Goal: Task Accomplishment & Management: Complete application form

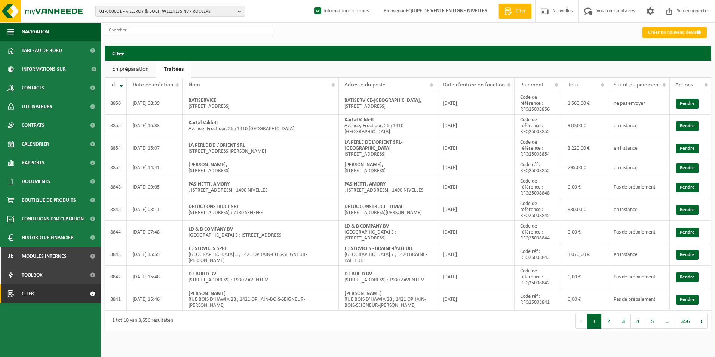
click at [157, 31] on input "text" at bounding box center [189, 30] width 168 height 11
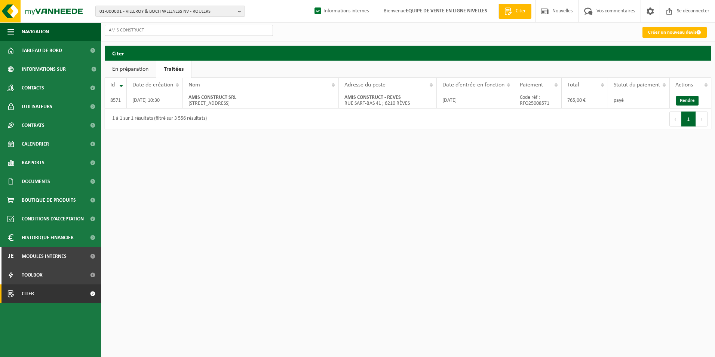
type input "AMIS CONSTRUCT"
click at [685, 98] on link "Rendre" at bounding box center [688, 101] width 22 height 10
click at [660, 33] on font "Créer un nouveau devis" at bounding box center [672, 32] width 48 height 5
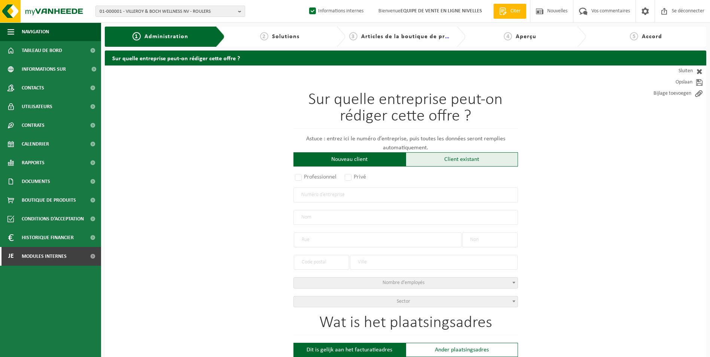
click at [443, 160] on div "Client existant" at bounding box center [462, 159] width 112 height 14
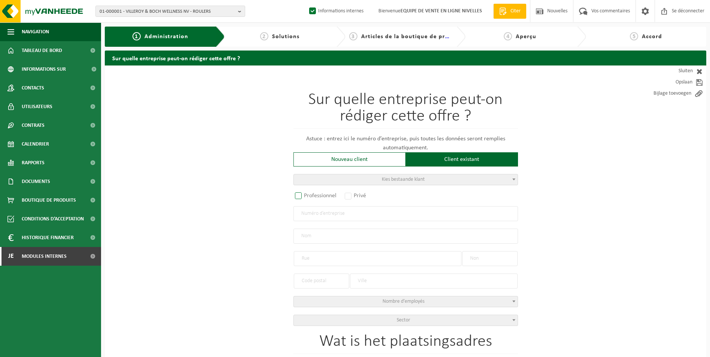
click at [293, 196] on label "Professionnel" at bounding box center [315, 195] width 45 height 10
click at [306, 196] on input "Professionnel" at bounding box center [308, 196] width 5 height 5
radio input "true"
click at [312, 213] on input "text" at bounding box center [405, 213] width 225 height 15
click at [357, 215] on input "text" at bounding box center [405, 213] width 225 height 15
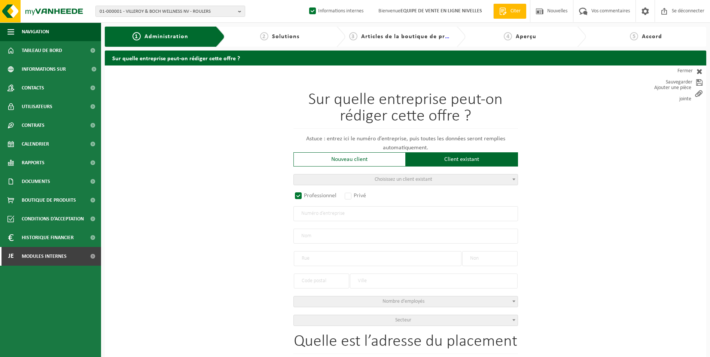
paste input "0459.121.289"
type input "0459.121.289"
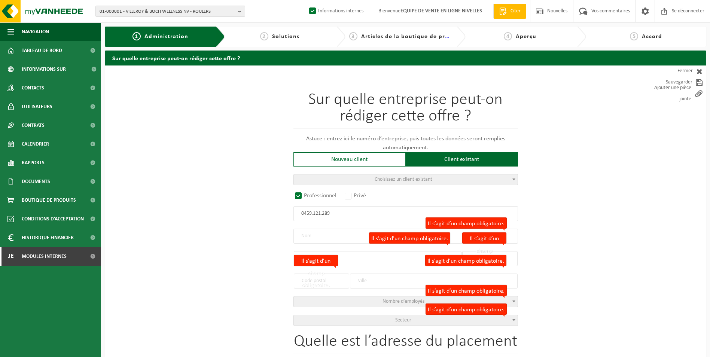
radio input "false"
select select
type input "RAMDAM SRL"
type input "CHAUSSÉE DE NAMUR"
type input "150 / A"
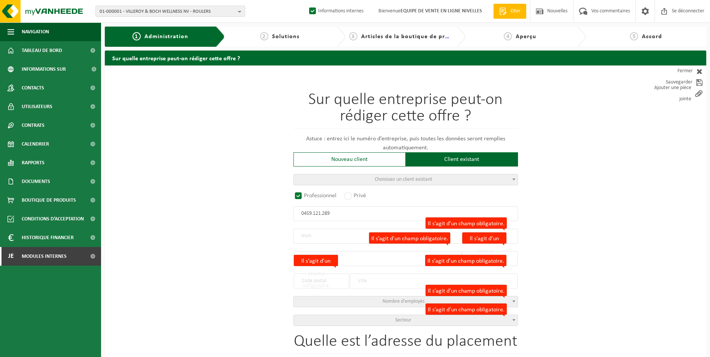
type input "1495"
type input "VILLERS-LA-VILLE"
type input "2079212717"
select select
radio input "true"
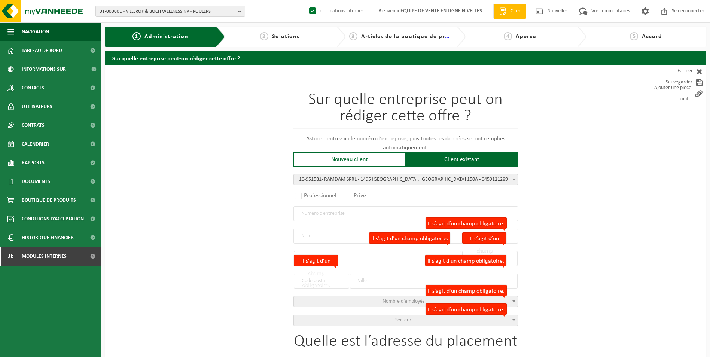
select select "145994"
type input "0459.121.289"
type input "RAMDAM SPRL"
type input "CHAUSSEE DE NAMUR"
type input "150A"
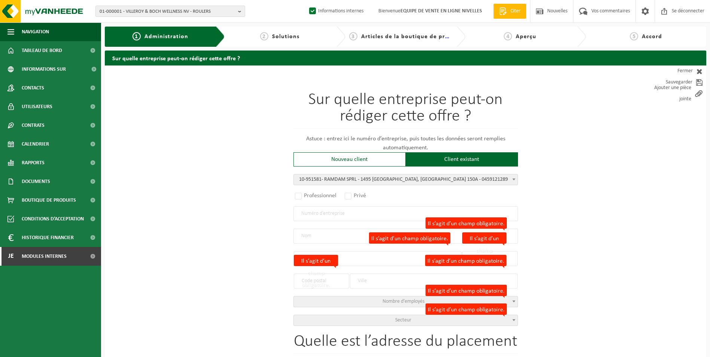
type input "1495"
type input "VILLERS-LA-VILLE"
select select "11"
type input "RAMDAM SPRL"
type input "CHAUSSEE DE NAMUR"
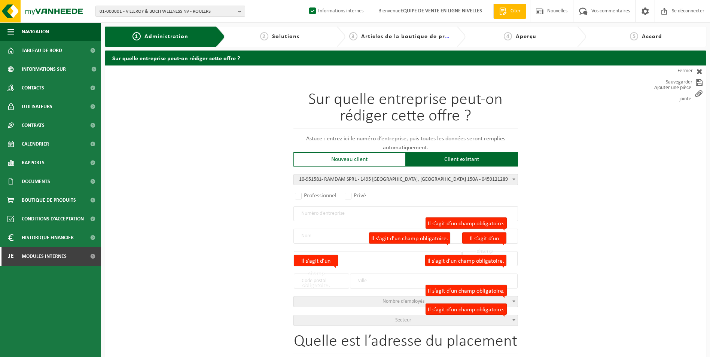
type input "150A"
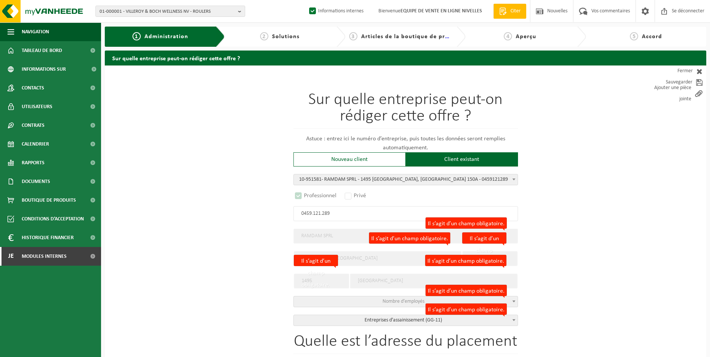
select select
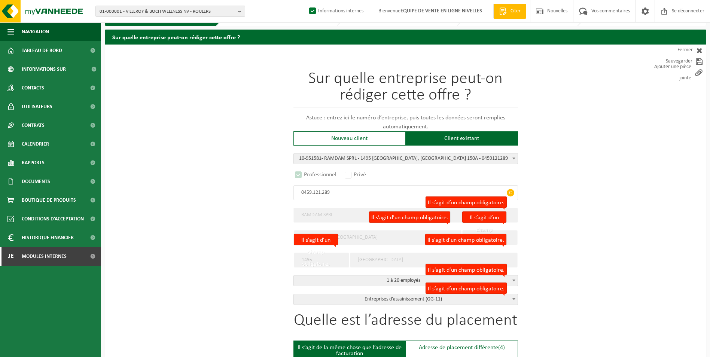
select select "D"
select select
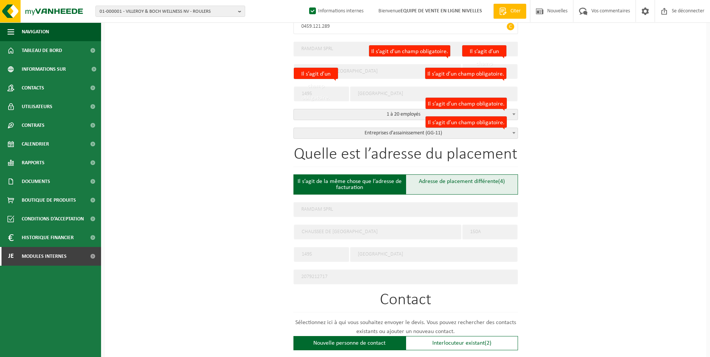
click at [439, 184] on div "Adresse de placement différente (4)" at bounding box center [462, 184] width 112 height 20
type input "Werf -"
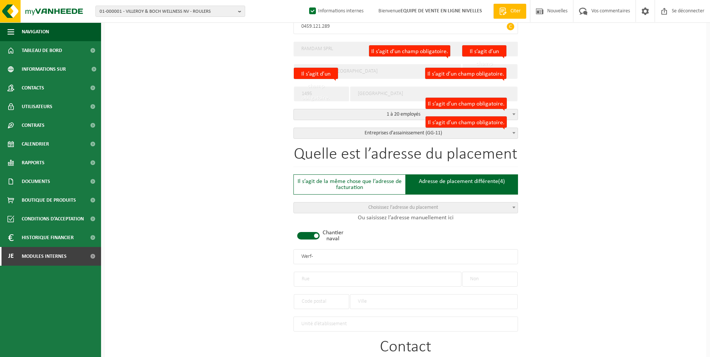
click at [310, 235] on span at bounding box center [308, 235] width 22 height 7
click at [315, 277] on input "text" at bounding box center [378, 279] width 168 height 15
type input "H"
click at [470, 274] on input "text" at bounding box center [489, 279] width 55 height 15
type input "5"
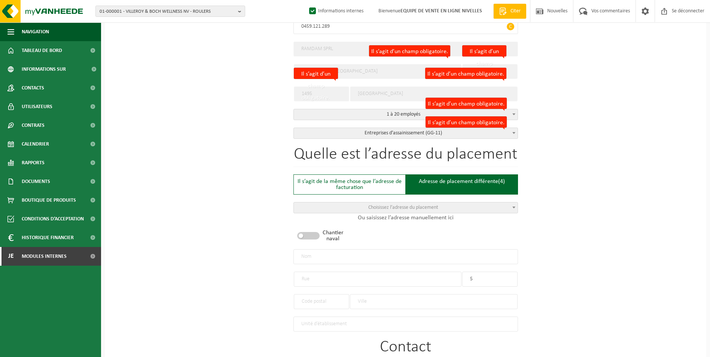
click at [373, 283] on input "text" at bounding box center [378, 279] width 168 height 15
type input "CHEMIN DE LEVROMON"
click at [363, 297] on input "text" at bounding box center [434, 301] width 168 height 15
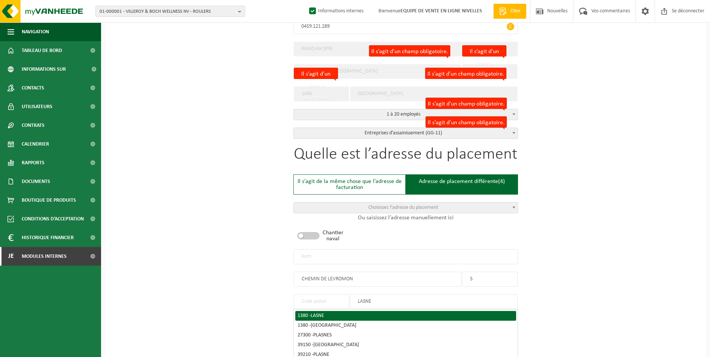
type input "LASNE"
click at [308, 315] on div "1380 - LASNE" at bounding box center [405, 315] width 216 height 5
type input "1380"
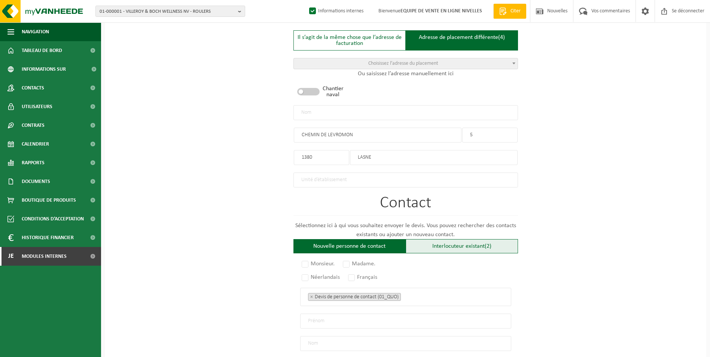
scroll to position [412, 0]
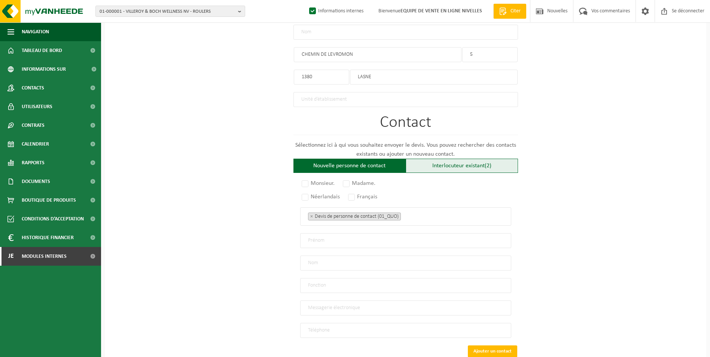
click at [445, 159] on div "Interlocuteur existant (2)" at bounding box center [462, 166] width 112 height 14
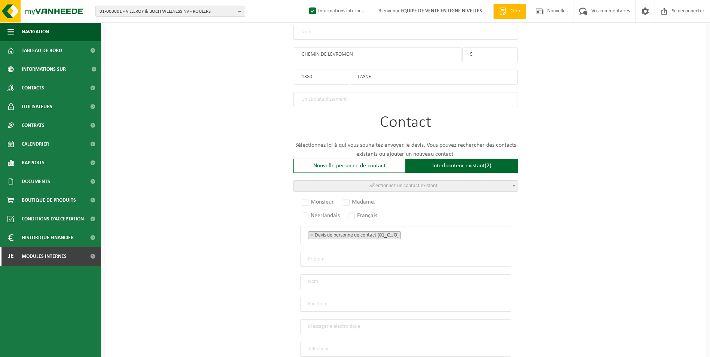
click at [423, 183] on span "Sélectionnez un contact existant" at bounding box center [403, 186] width 68 height 6
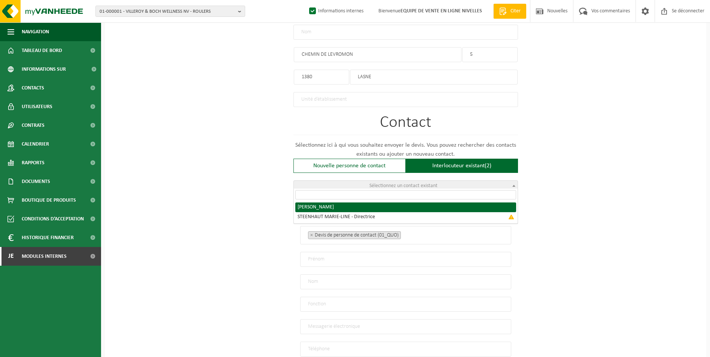
radio input "true"
select select "{"code":"10-951582","firstname":"ALEXIS","surname":"RIGO","gender":"Unknown","p…"
type input "ALEXIS"
type input "RIGO"
type input "ramdam9@hotmail.com"
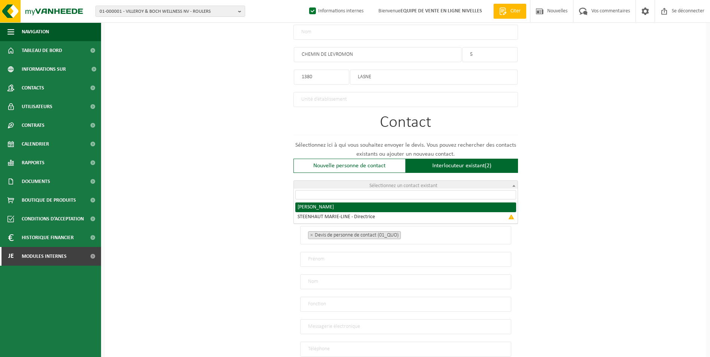
type input "0495/775 775"
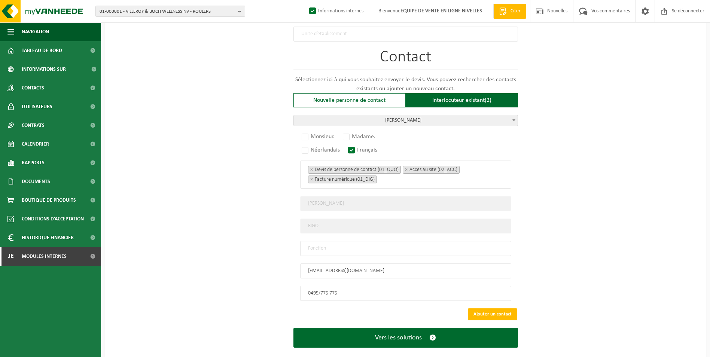
scroll to position [485, 0]
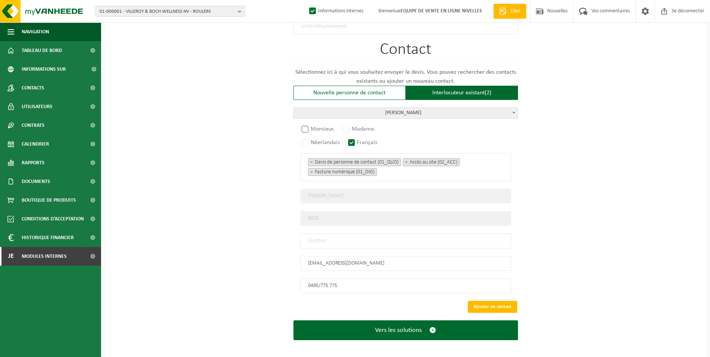
click at [309, 124] on label "Monsieur." at bounding box center [318, 129] width 37 height 10
radio input "true"
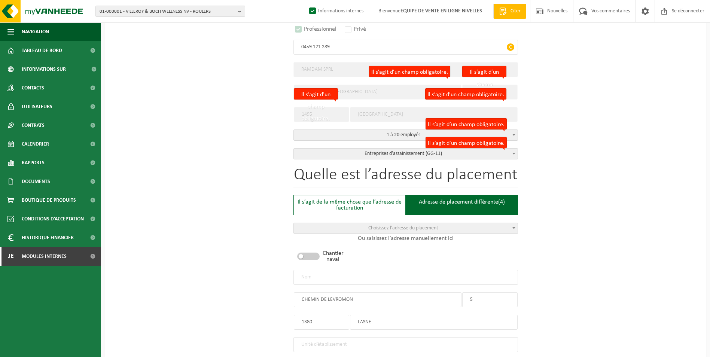
scroll to position [185, 0]
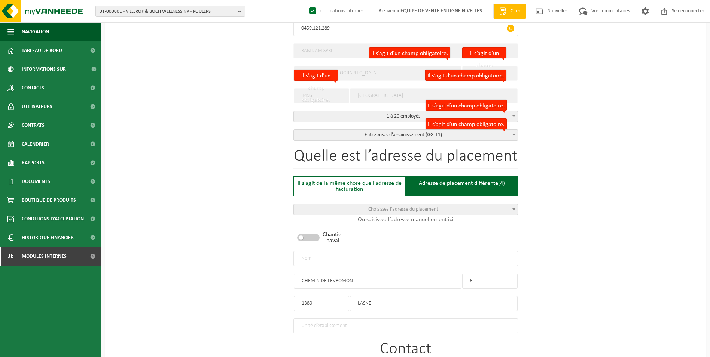
click at [374, 255] on input "text" at bounding box center [405, 258] width 225 height 15
type input "RAMDAM SPRL-LASNE"
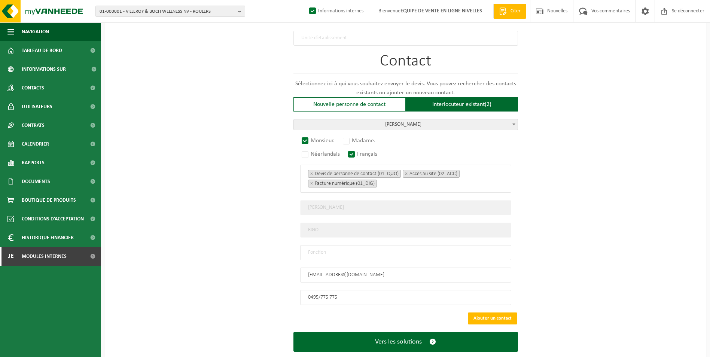
scroll to position [485, 0]
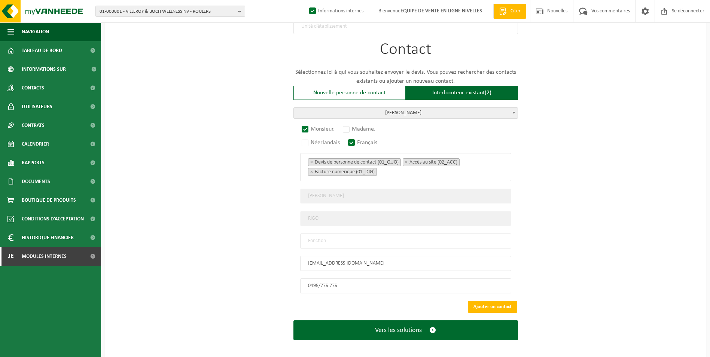
click at [327, 234] on input "text" at bounding box center [405, 241] width 211 height 15
type input "CONTACT"
click at [502, 301] on button "Ajouter un contact" at bounding box center [492, 307] width 49 height 12
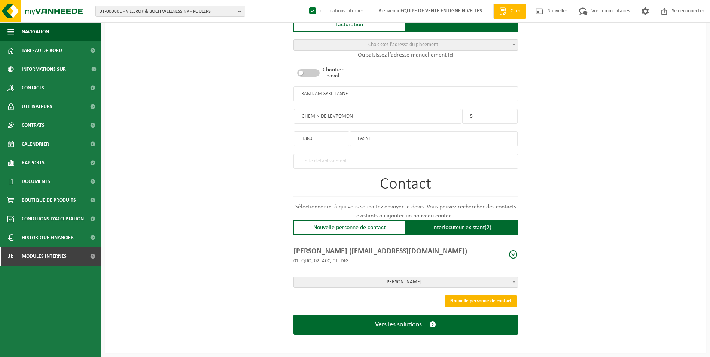
scroll to position [347, 0]
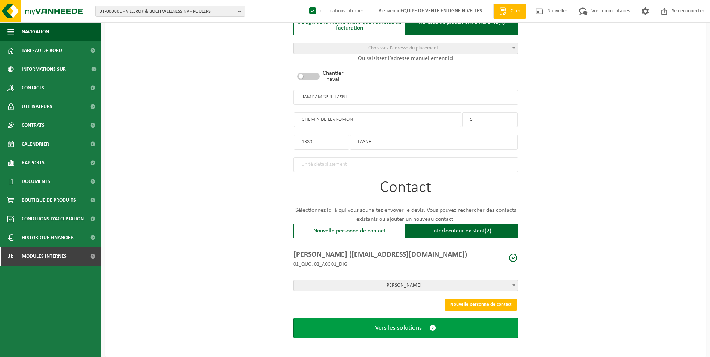
click at [383, 328] on span "Vers les solutions" at bounding box center [398, 328] width 47 height 8
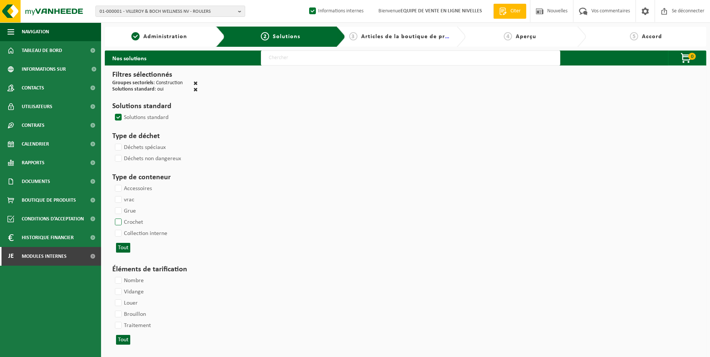
click at [119, 217] on label "Crochet" at bounding box center [128, 222] width 30 height 11
click at [112, 217] on input "Crochet" at bounding box center [112, 216] width 0 height 0
checkbox input "true"
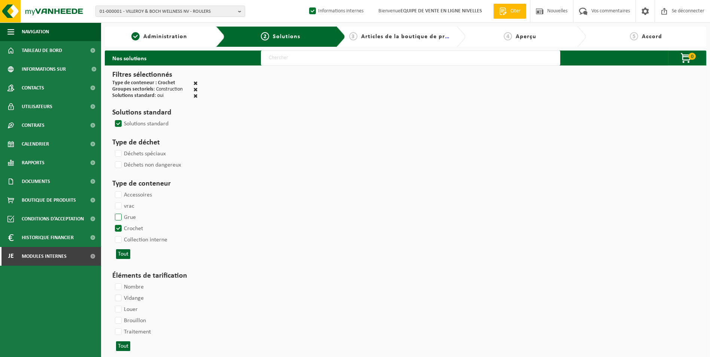
select select
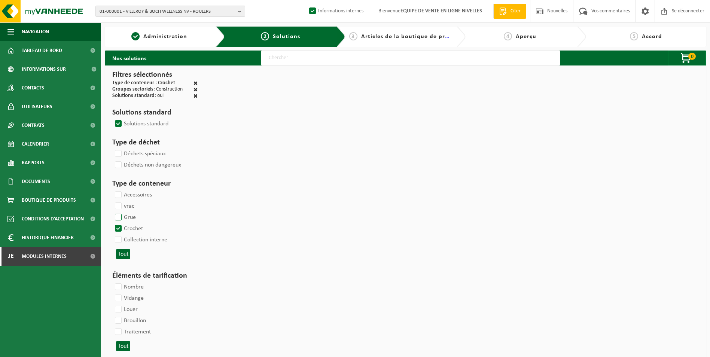
select select
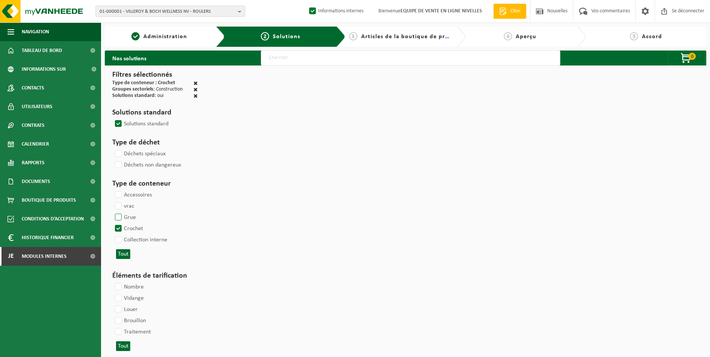
select select
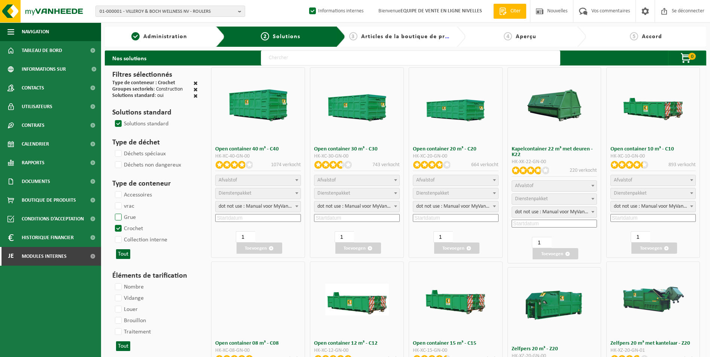
select select
select select "25"
select select "197"
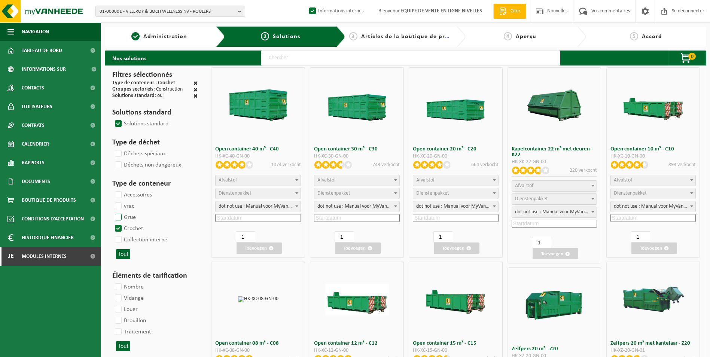
select select "25"
select select "8"
select select "25"
select select "7"
select select "25"
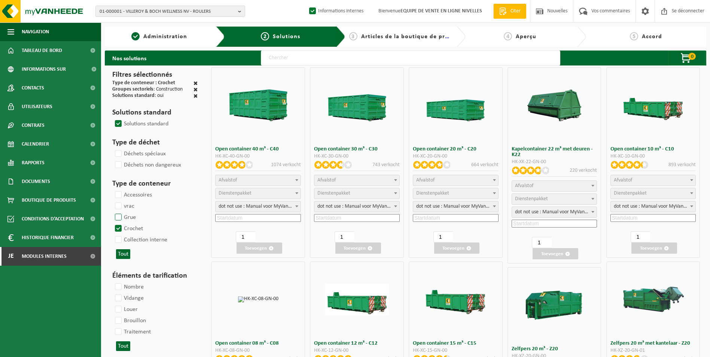
select select "7"
select select "25"
click at [640, 181] on span "Gaspiller" at bounding box center [653, 180] width 85 height 10
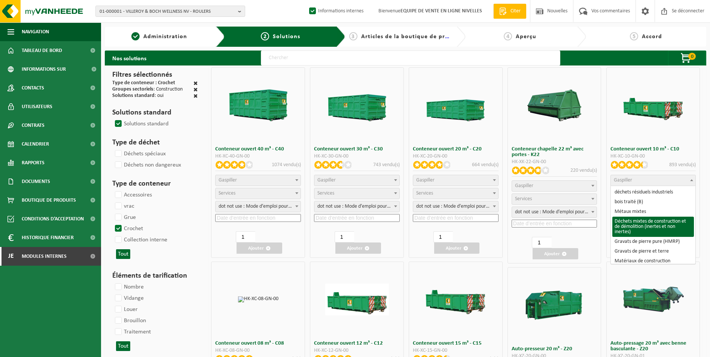
select select "31"
select select
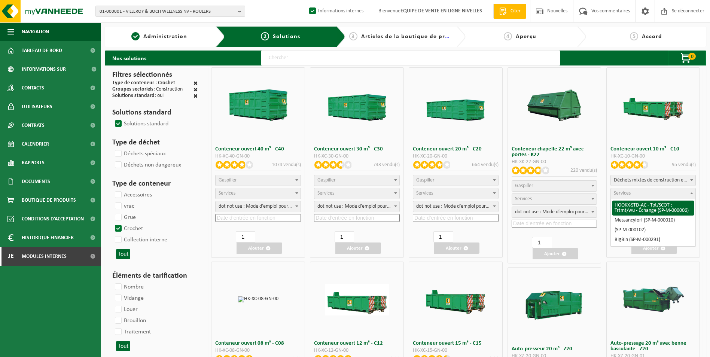
click at [638, 193] on span "Services" at bounding box center [653, 193] width 85 height 10
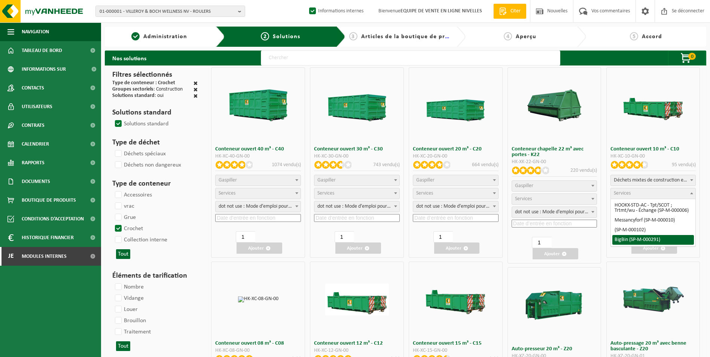
select select "197"
select select "25"
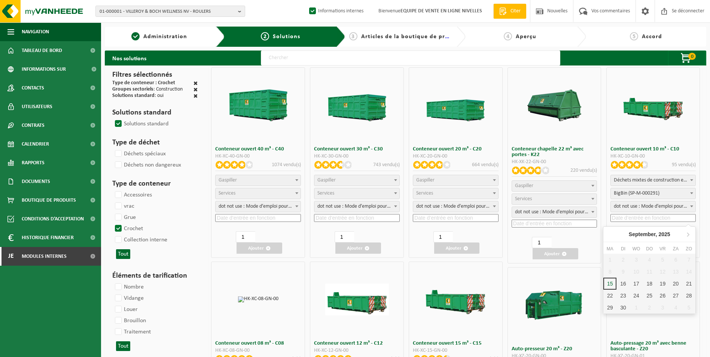
click at [639, 219] on input at bounding box center [653, 218] width 86 height 8
click at [623, 283] on div "16" at bounding box center [627, 284] width 16 height 12
type input "2025-09-16"
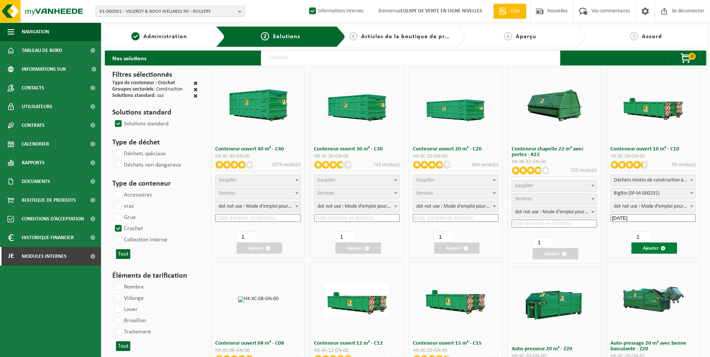
click at [648, 248] on font "Ajouter" at bounding box center [651, 248] width 16 height 5
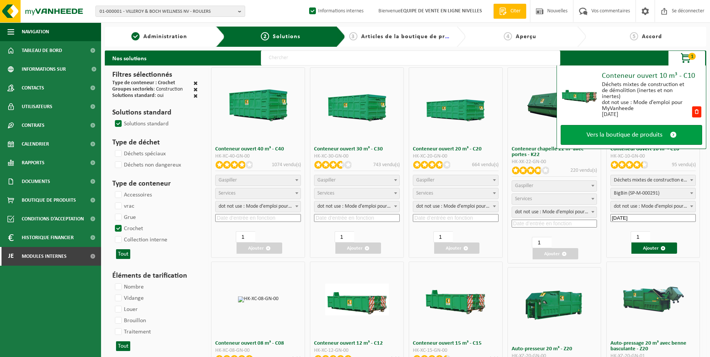
click at [638, 137] on span "Vers la boutique de produits" at bounding box center [624, 135] width 76 height 8
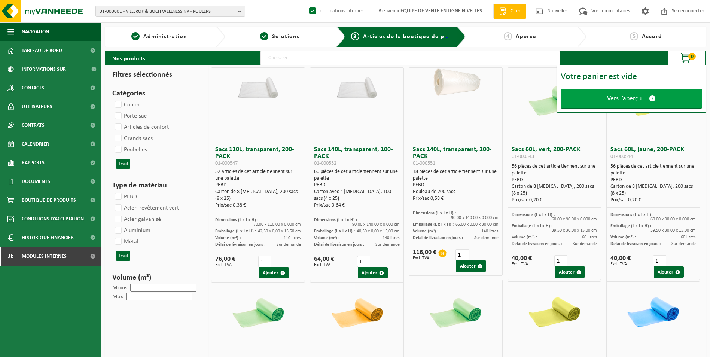
click at [613, 103] on link "Vers l’aperçu" at bounding box center [631, 99] width 141 height 20
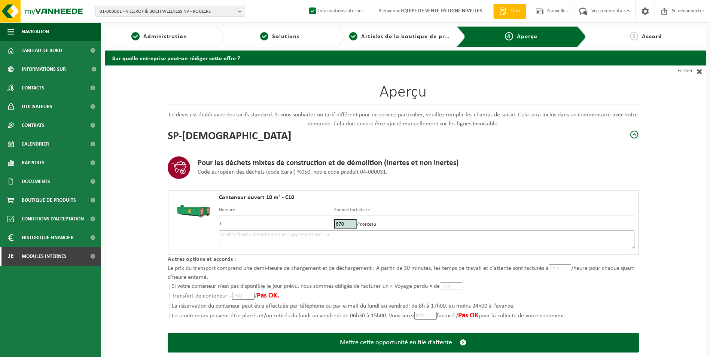
click at [297, 244] on textarea at bounding box center [426, 240] width 415 height 19
type textarea "p"
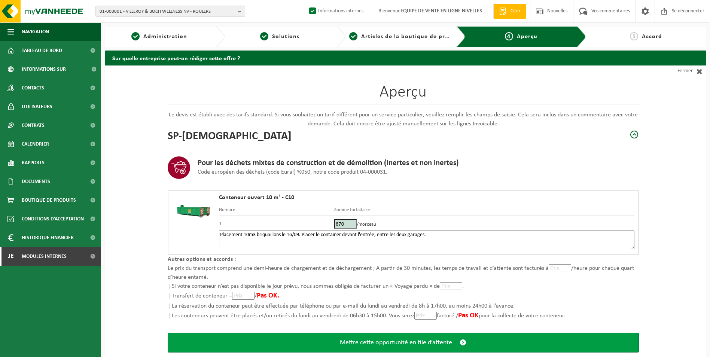
type textarea "Placement 10m3 briquaillons le 16/09. Placer le container devant l'entrée, entr…"
click at [379, 341] on span "Mettre cette opportunité en file d’attente" at bounding box center [396, 343] width 112 height 8
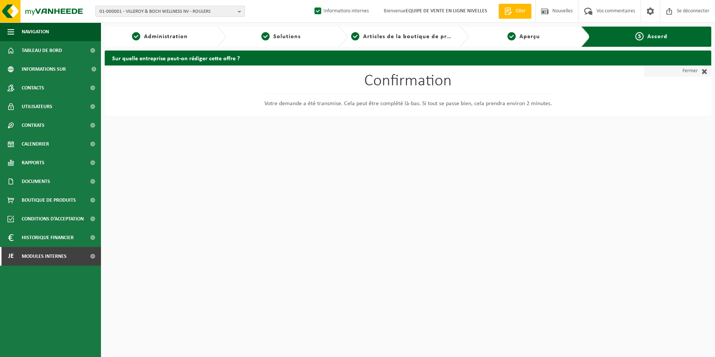
click at [676, 70] on link "Fermer" at bounding box center [677, 70] width 67 height 11
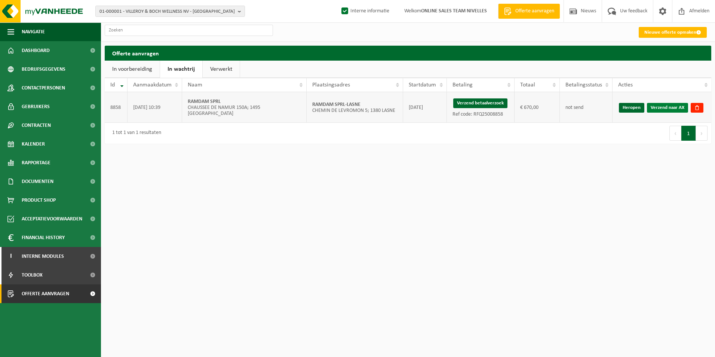
click at [676, 109] on link "Verzend naar AX" at bounding box center [667, 108] width 41 height 10
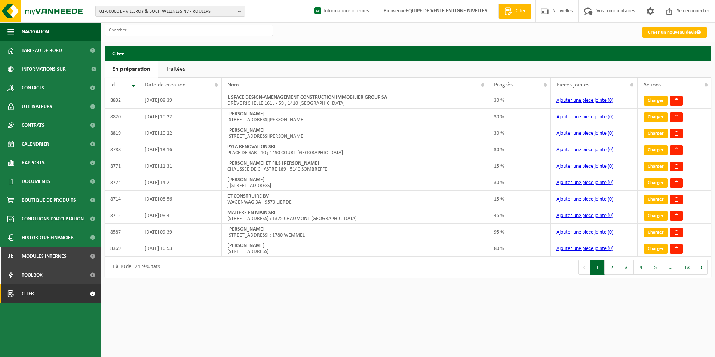
click at [174, 68] on link "Traitées" at bounding box center [175, 69] width 34 height 17
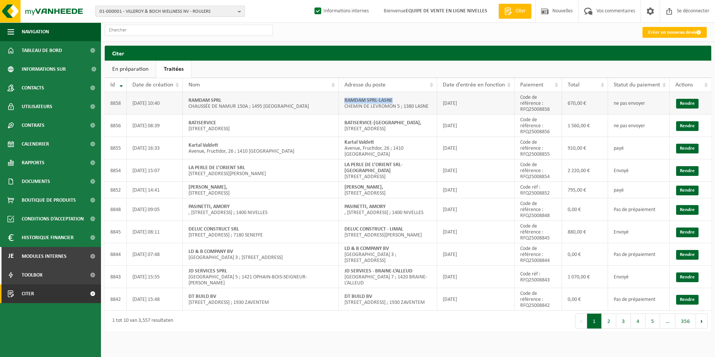
drag, startPoint x: 343, startPoint y: 101, endPoint x: 405, endPoint y: 95, distance: 61.6
click at [405, 95] on td "RAMDAM SPRL-LASNE CHEMIN DE LEVROMON 5 ; 1380 LASNE" at bounding box center [388, 103] width 98 height 22
copy strong "RAMDAM SPRL-LASNE"
click at [668, 36] on link "Créer un nouveau devis" at bounding box center [675, 32] width 64 height 11
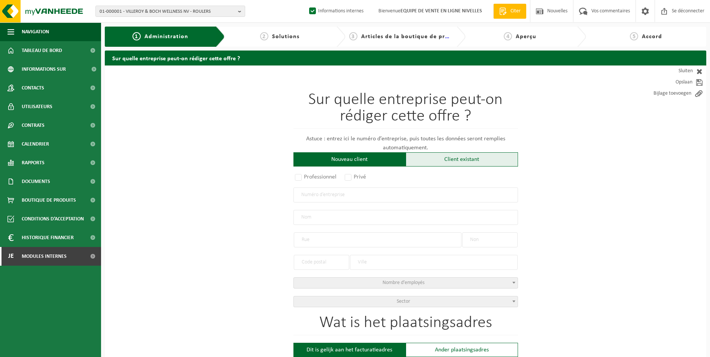
click at [457, 163] on div "Client existant" at bounding box center [462, 159] width 112 height 14
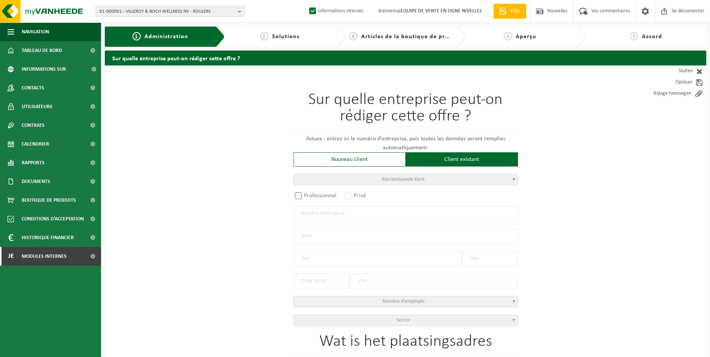
click at [305, 195] on label "Professionnel" at bounding box center [315, 195] width 45 height 10
click at [306, 195] on input "Professionnel" at bounding box center [308, 196] width 5 height 5
radio input "true"
click at [310, 213] on input "text" at bounding box center [405, 213] width 225 height 15
type input "0456514761"
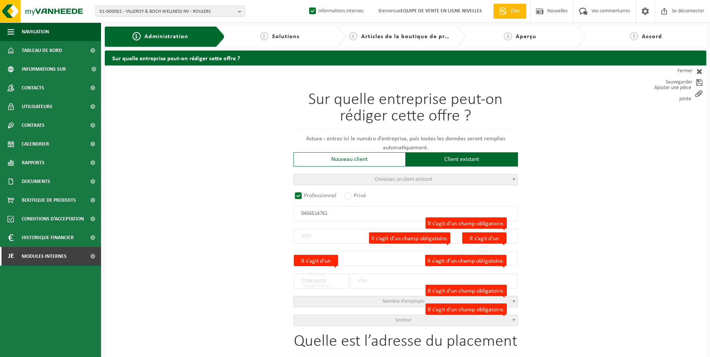
radio input "false"
select select
type input "ENTREPRISE VAN BAEL SRL"
type input "CHEMIN DU MARGOT"
type input "8"
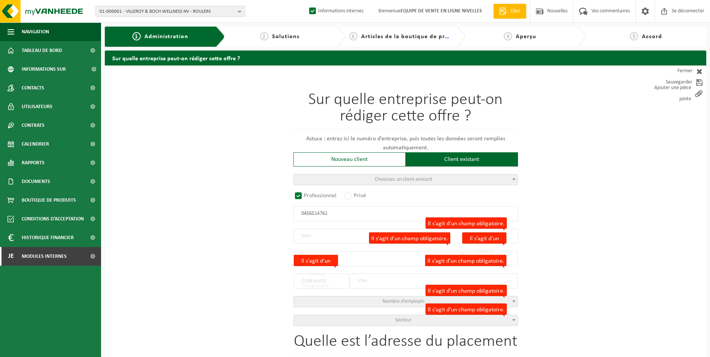
type input "1380"
type input "LASNE"
type input "2086996372"
select select
radio input "true"
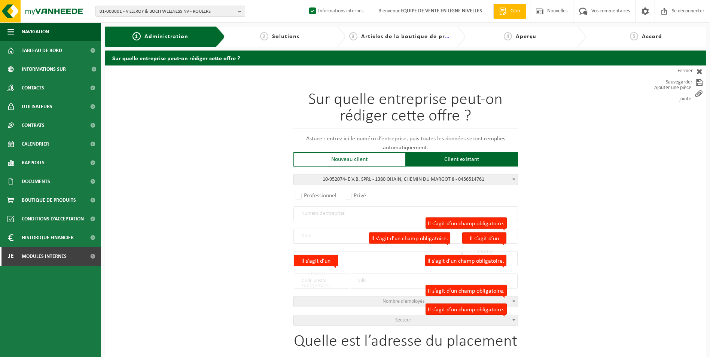
select select "145209"
type input "0456.514.761"
type input "E.V.B. SPRL"
type input "CHEMIN DU MARGOT"
type input "8"
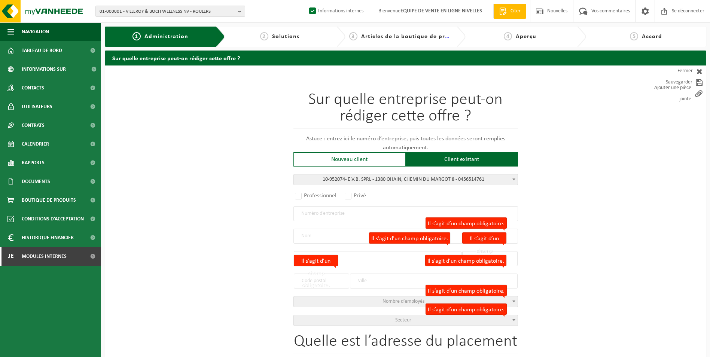
type input "1380"
type input "OHAIN"
select select "11"
type input "E.V.B. SPRL"
type input "OHAIN"
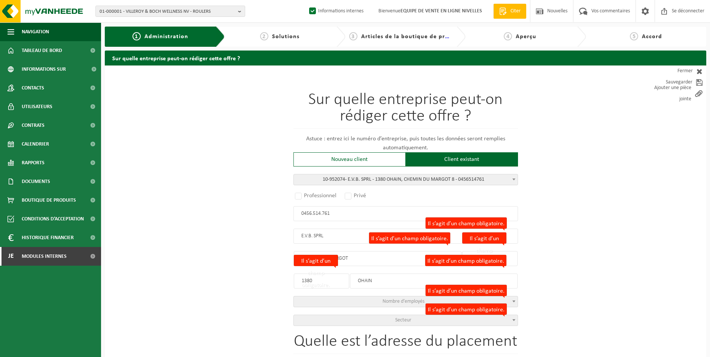
select select
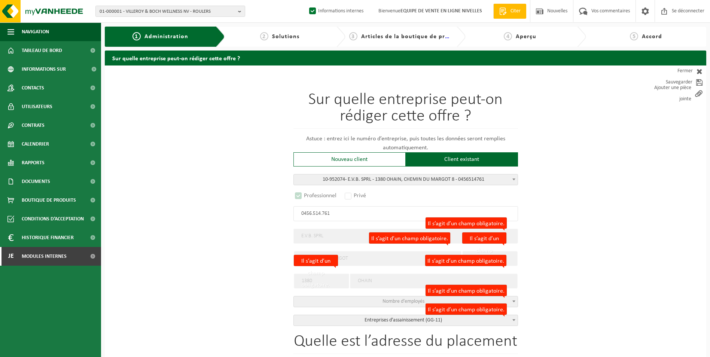
select select "D"
select select
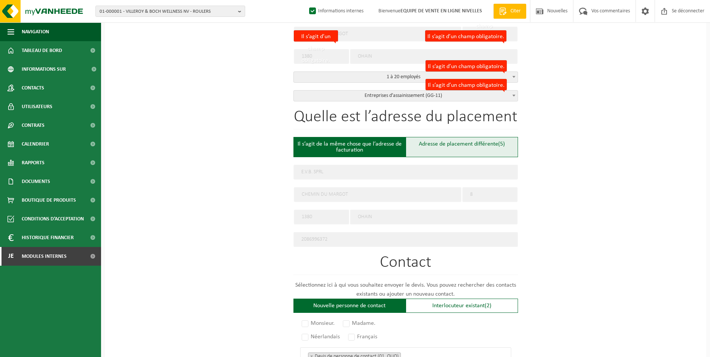
click at [472, 147] on div "Adresse de placement différente (5)" at bounding box center [462, 147] width 112 height 20
type input "Werf -"
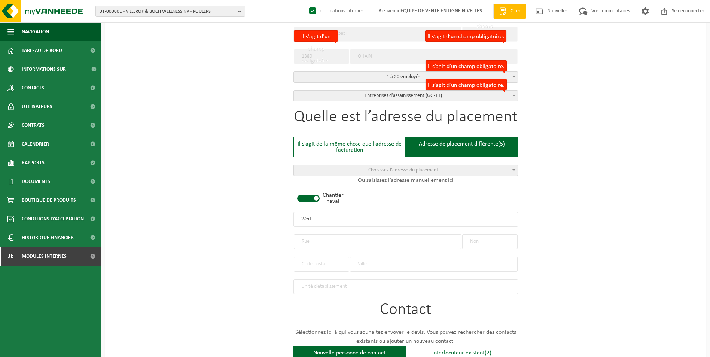
click at [308, 199] on span at bounding box center [308, 198] width 22 height 7
click at [308, 239] on input "text" at bounding box center [378, 241] width 168 height 15
type input "r"
type input "RUE FLORIAN LE LIEVRE"
click at [489, 239] on input "text" at bounding box center [489, 241] width 55 height 15
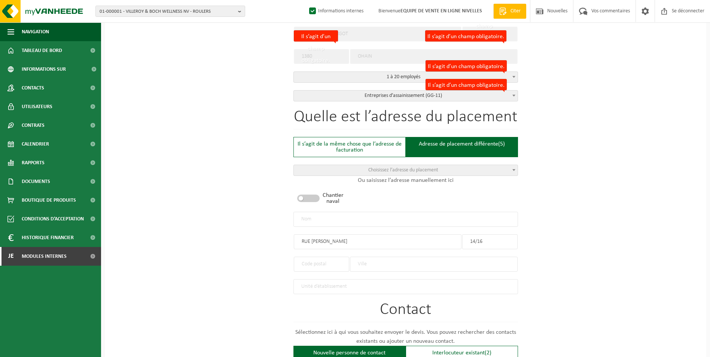
type input "14/16"
click at [369, 258] on input "text" at bounding box center [434, 264] width 168 height 15
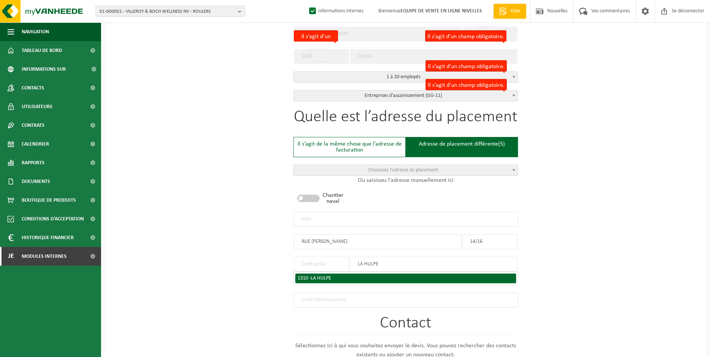
type input "LA HULPE"
click at [364, 276] on div "1310 - LA HULPE" at bounding box center [405, 278] width 216 height 5
type input "1310"
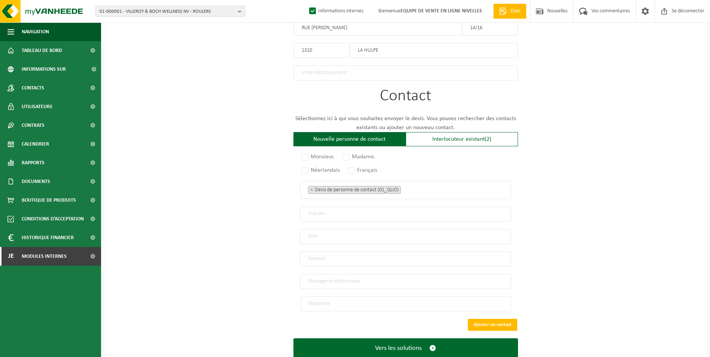
scroll to position [456, 0]
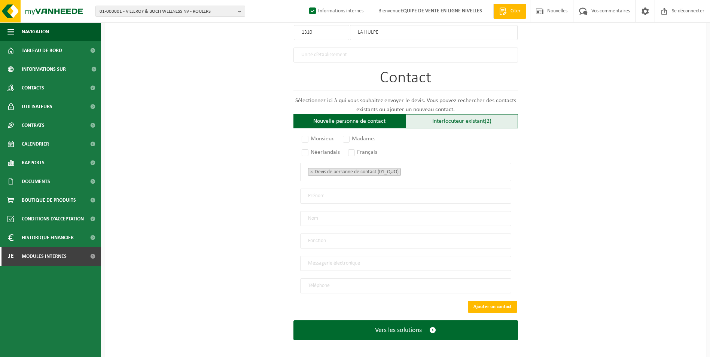
click at [454, 118] on font "Interlocuteur existant" at bounding box center [458, 121] width 52 height 6
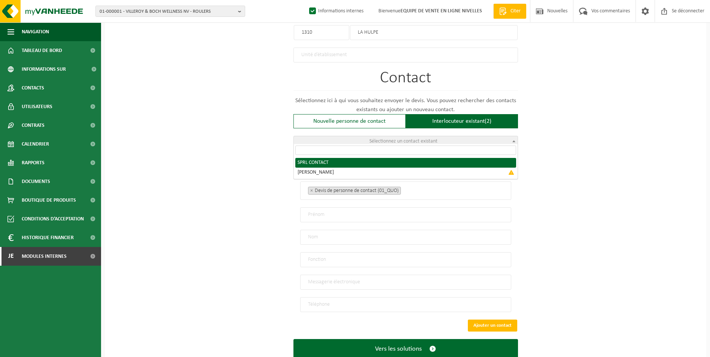
click at [431, 138] on span "Sélectionnez un contact existant" at bounding box center [403, 141] width 68 height 6
radio input "true"
select select "{"code":"10-952075","firstname":"CONTACT","surname":"SPRL","gender":"Unknown","…"
type input "CONTACT"
type input "SPRL"
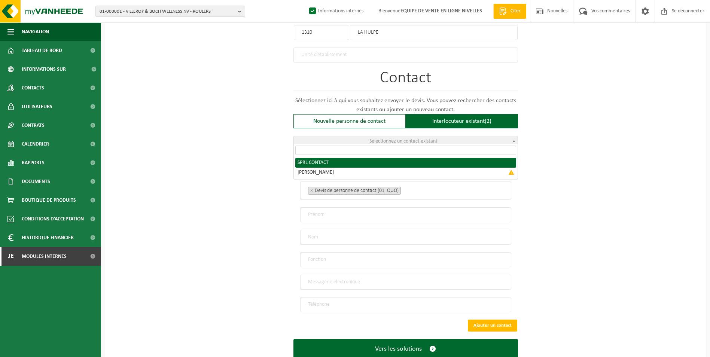
type input "evbsprl@gmail.com"
type input "0475/ 911 897"
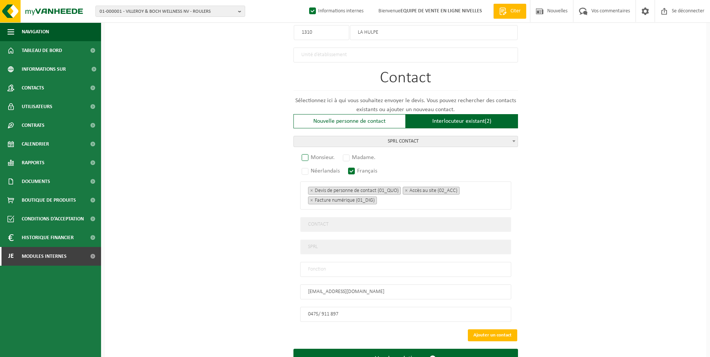
click at [308, 155] on label "Monsieur." at bounding box center [318, 157] width 37 height 10
radio input "true"
click at [330, 265] on input "text" at bounding box center [405, 269] width 211 height 15
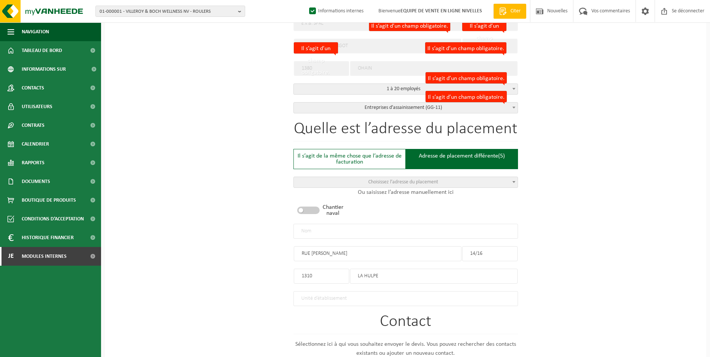
scroll to position [194, 0]
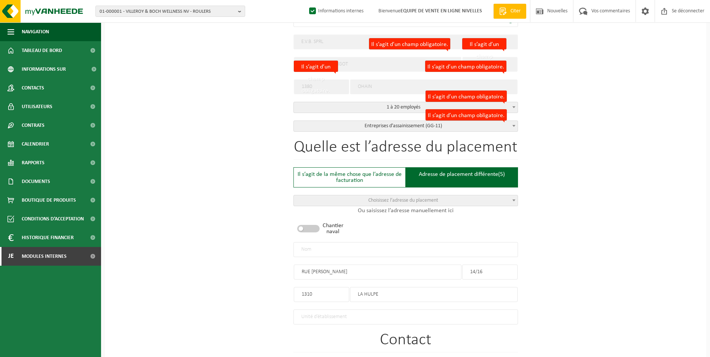
type input "CONTACT"
click at [359, 252] on input "text" at bounding box center [405, 249] width 225 height 15
type input "e"
click at [357, 250] on input "E.V.B SPRL" at bounding box center [405, 249] width 225 height 15
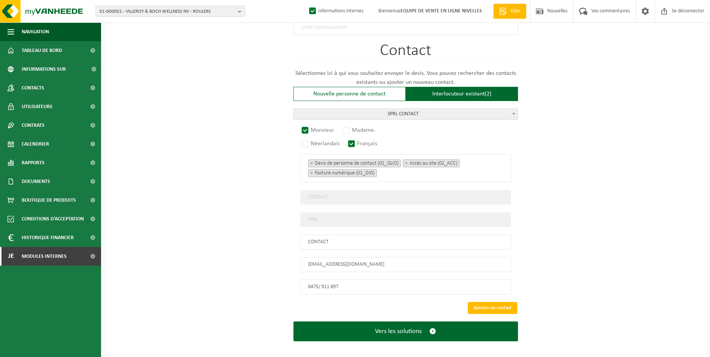
scroll to position [485, 0]
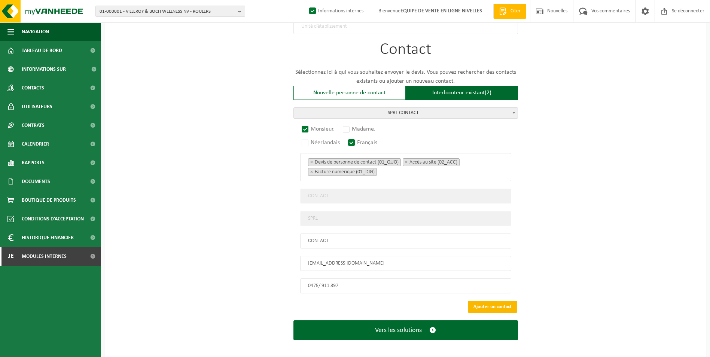
type input "E.V.B SPRL-LA HULPE"
click at [492, 303] on button "Ajouter un contact" at bounding box center [492, 307] width 49 height 12
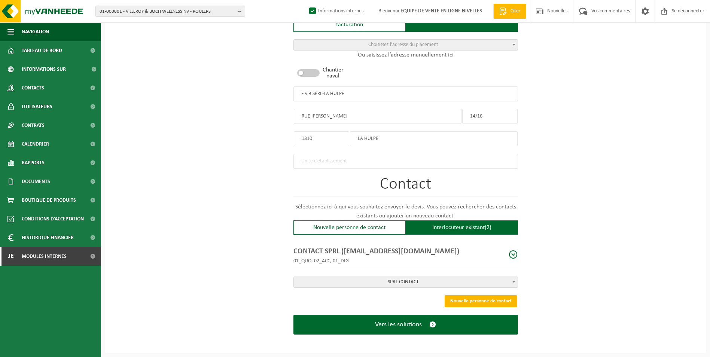
scroll to position [347, 0]
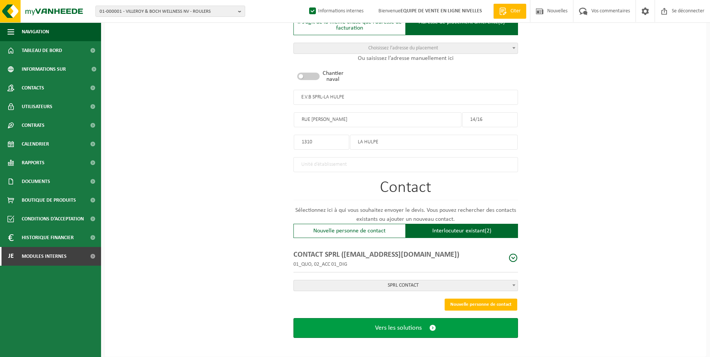
click at [411, 327] on span "Vers les solutions" at bounding box center [398, 328] width 47 height 8
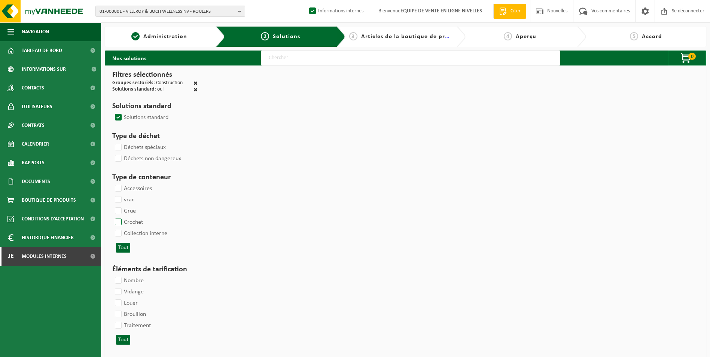
click at [120, 222] on label "Crochet" at bounding box center [128, 222] width 30 height 11
click at [112, 217] on input "Crochet" at bounding box center [112, 216] width 0 height 0
checkbox input "true"
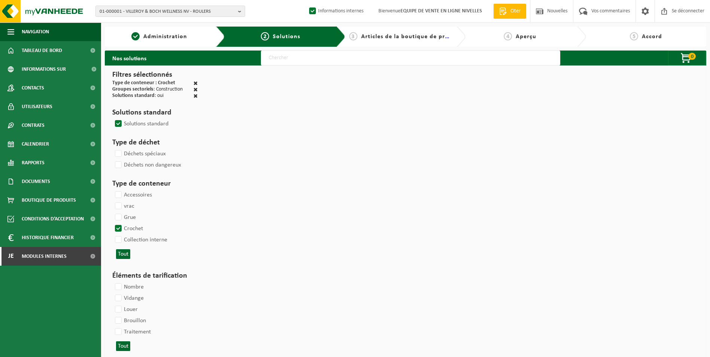
select select
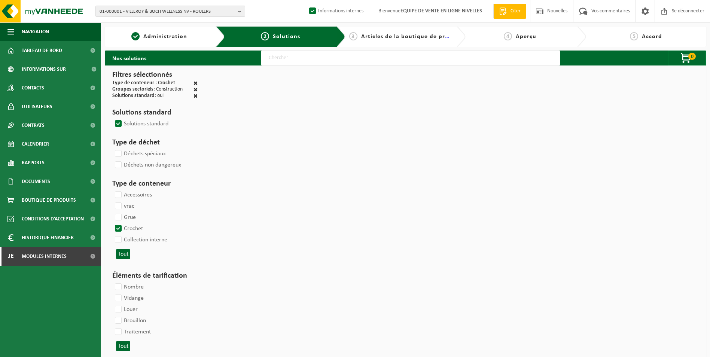
select select
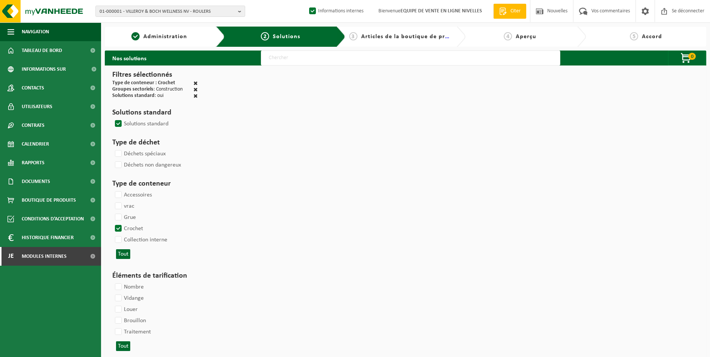
select select
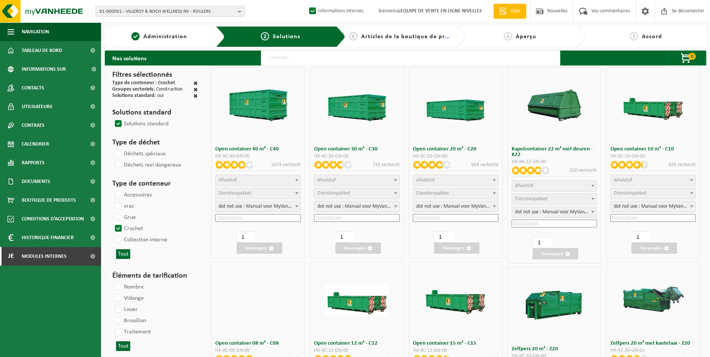
select select
select select "197"
select select "25"
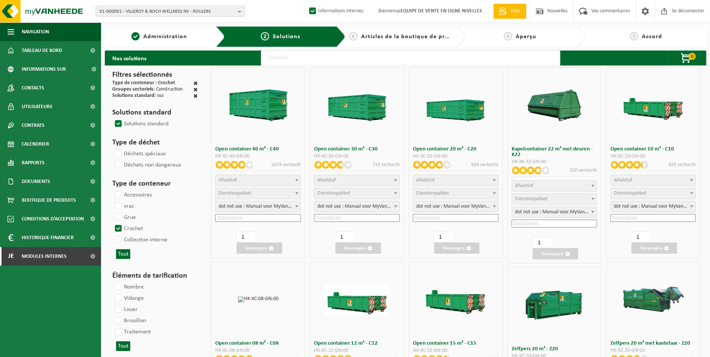
select select "197"
select select "25"
select select "8"
select select "25"
select select "7"
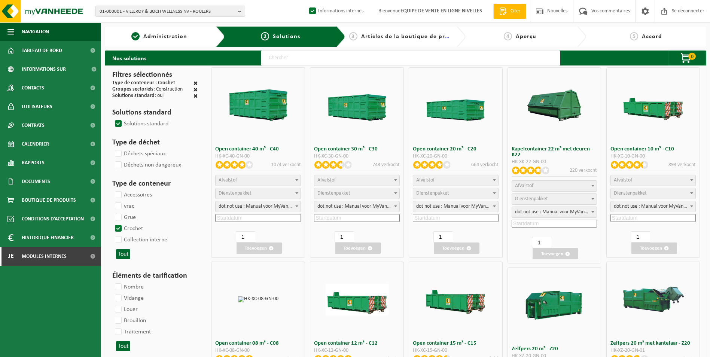
select select "25"
select select "7"
select select "25"
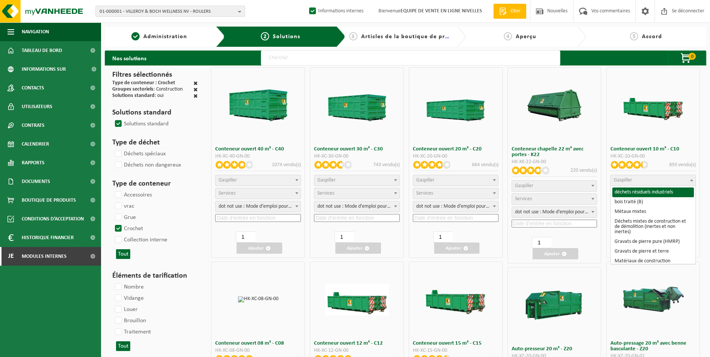
click at [659, 180] on span "Gaspiller" at bounding box center [653, 180] width 85 height 10
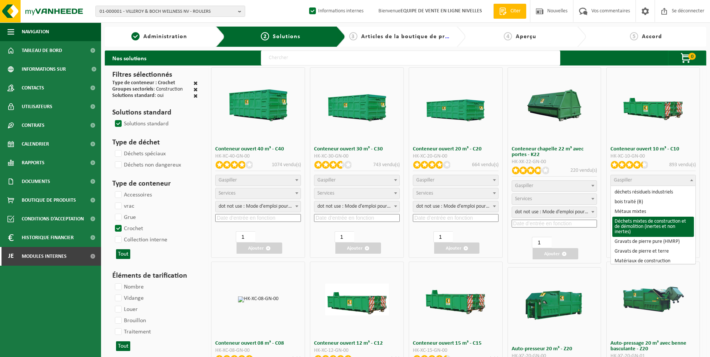
select select "31"
select select
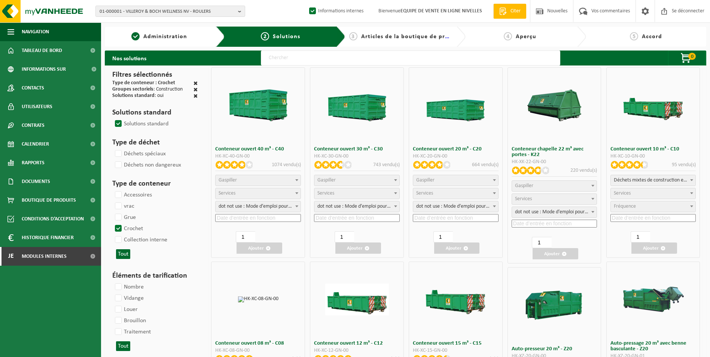
click at [664, 196] on span "Services" at bounding box center [653, 193] width 85 height 10
select select "197"
select select "25"
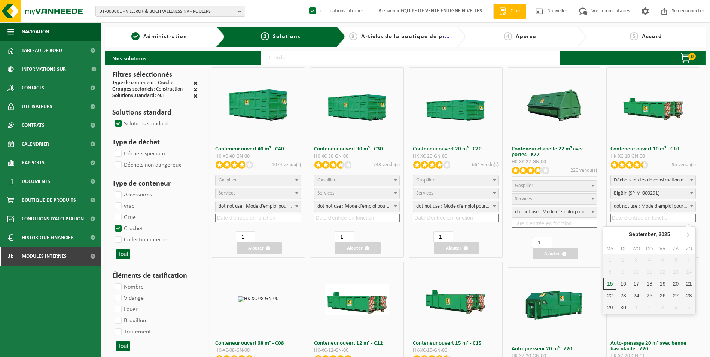
click at [643, 219] on input at bounding box center [653, 218] width 86 height 8
click at [626, 284] on div "16" at bounding box center [627, 284] width 16 height 12
type input "2025-09-16"
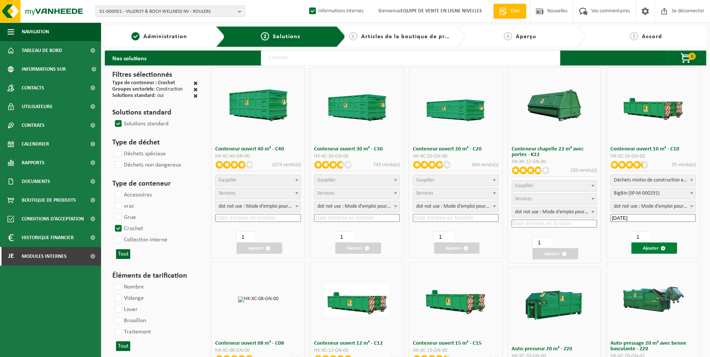
click at [649, 249] on font "Ajouter" at bounding box center [651, 248] width 16 height 5
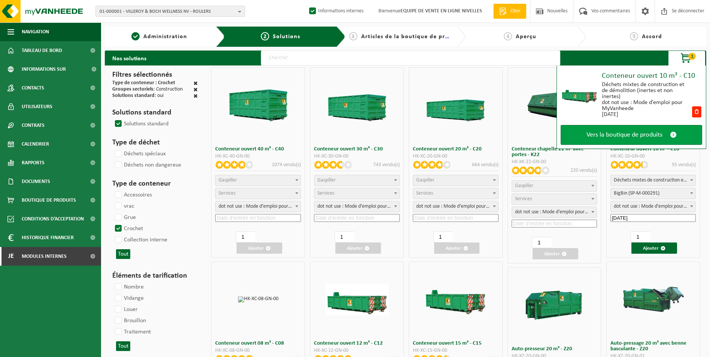
click at [639, 134] on span "Vers la boutique de produits" at bounding box center [624, 135] width 76 height 8
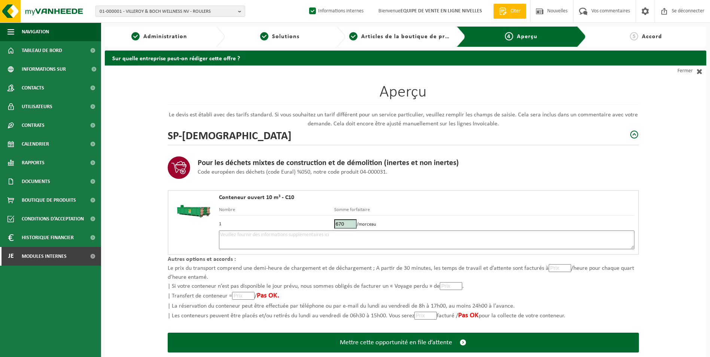
click at [367, 236] on textarea at bounding box center [426, 240] width 415 height 19
type textarea "p"
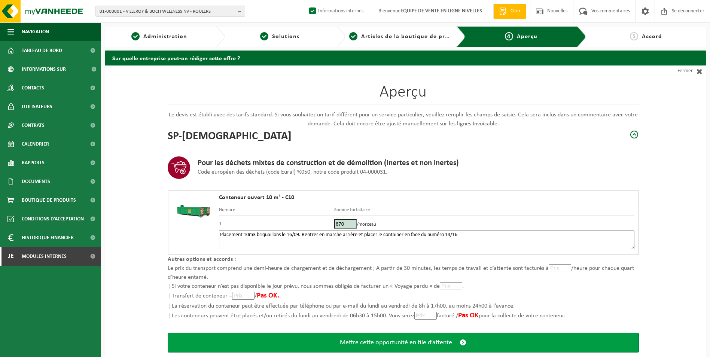
type textarea "Placement 10m3 briquaillons le 16/09. Rentrer en marche arrière et placer le co…"
click at [382, 344] on span "Mettre cette opportunité en file d’attente" at bounding box center [396, 343] width 112 height 8
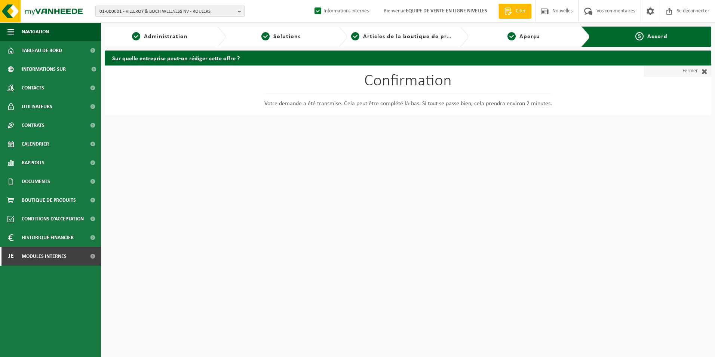
click at [704, 74] on span at bounding box center [703, 70] width 10 height 7
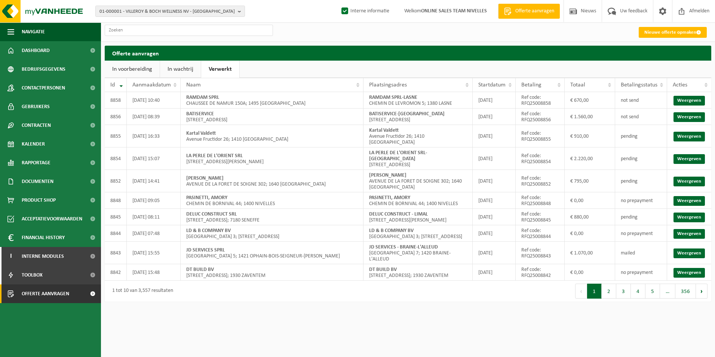
click at [175, 74] on link "In wachtrij" at bounding box center [180, 69] width 41 height 17
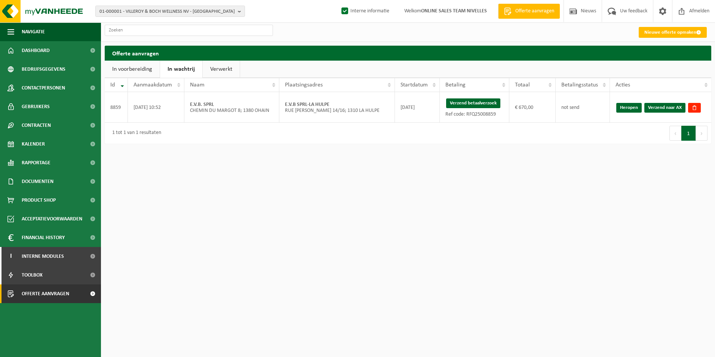
drag, startPoint x: 487, startPoint y: 105, endPoint x: 396, endPoint y: 36, distance: 114.1
click at [487, 105] on button "Verzend betaalverzoek" at bounding box center [473, 103] width 54 height 10
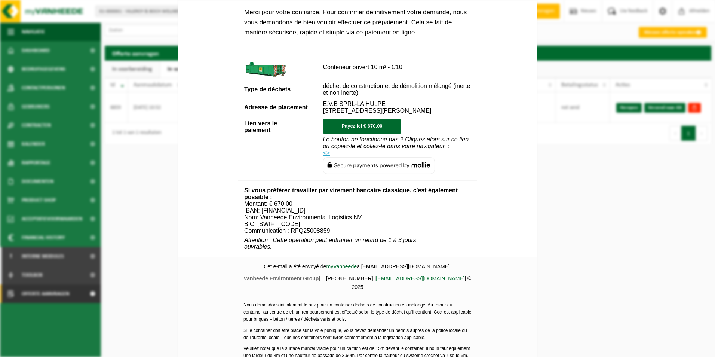
scroll to position [271, 0]
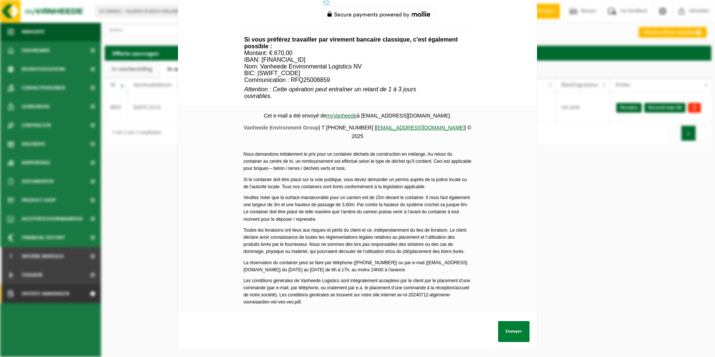
click at [518, 325] on button "Envoyer" at bounding box center [513, 331] width 31 height 21
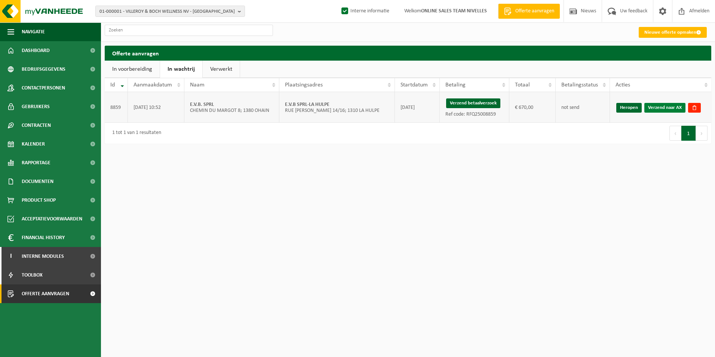
click at [656, 107] on link "Verzend naar AX" at bounding box center [665, 108] width 41 height 10
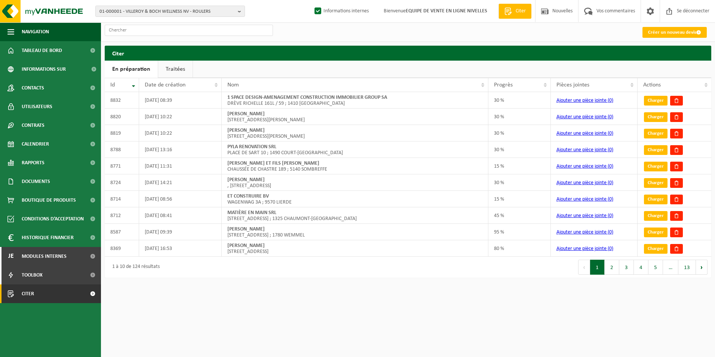
click at [178, 70] on link "Traitées" at bounding box center [175, 69] width 34 height 17
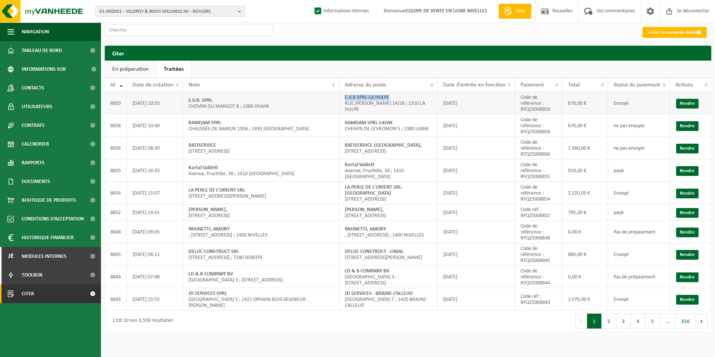
drag, startPoint x: 344, startPoint y: 97, endPoint x: 399, endPoint y: 97, distance: 55.0
click at [399, 97] on td "E.V.B SPRL-LA HULPE RUE FLORIAN LE LIÈVRE 14/16 ; 1310 LA HULPE" at bounding box center [388, 103] width 98 height 22
copy strong "E.V.B SPRL-LA HULPE"
click at [666, 33] on font "Créer un nouveau devis" at bounding box center [672, 32] width 48 height 5
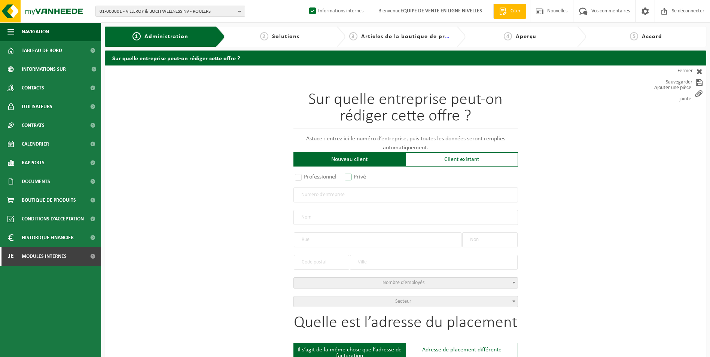
click at [346, 175] on label "Privé" at bounding box center [355, 177] width 25 height 10
click at [355, 175] on input "Privé" at bounding box center [357, 177] width 5 height 5
radio input "true"
select select "P"
select select "1707"
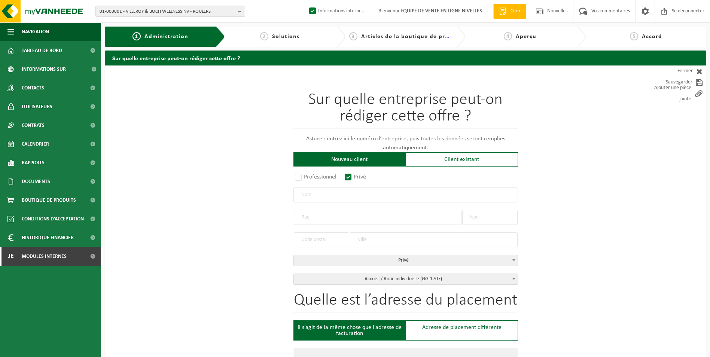
click at [328, 197] on input "text" at bounding box center [405, 194] width 225 height 15
type input "MONTILLA AQUILINO"
click at [336, 210] on input "text" at bounding box center [378, 217] width 168 height 15
type input "C"
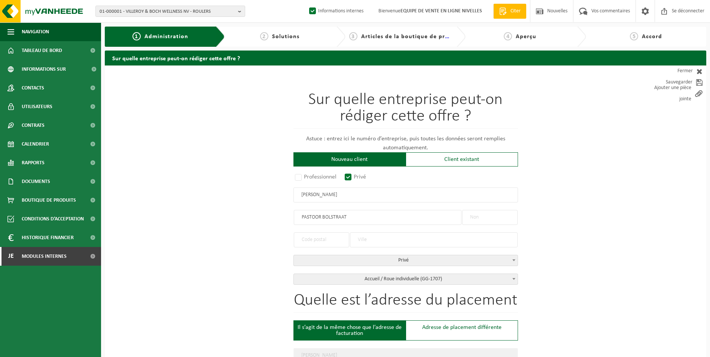
type input "PASTOOR BOLSTRAAT"
click at [475, 218] on input "text" at bounding box center [489, 217] width 55 height 15
type input "28/30"
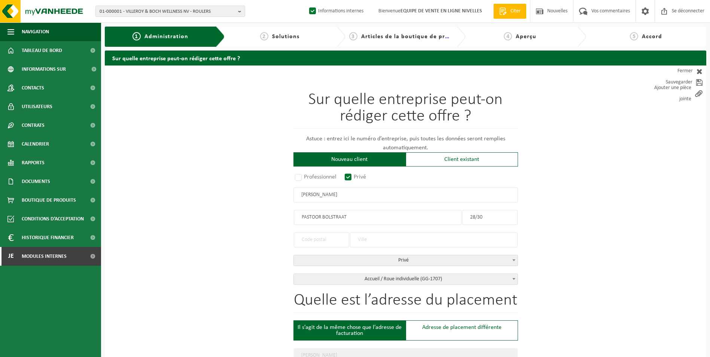
click at [331, 239] on input "text" at bounding box center [321, 239] width 55 height 15
click at [402, 238] on input "text" at bounding box center [434, 239] width 168 height 15
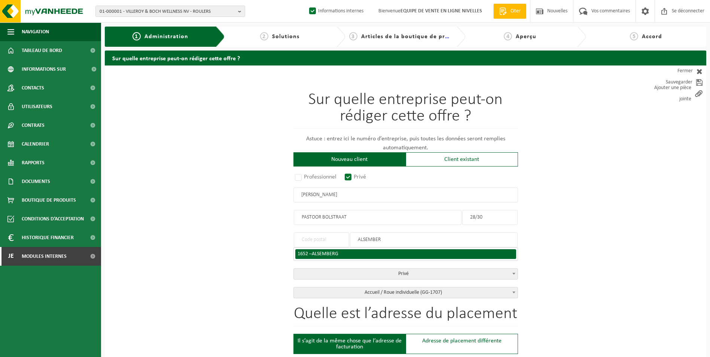
type input "ALSEMBER"
click at [332, 255] on span "ALSEMBERG" at bounding box center [325, 254] width 27 height 6
type input "1652"
type input "ALSEMBERG"
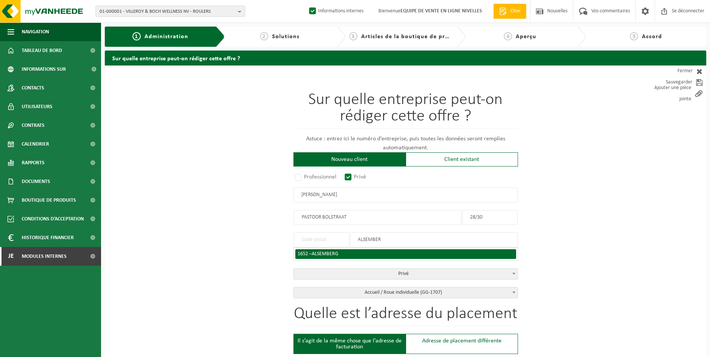
type input "1652"
type input "ALSEMBERG"
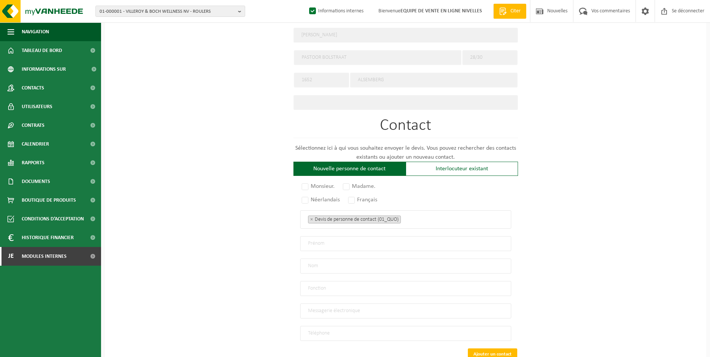
scroll to position [337, 0]
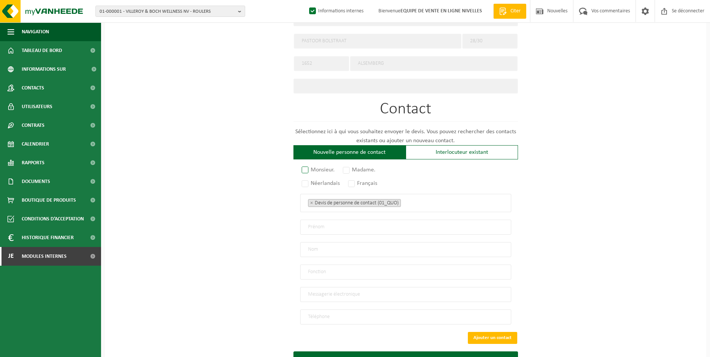
click at [308, 169] on label "Monsieur." at bounding box center [318, 170] width 37 height 10
radio input "true"
click at [352, 181] on label "Français" at bounding box center [363, 183] width 33 height 10
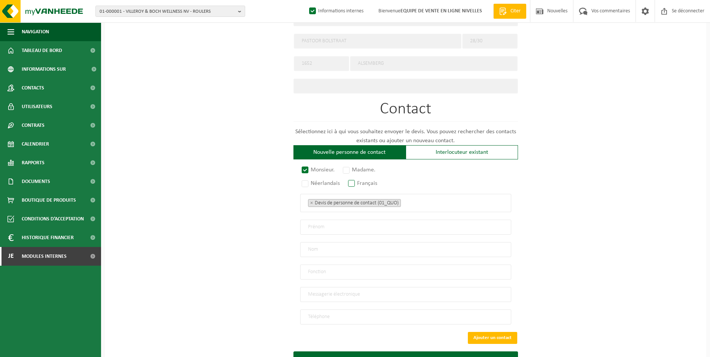
radio input "true"
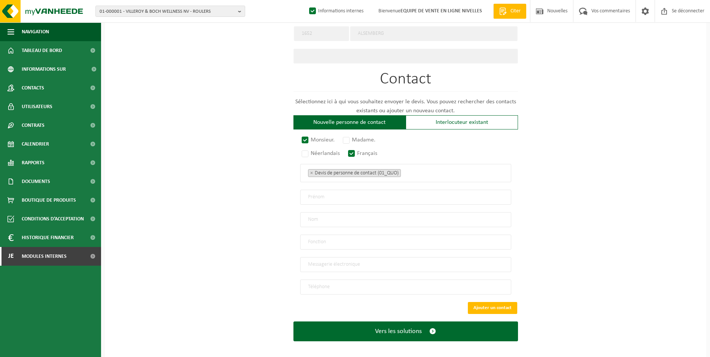
scroll to position [368, 0]
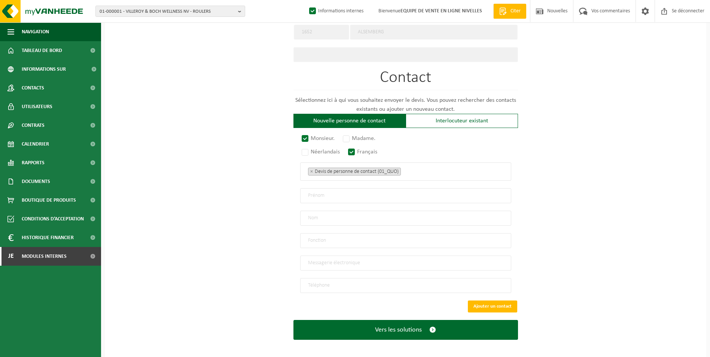
click at [431, 167] on ul "× Devis de personne de contact (01_QUO)" at bounding box center [405, 172] width 195 height 10
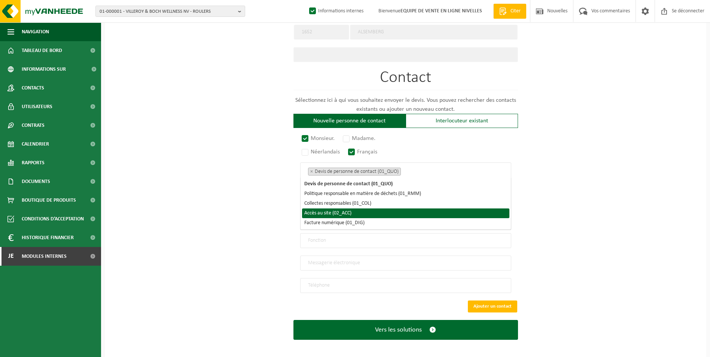
click at [347, 212] on li "Accès au site (02_ACC)" at bounding box center [405, 213] width 207 height 10
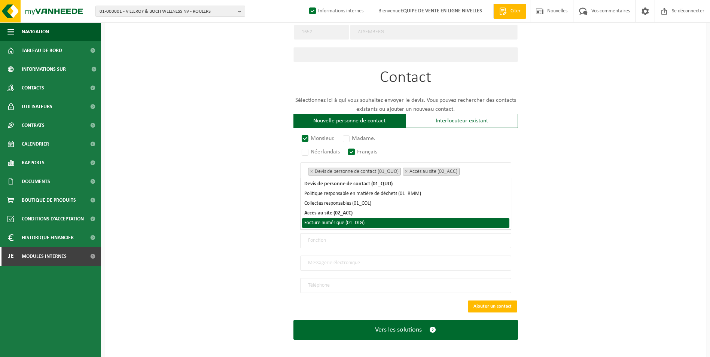
click at [342, 224] on li "Facture numérique (01_DIG)" at bounding box center [405, 223] width 207 height 10
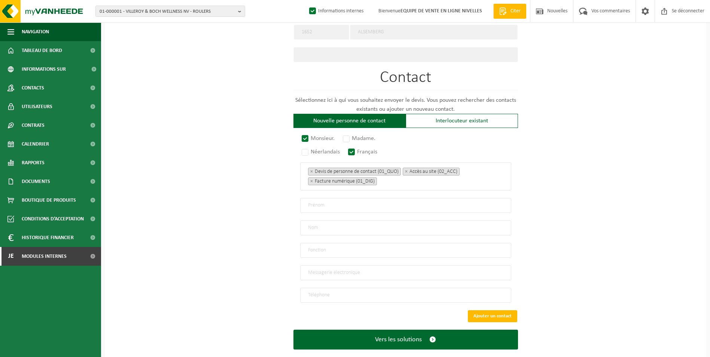
click at [265, 214] on div "Sur quelle entreprise peut-on rédiger cette offre ? Astuce : entrez ici le numé…" at bounding box center [405, 32] width 601 height 671
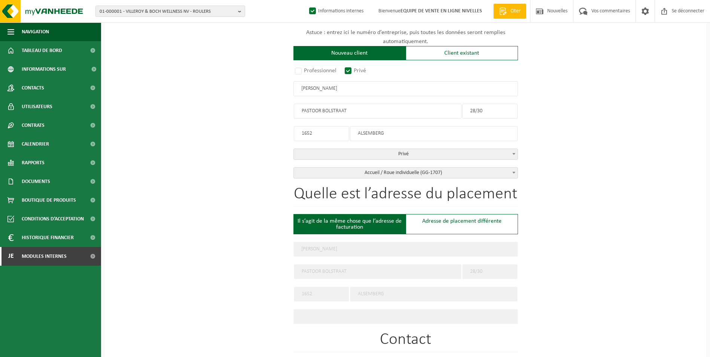
scroll to position [0, 0]
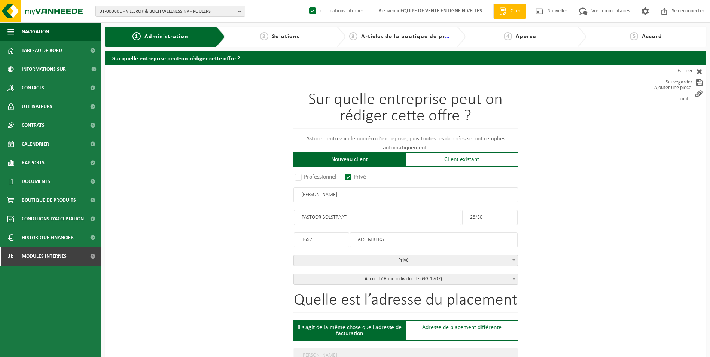
drag, startPoint x: 350, startPoint y: 197, endPoint x: 248, endPoint y: 197, distance: 101.4
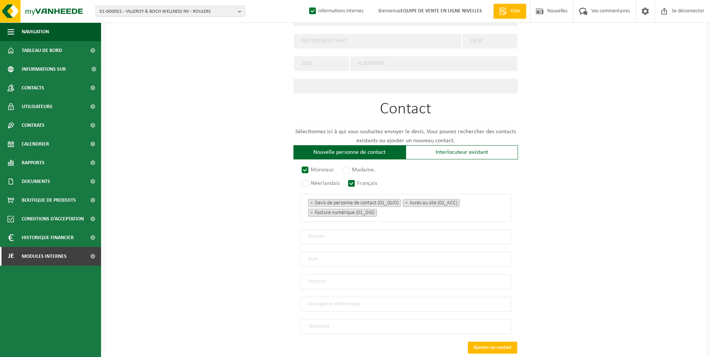
scroll to position [378, 0]
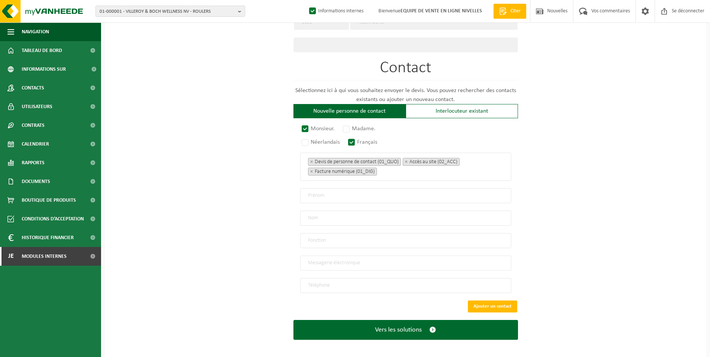
click at [351, 194] on input "text" at bounding box center [405, 195] width 211 height 15
paste input "MONTILLA AQUILINO"
click at [326, 190] on input "MONTILLA AQUILINO" at bounding box center [405, 195] width 211 height 15
drag, startPoint x: 330, startPoint y: 190, endPoint x: 262, endPoint y: 201, distance: 69.2
click at [263, 201] on div "Sur quelle entreprise peut-on rédiger cette offre ? Astuce : entrez ici le numé…" at bounding box center [405, 23] width 601 height 671
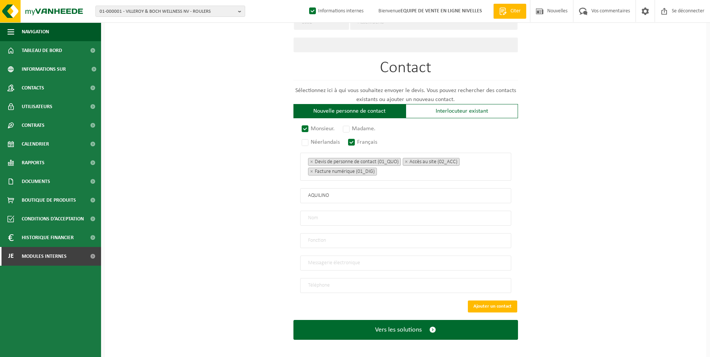
type input "AQUILINO"
click at [315, 212] on input "text" at bounding box center [405, 218] width 211 height 15
paste input "MONTILLA"
type input "MONTILLA"
click at [324, 257] on input "email" at bounding box center [405, 263] width 211 height 15
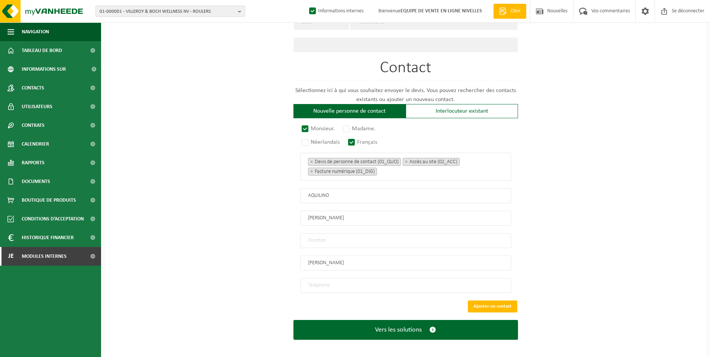
type input "ANDRES"
click at [308, 192] on input "AQUILINO" at bounding box center [405, 195] width 211 height 15
type input "AQUILINO"
click at [340, 262] on input "ANDRES" at bounding box center [405, 263] width 211 height 15
type input "ANDRES.MONTILLA@LYCEEFRANCAIS.BE"
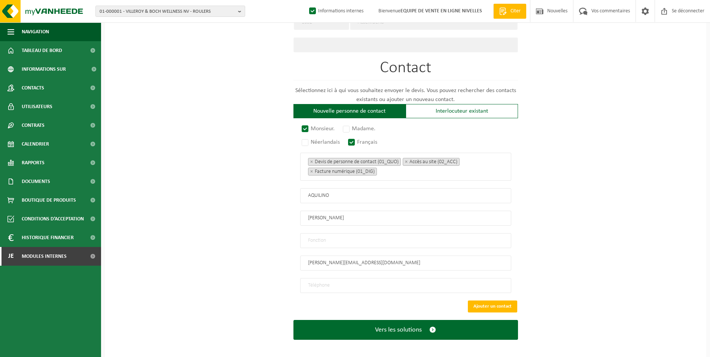
click at [393, 281] on input "tel" at bounding box center [405, 285] width 211 height 15
drag, startPoint x: 329, startPoint y: 278, endPoint x: 338, endPoint y: 272, distance: 10.0
click at [329, 278] on input "tel" at bounding box center [405, 285] width 211 height 15
type input "+32 483 43 07 87"
click at [327, 235] on input "text" at bounding box center [405, 240] width 211 height 15
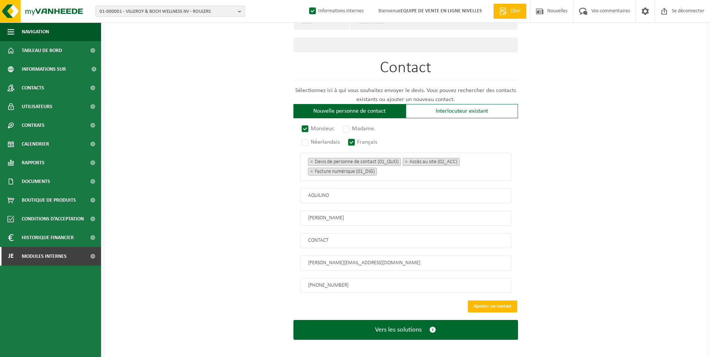
type input "CONTACT"
click at [470, 300] on button "Ajouter un contact" at bounding box center [492, 306] width 49 height 12
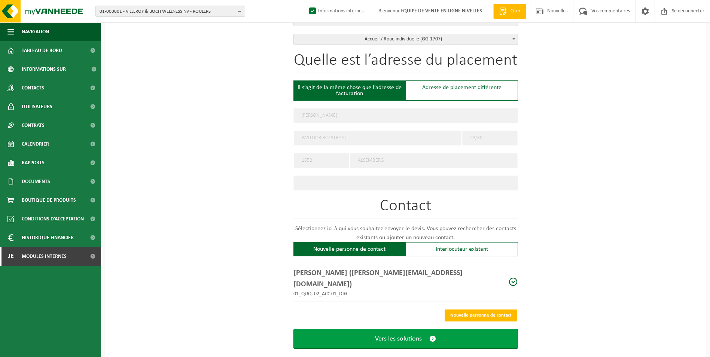
click at [354, 329] on button "Vers les solutions" at bounding box center [405, 339] width 225 height 20
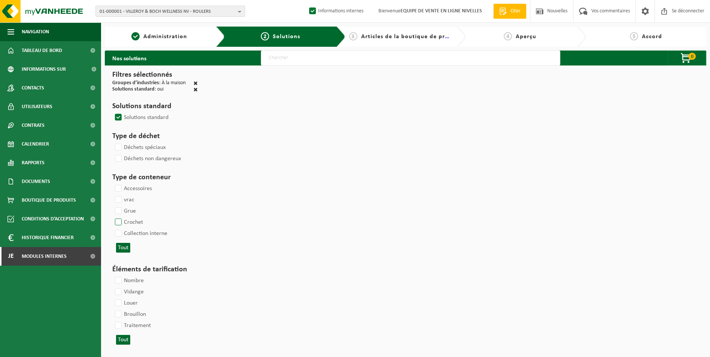
click at [114, 220] on label "Crochet" at bounding box center [128, 222] width 30 height 11
click at [112, 217] on input "Crochet" at bounding box center [112, 216] width 0 height 0
checkbox input "true"
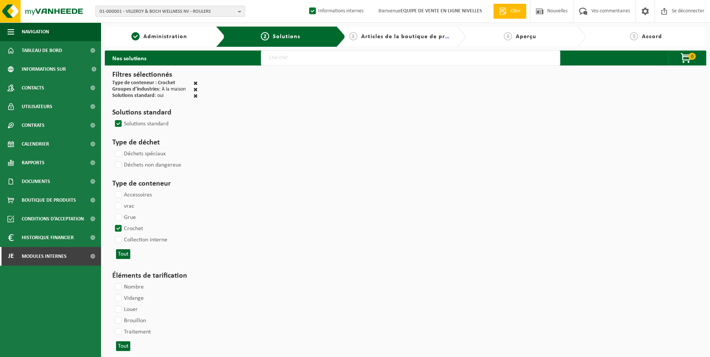
select select
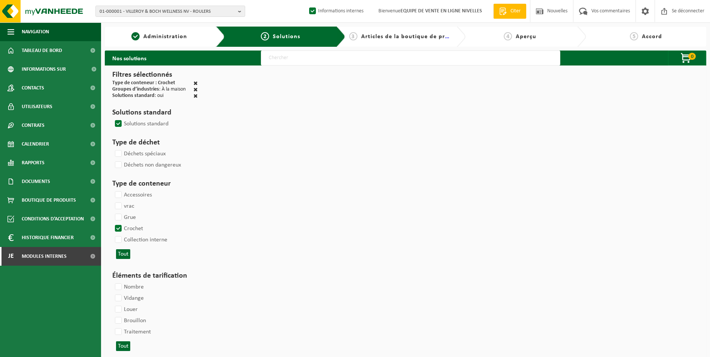
select select
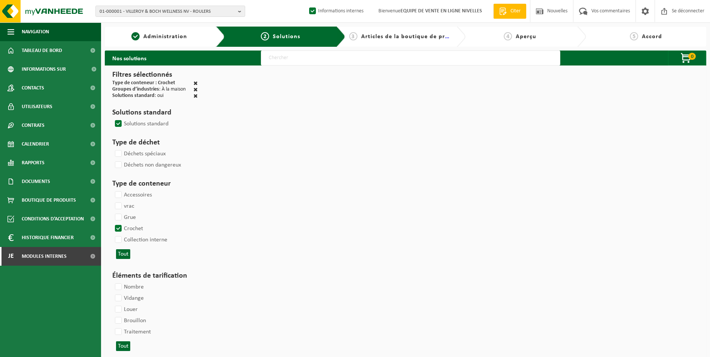
select select
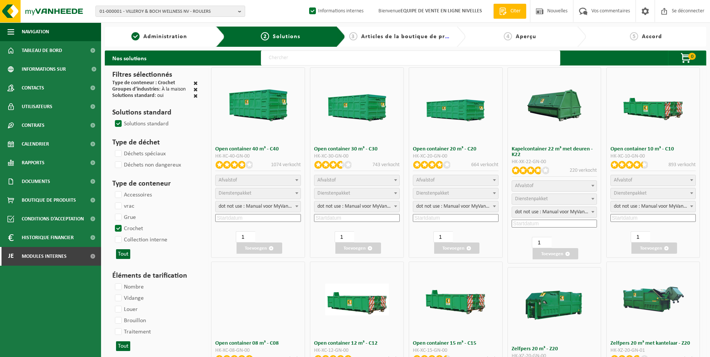
select select
select select "197"
select select
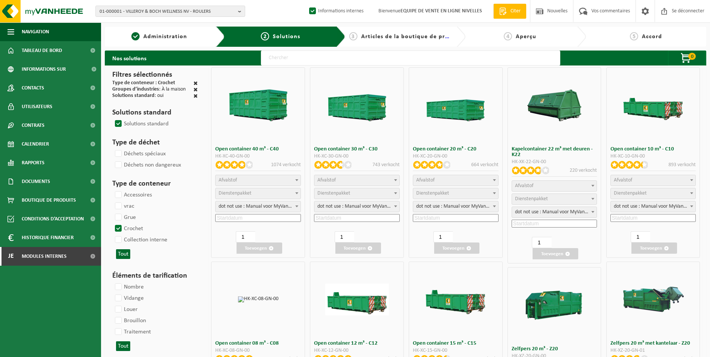
select select
select select "8"
select select
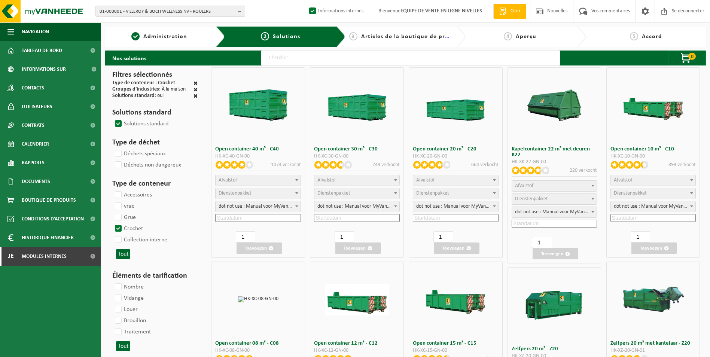
select select
select select "25"
select select "197"
select select "25"
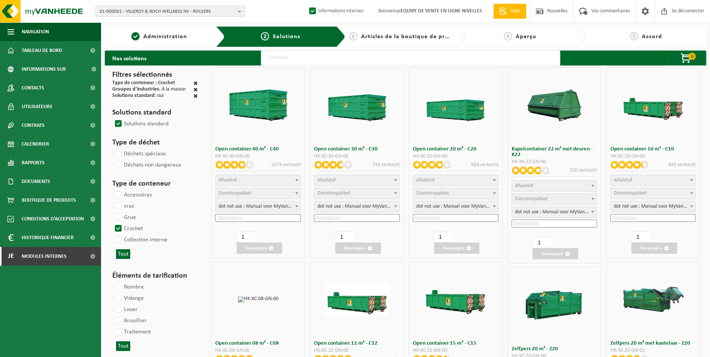
select select "25"
select select "7"
select select "25"
select select "7"
select select "25"
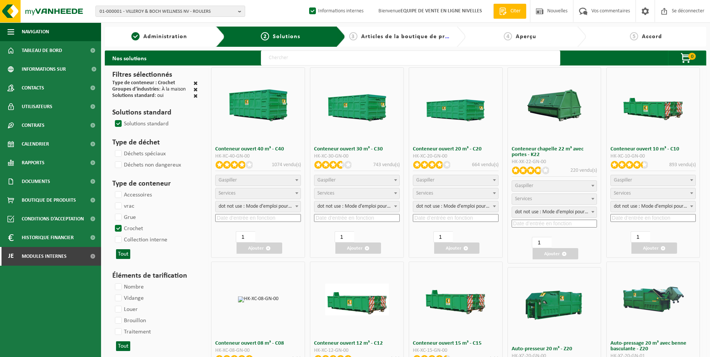
click at [641, 179] on span "Gaspiller" at bounding box center [653, 180] width 85 height 10
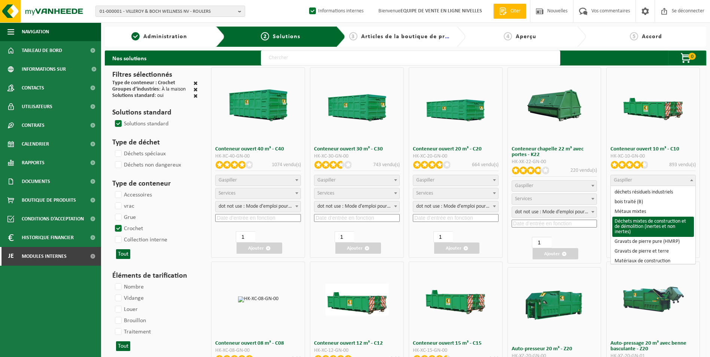
select select "31"
select select
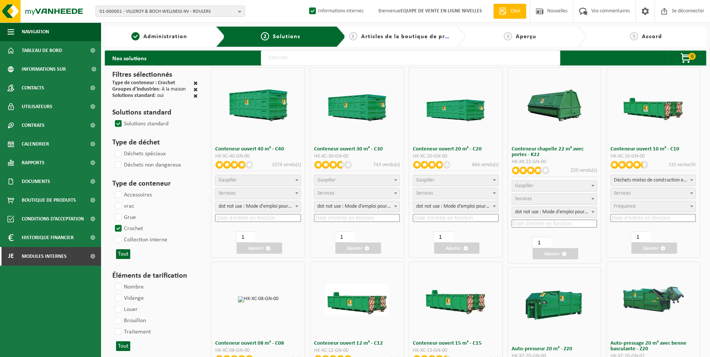
select select
click at [624, 195] on span "Services" at bounding box center [622, 193] width 17 height 6
select select "197"
select select "25"
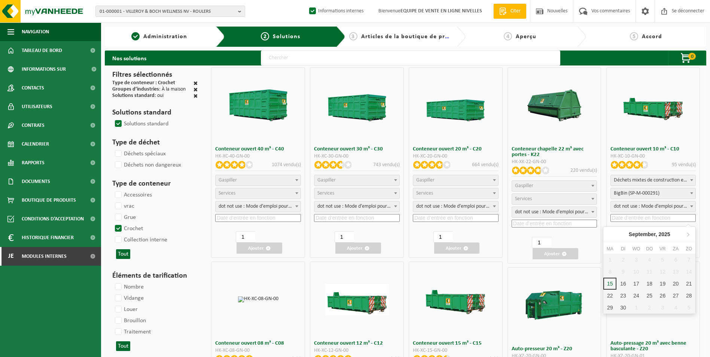
click at [634, 215] on input at bounding box center [653, 218] width 86 height 8
click at [637, 284] on div "17" at bounding box center [643, 284] width 16 height 12
type input "2025-09-17"
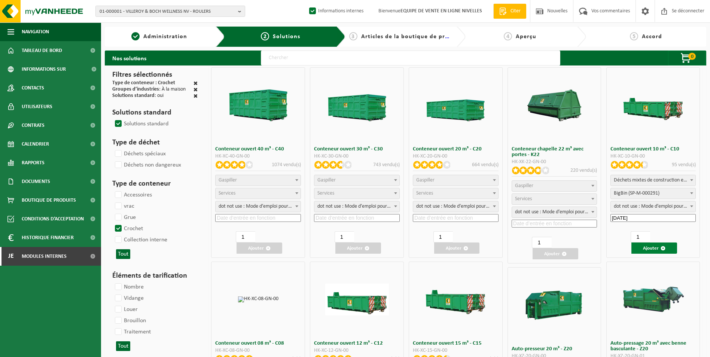
click at [660, 248] on button "Ajouter" at bounding box center [654, 247] width 46 height 11
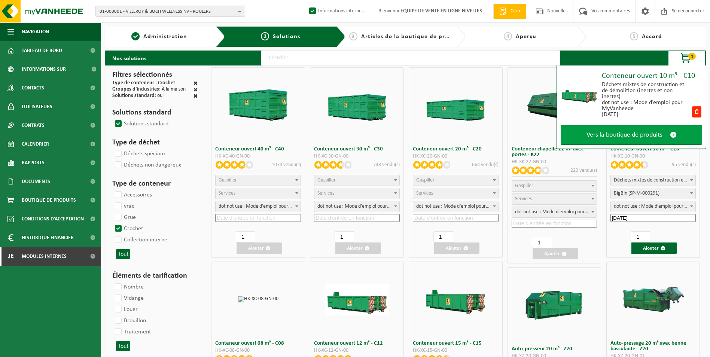
click at [636, 135] on span "Vers la boutique de produits" at bounding box center [624, 135] width 76 height 8
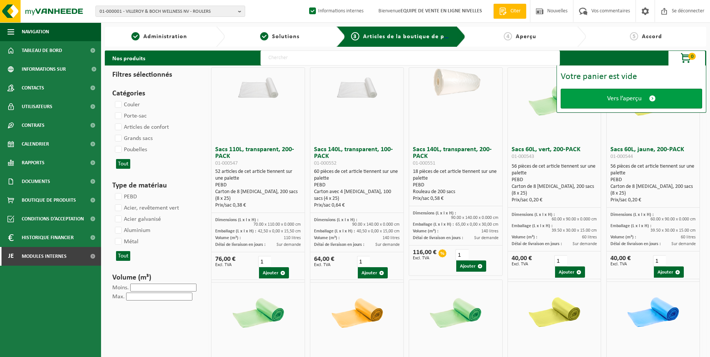
click at [625, 96] on span "Vers l’aperçu" at bounding box center [624, 99] width 34 height 8
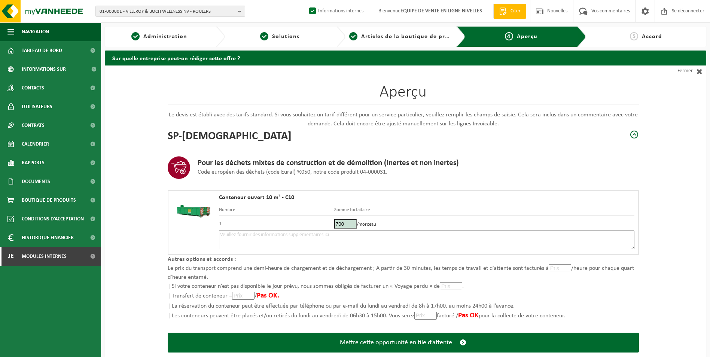
click at [364, 237] on textarea at bounding box center [426, 240] width 415 height 19
type textarea "p"
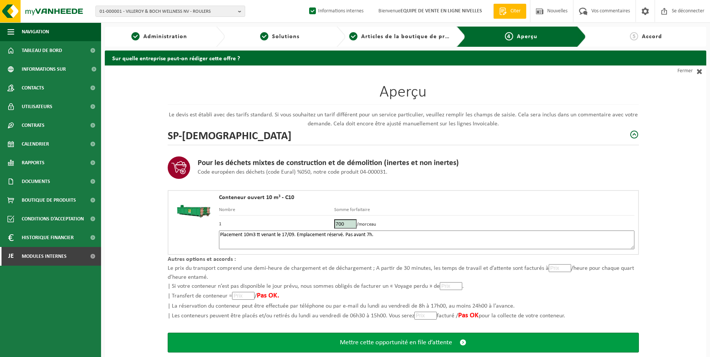
type textarea "Placement 10m3 tt venant le 17/09. Emplacement réservé. Pas avant 7h."
click at [398, 339] on span "Mettre cette opportunité en file d’attente" at bounding box center [396, 343] width 112 height 8
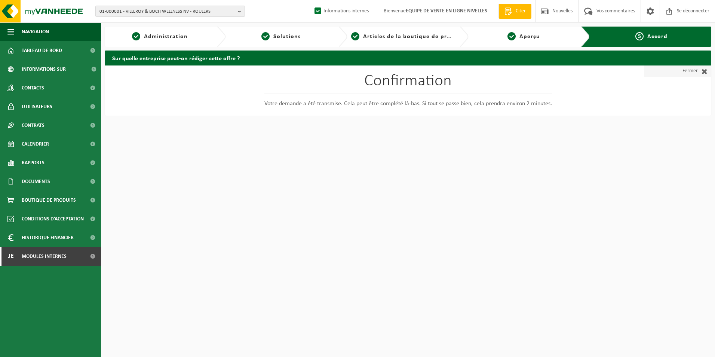
click at [678, 67] on link "Fermer" at bounding box center [677, 70] width 67 height 11
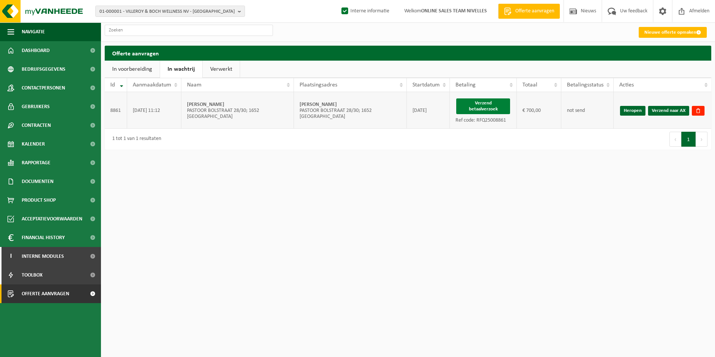
click at [497, 102] on button "Verzend betaalverzoek" at bounding box center [484, 106] width 54 height 16
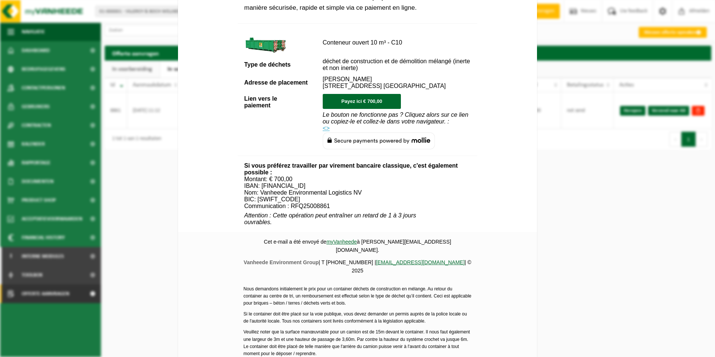
scroll to position [271, 0]
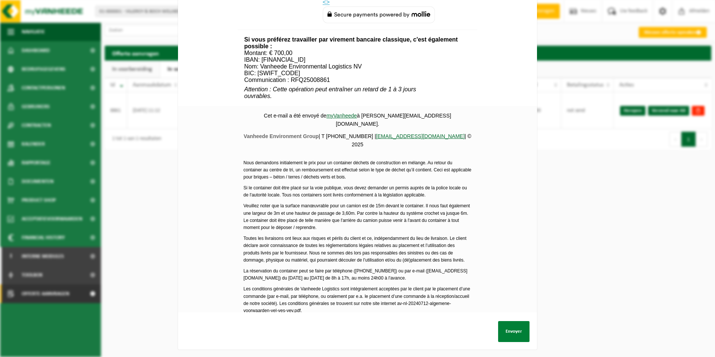
click at [519, 323] on button "Envoyer" at bounding box center [513, 331] width 31 height 21
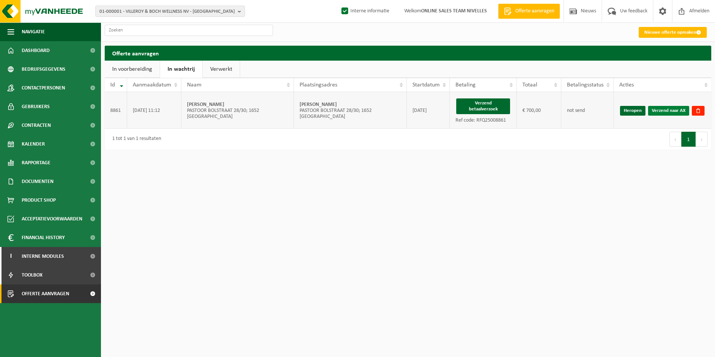
click at [669, 109] on link "Verzend naar AX" at bounding box center [668, 111] width 41 height 10
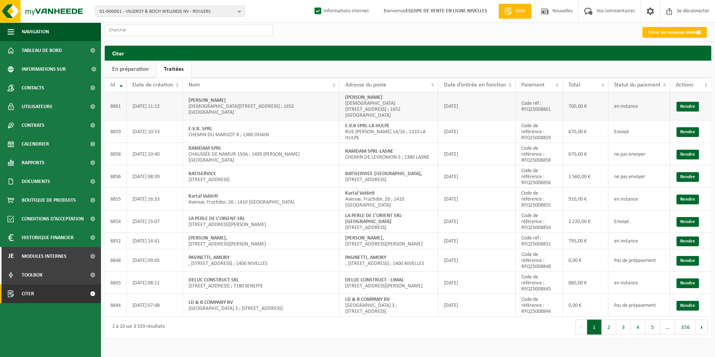
drag, startPoint x: 343, startPoint y: 97, endPoint x: 405, endPoint y: 95, distance: 62.5
click at [405, 95] on td "MONTILLA AQUILINO PASTOR [STREET_ADDRESS] ; 1652 [GEOGRAPHIC_DATA]" at bounding box center [389, 106] width 99 height 28
copy strong "[PERSON_NAME]"
click at [666, 31] on font "Créer un nouveau devis" at bounding box center [672, 32] width 48 height 5
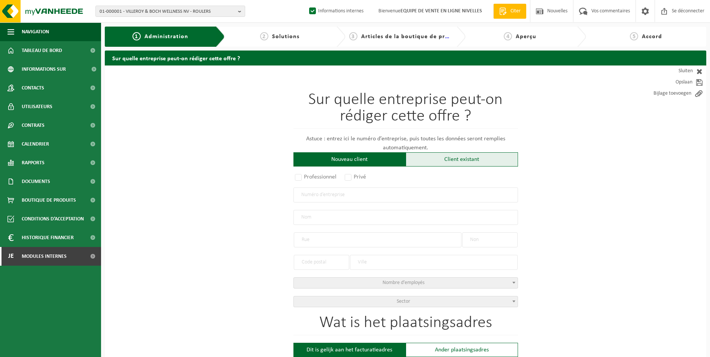
click at [442, 162] on div "Client existant" at bounding box center [462, 159] width 112 height 14
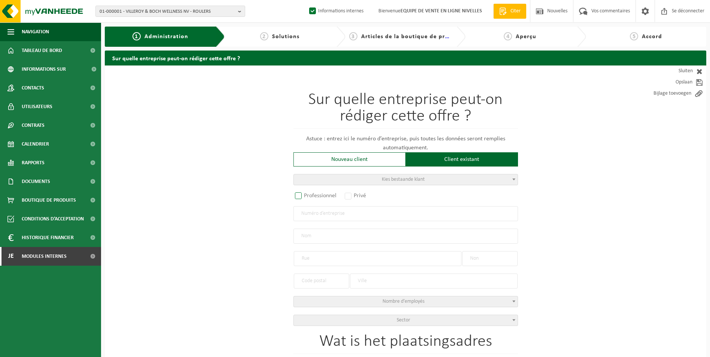
click at [308, 193] on label "Professionnel" at bounding box center [315, 195] width 45 height 10
click at [308, 194] on input "Professionnel" at bounding box center [308, 196] width 5 height 5
radio input "true"
click at [330, 214] on input "text" at bounding box center [405, 213] width 225 height 15
type input "0737606806"
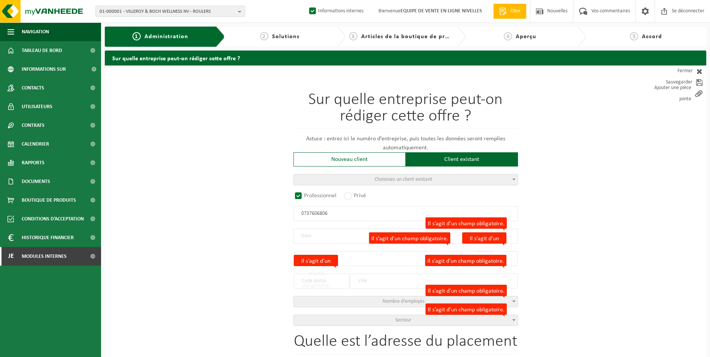
radio input "false"
select select
type input "M&G GROUP BV"
type input "GAINESTRAAT"
type input "26"
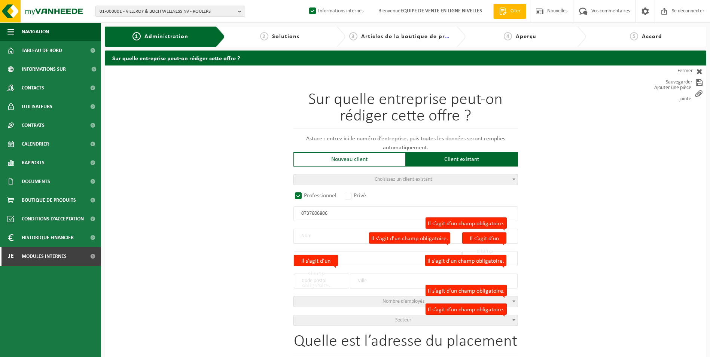
type input "1541"
type input "PAJOTTEGEM"
type input "2296036619"
select select
radio input "true"
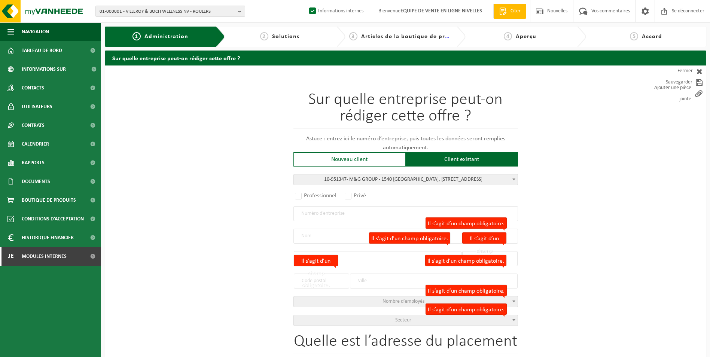
select select "145855"
type input "0737.606.806"
type input "M&G GROUP"
type input "GAINESTRAAT"
type input "26"
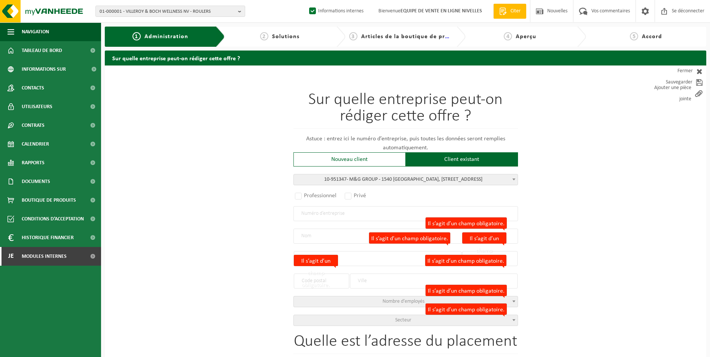
type input "1540"
type input "HERNE"
type input "M&G GROUP"
type input "1540"
type input "HERNE"
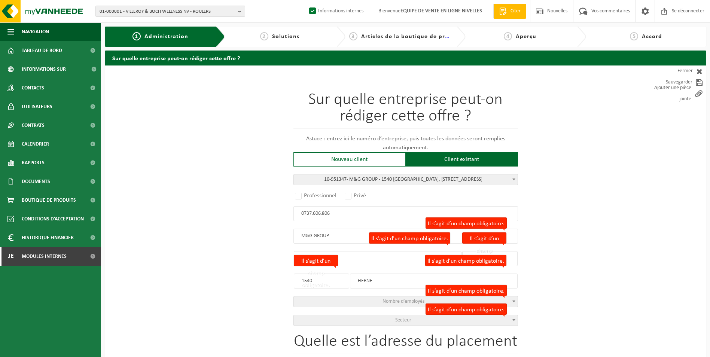
select select
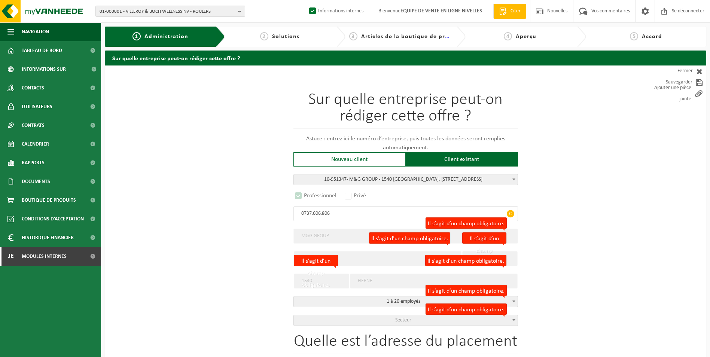
select select "D"
select select
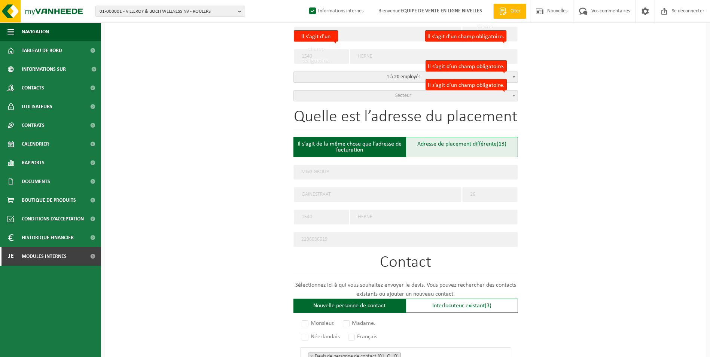
click at [443, 148] on div "Adresse de placement différente (13)" at bounding box center [462, 147] width 112 height 20
type input "Werf -"
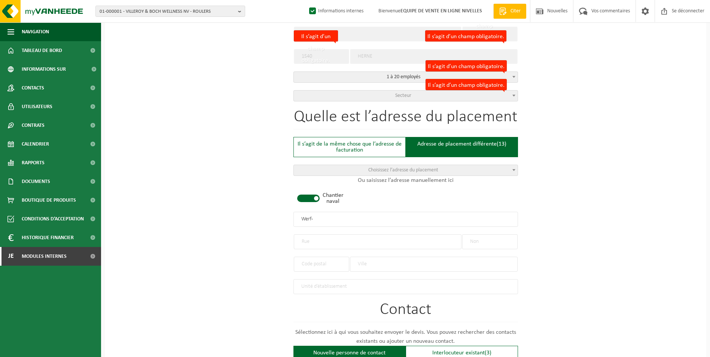
click at [309, 198] on span at bounding box center [308, 198] width 22 height 7
click at [309, 237] on input "text" at bounding box center [378, 241] width 168 height 15
type input "g"
type input "GAINE STRAAT"
click at [479, 240] on input "text" at bounding box center [489, 241] width 55 height 15
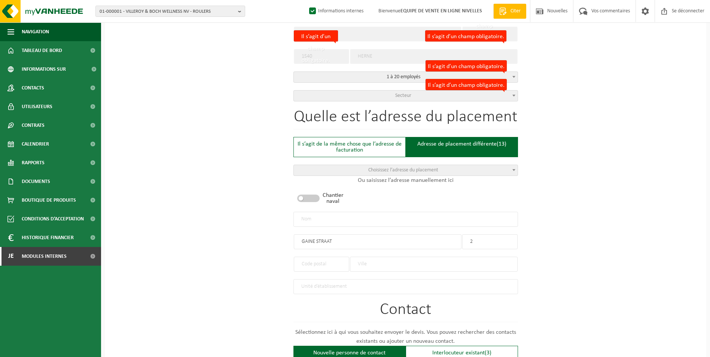
type input "24"
drag, startPoint x: 483, startPoint y: 242, endPoint x: 454, endPoint y: 237, distance: 29.3
click at [461, 237] on div "Quelle est l’adresse du placement Il s’agit de la même chose que l’adresse de f…" at bounding box center [405, 201] width 225 height 185
drag, startPoint x: 329, startPoint y: 239, endPoint x: 202, endPoint y: 232, distance: 126.7
click at [202, 232] on div "Sur quelle entreprise peut-on rédiger cette offre ? Astuce : entrez ici le numé…" at bounding box center [405, 216] width 601 height 750
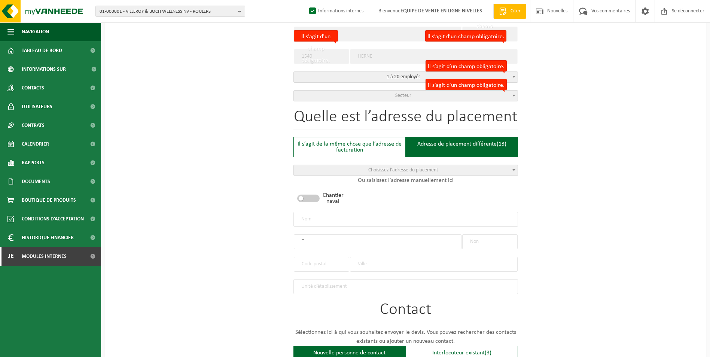
click at [325, 241] on input "T" at bounding box center [378, 241] width 168 height 15
type input "T"
click at [309, 219] on input "text" at bounding box center [405, 219] width 225 height 15
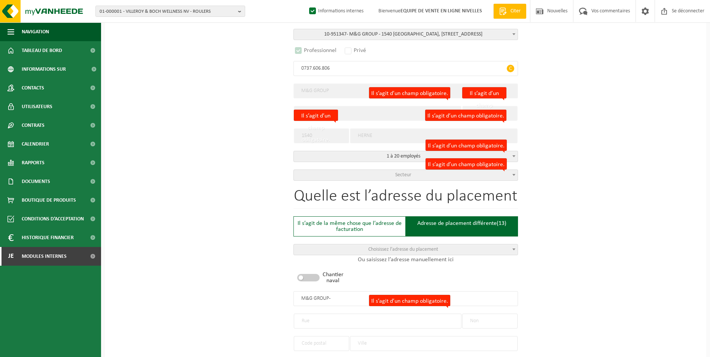
scroll to position [75, 0]
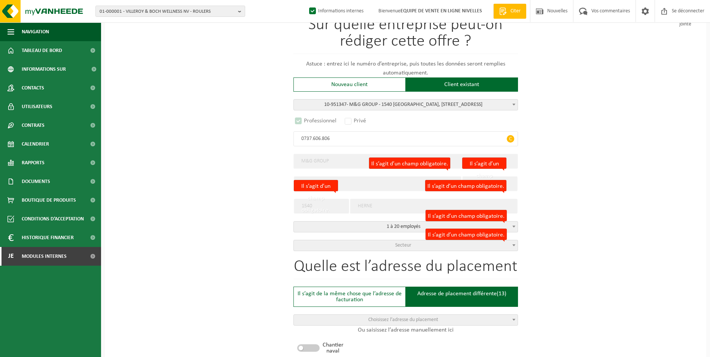
type input "M&G GROUP-"
click at [379, 248] on span "Secteur" at bounding box center [406, 245] width 224 height 10
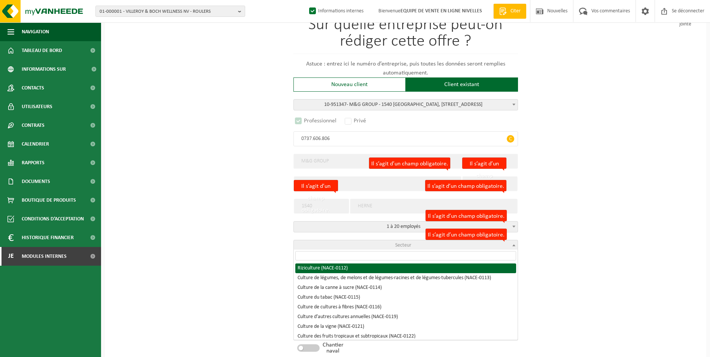
click at [345, 256] on input "search" at bounding box center [405, 255] width 221 height 9
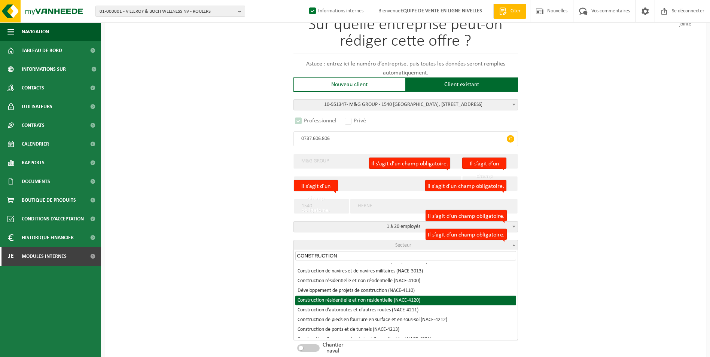
type input "CONSTRUCTION"
select select "NACE_4120"
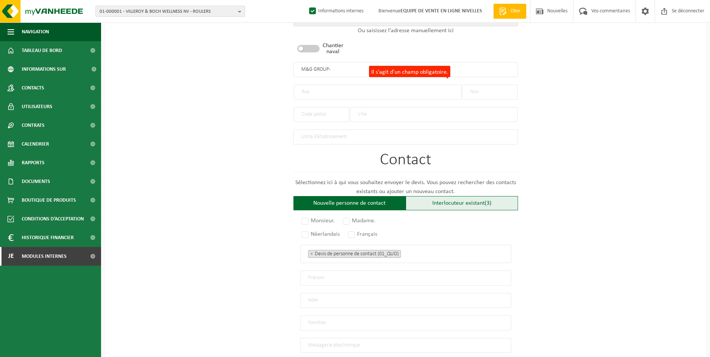
scroll to position [449, 0]
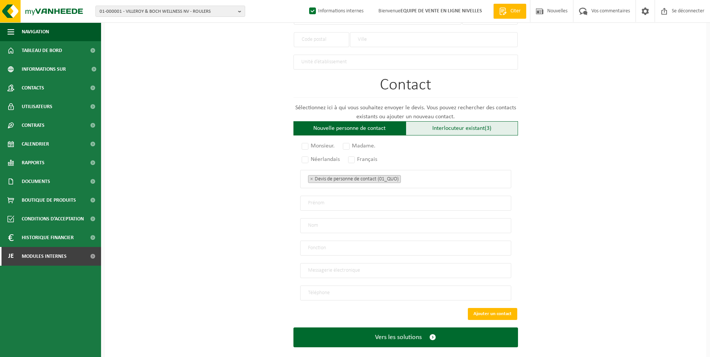
click at [436, 125] on font "Interlocuteur existant" at bounding box center [458, 128] width 52 height 6
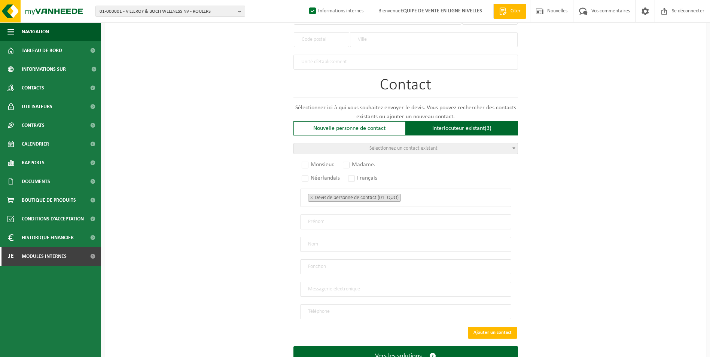
click at [395, 146] on span "Sélectionnez un contact existant" at bounding box center [403, 149] width 68 height 6
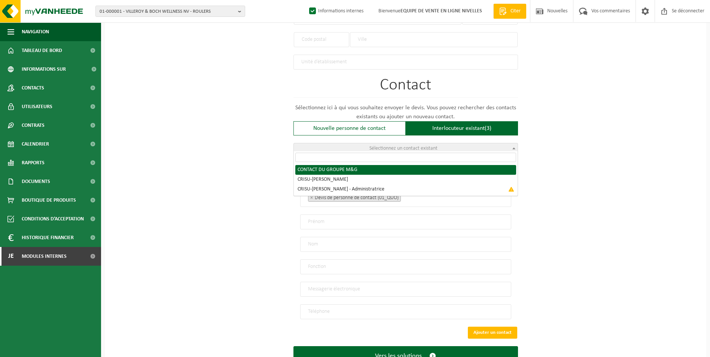
radio input "true"
select select "{"code":"10-951348","firstname":"CONTACT","surname":"M&G GROUP","gender":"Unkno…"
type input "CONTACT"
type input "M&G GROUP"
type input "bvba.mggroup@gmail.com"
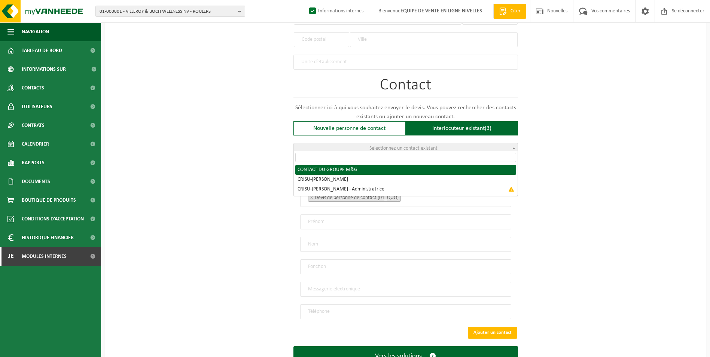
type input "0485/974.032"
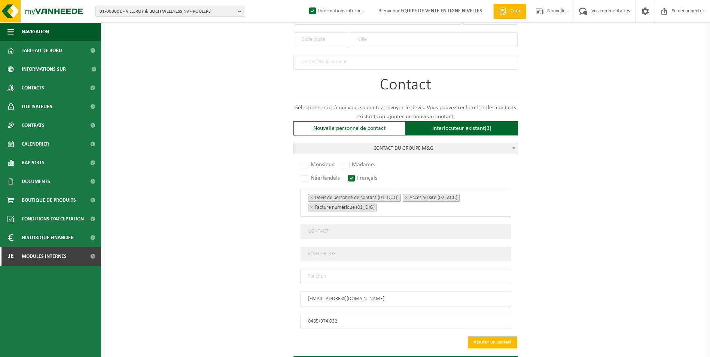
click at [332, 269] on input "text" at bounding box center [405, 276] width 211 height 15
type input "CONTACT"
click at [307, 160] on label "Monsieur." at bounding box center [318, 164] width 37 height 10
radio input "true"
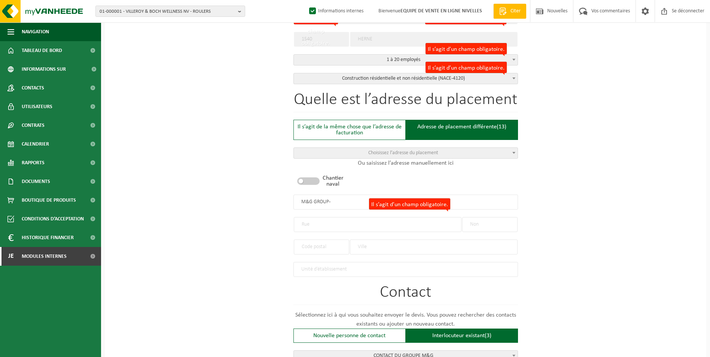
scroll to position [225, 0]
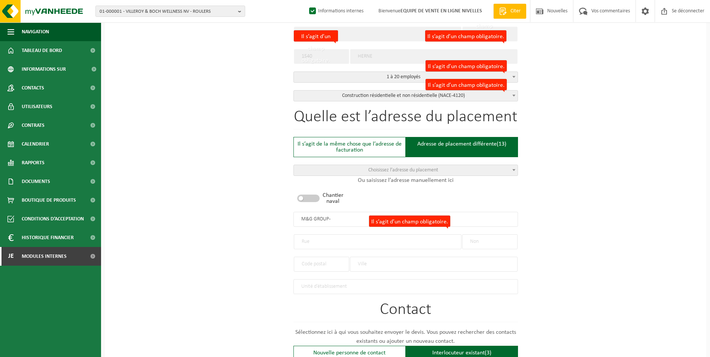
click at [321, 242] on input "Il s’agit d’un champ obligatoire." at bounding box center [378, 241] width 168 height 15
click at [345, 237] on input "Il s’agit d’un champ obligatoire." at bounding box center [378, 241] width 168 height 15
type input "r"
type input "REMPART SAINT CHRISTOPHE"
click at [481, 239] on input "text" at bounding box center [489, 241] width 55 height 15
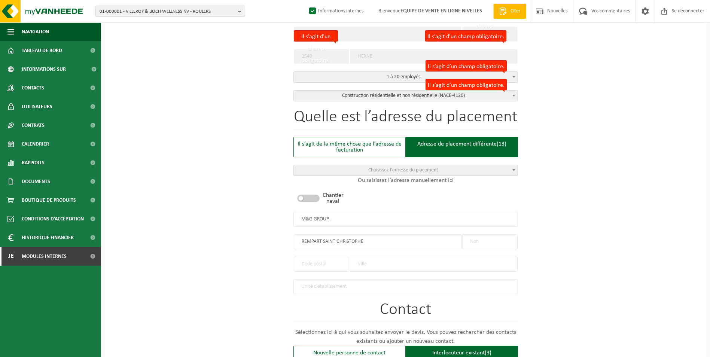
click at [489, 244] on input "text" at bounding box center [489, 241] width 55 height 15
type input "39"
click at [388, 259] on input "text" at bounding box center [434, 264] width 168 height 15
click at [331, 261] on input "text" at bounding box center [321, 264] width 55 height 15
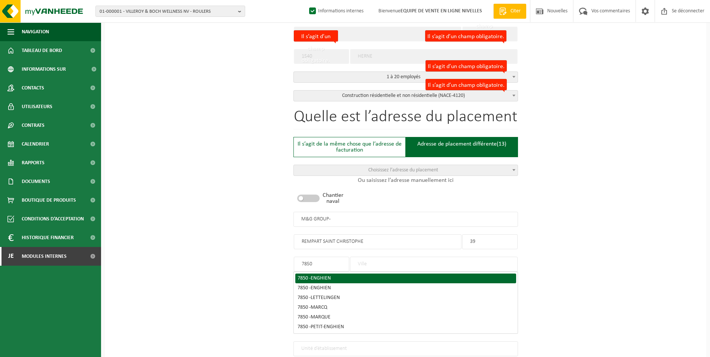
type input "7850"
click at [316, 277] on span "ENGHIEN" at bounding box center [321, 278] width 20 height 6
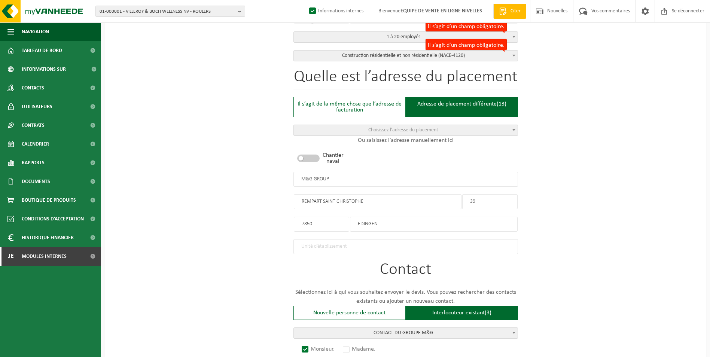
scroll to position [260, 0]
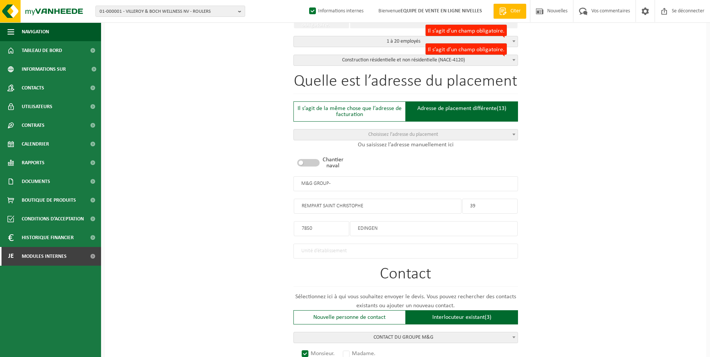
click at [382, 226] on input "EDINGEN" at bounding box center [434, 228] width 168 height 15
type input "E"
click at [333, 227] on input "7850" at bounding box center [321, 228] width 55 height 15
type input "7"
click at [371, 225] on input "text" at bounding box center [434, 228] width 168 height 15
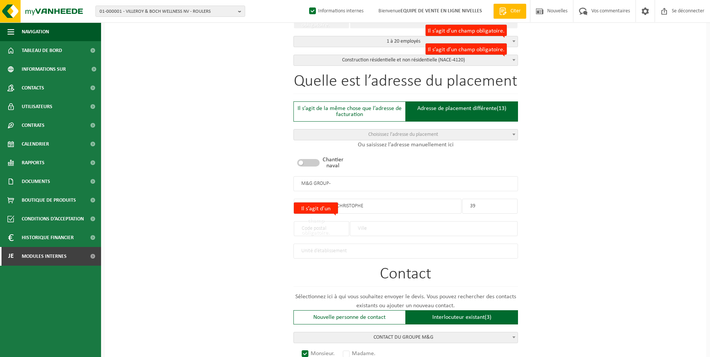
click at [326, 214] on label "Il s’agit d’un champ obligatoire." at bounding box center [316, 207] width 44 height 11
click at [326, 228] on input "Il s’agit d’un champ obligatoire." at bounding box center [321, 228] width 55 height 15
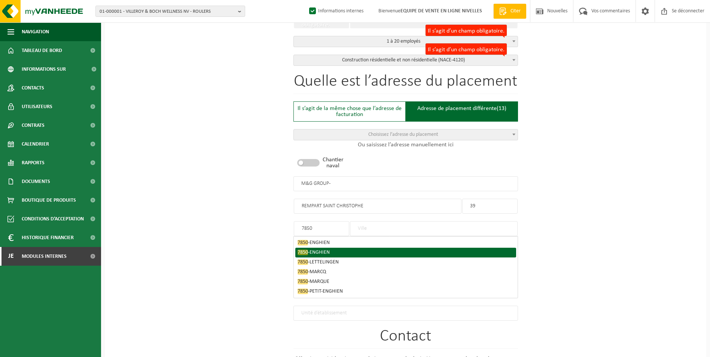
type input "7850"
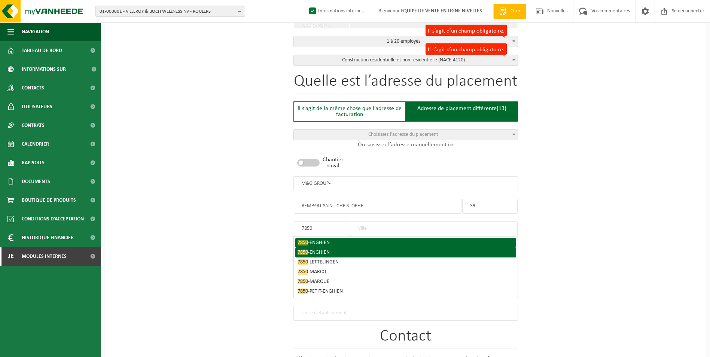
click at [339, 250] on div "7850 - ENGHIEN" at bounding box center [405, 252] width 216 height 5
type input "ENGHIEN"
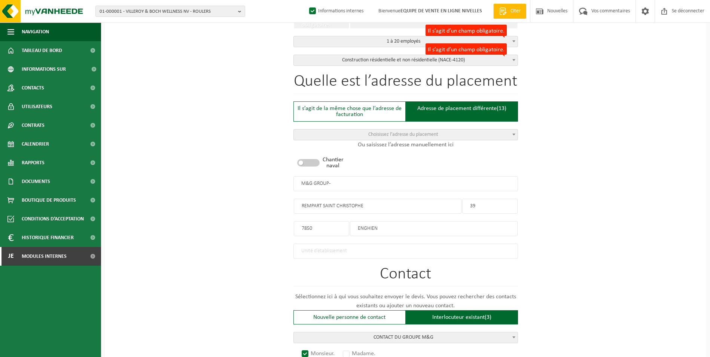
click at [339, 179] on input "M&G GROUP-" at bounding box center [405, 183] width 225 height 15
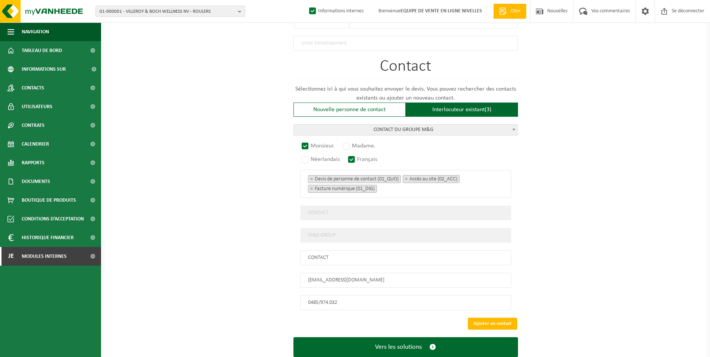
scroll to position [485, 0]
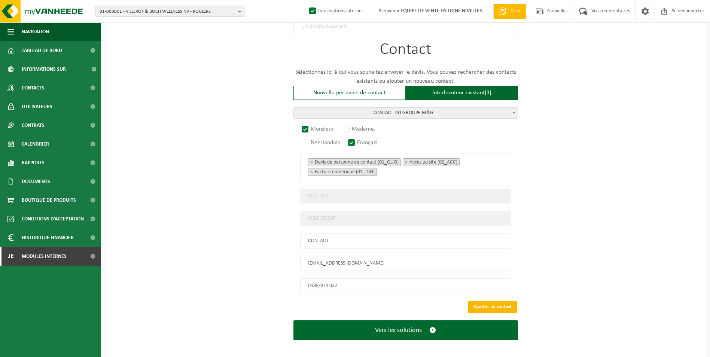
type input "M&G GROUP-ENGHIEN"
click at [491, 301] on button "Ajouter un contact" at bounding box center [492, 307] width 49 height 12
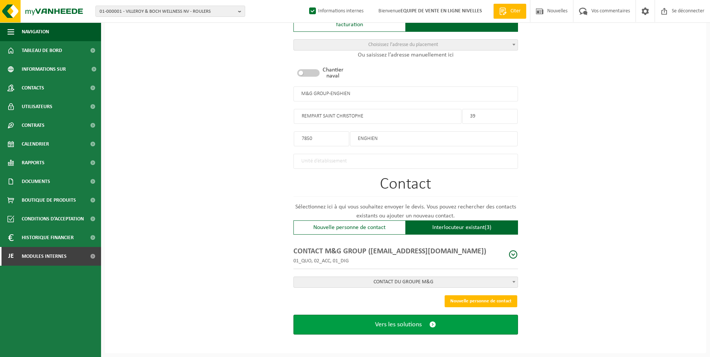
scroll to position [347, 0]
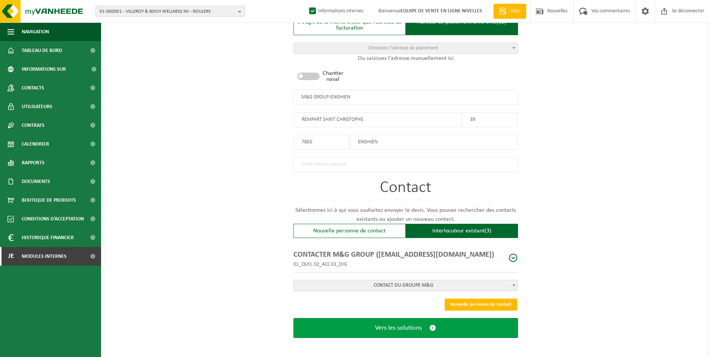
click at [399, 327] on span "Vers les solutions" at bounding box center [398, 328] width 47 height 8
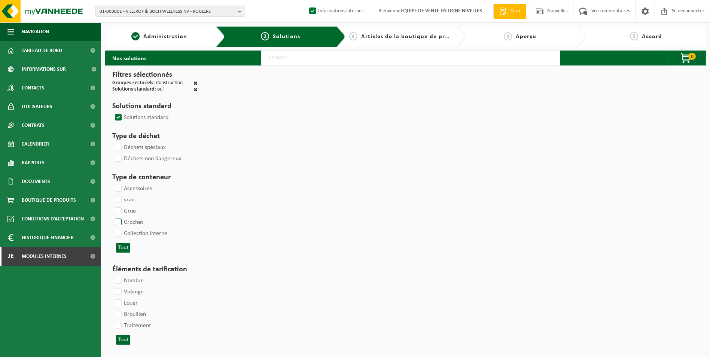
click at [118, 223] on label "Crochet" at bounding box center [128, 222] width 30 height 11
click at [112, 217] on input "Crochet" at bounding box center [112, 216] width 0 height 0
checkbox input "true"
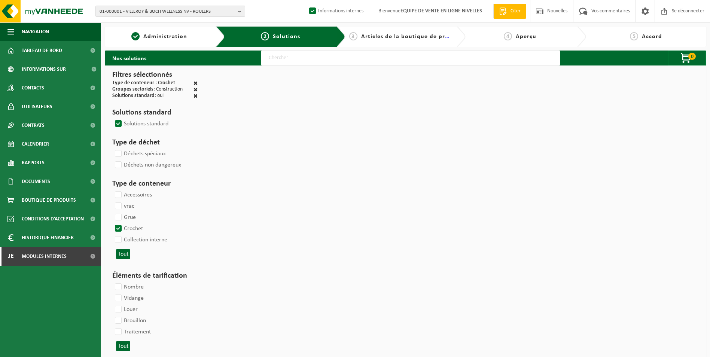
select select
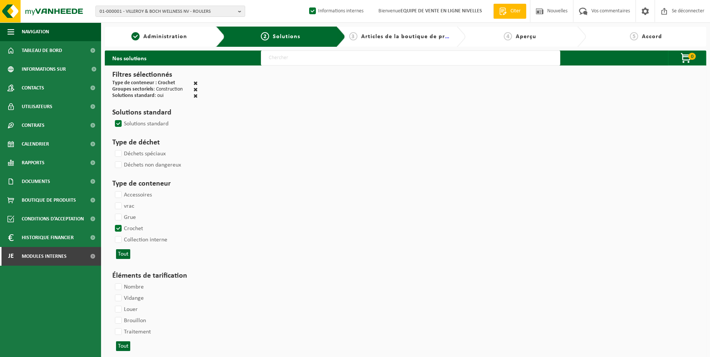
select select
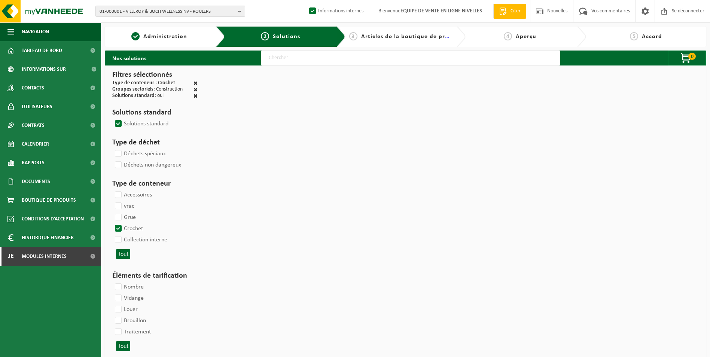
select select
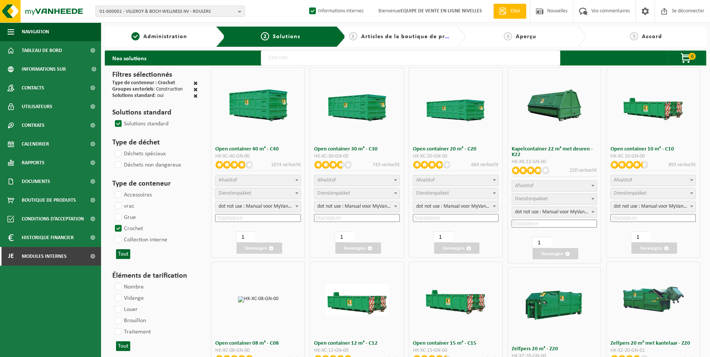
select select
select select "197"
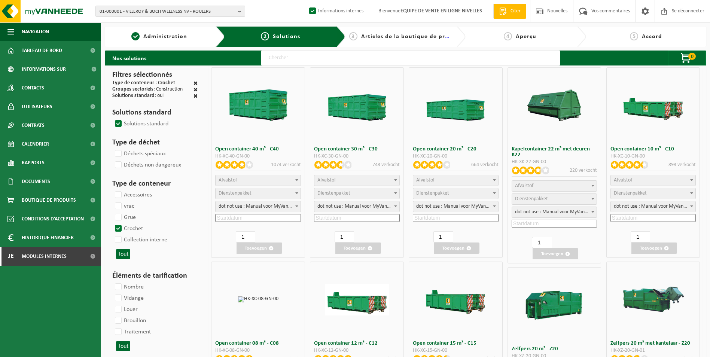
select select "197"
select select
select select "8"
select select
select select "7"
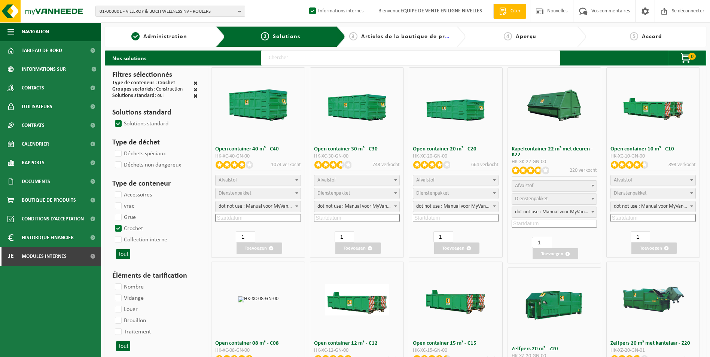
select select
select select "7"
select select
select select "25"
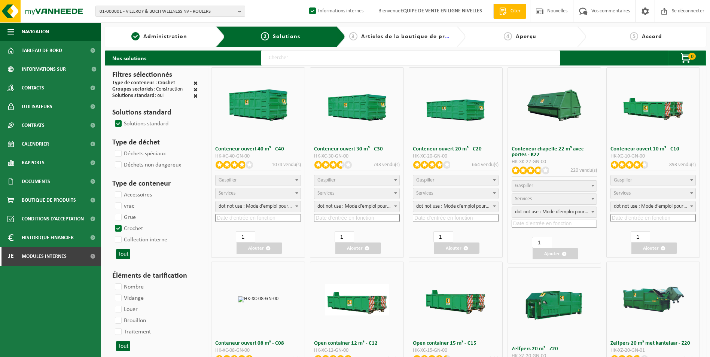
select select "25"
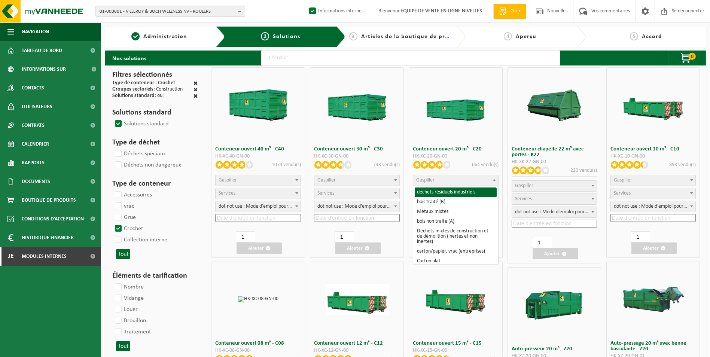
click at [455, 181] on span "Gaspiller" at bounding box center [455, 180] width 85 height 10
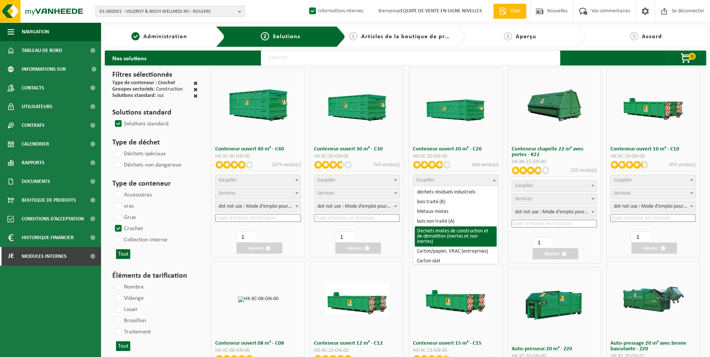
select select "31"
select select
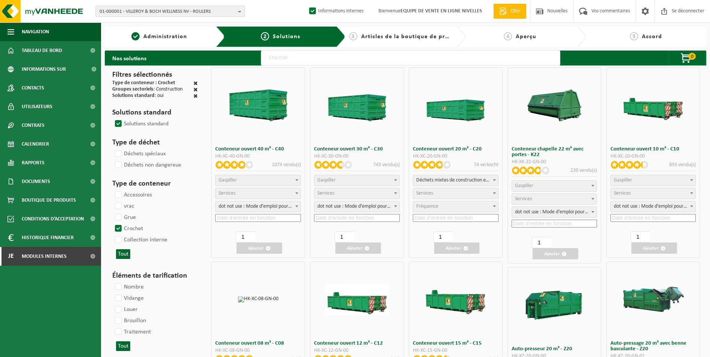
select select
click at [434, 196] on span "Services" at bounding box center [455, 193] width 85 height 10
select select "197"
select select "25"
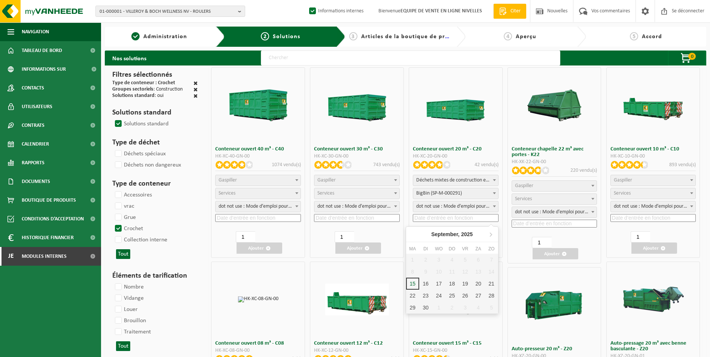
click at [431, 220] on input at bounding box center [456, 218] width 86 height 8
click at [428, 283] on div "16" at bounding box center [429, 284] width 16 height 12
type input "2025-09-16"
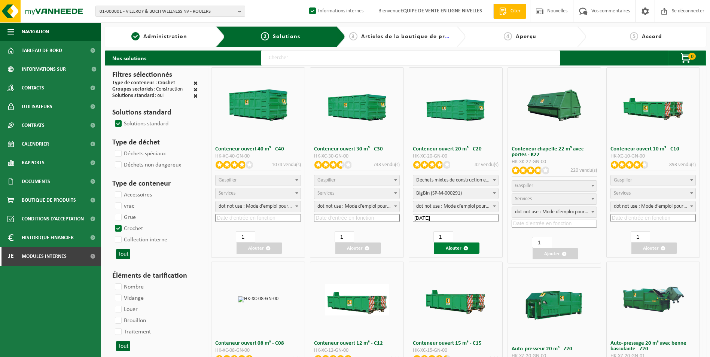
click at [457, 250] on font "Ajouter" at bounding box center [454, 248] width 16 height 5
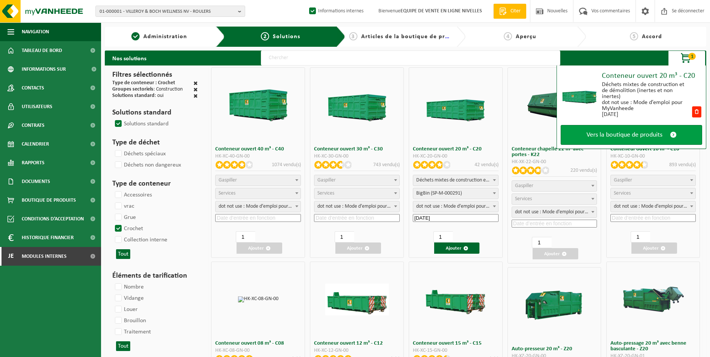
click at [620, 131] on span "Vers la boutique de produits" at bounding box center [624, 135] width 76 height 8
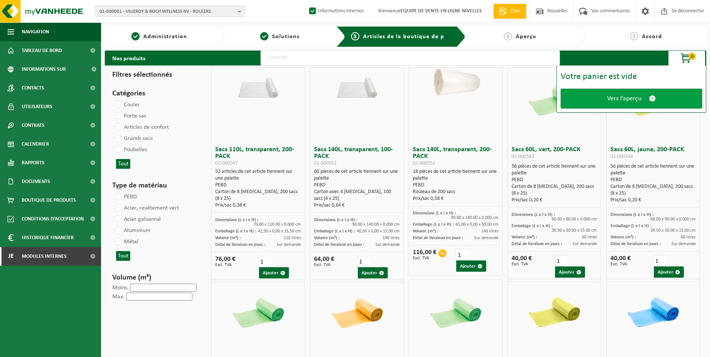
click at [622, 96] on span "Vers l’aperçu" at bounding box center [624, 99] width 34 height 8
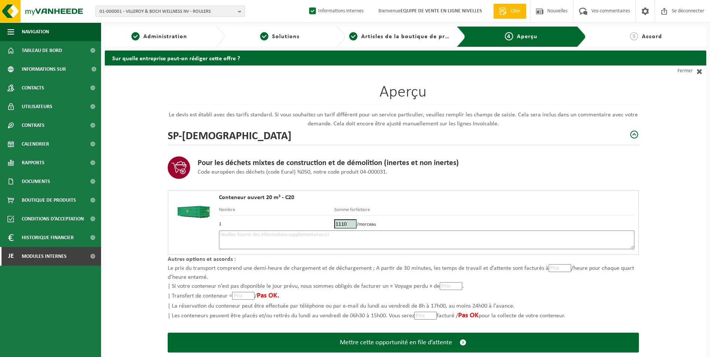
click at [333, 227] on td "1" at bounding box center [276, 223] width 115 height 15
click at [319, 232] on textarea at bounding box center [426, 240] width 415 height 19
type textarea "p"
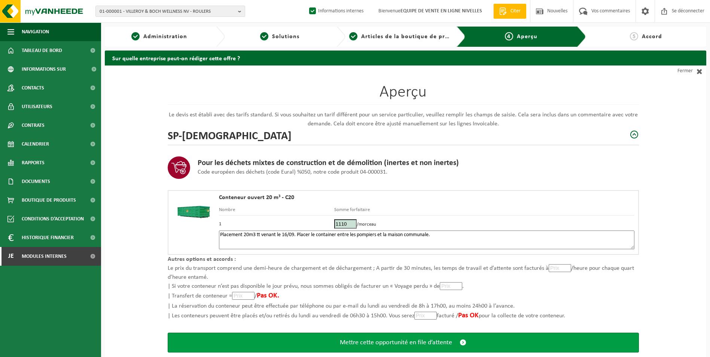
type textarea "Placement 20m3 tt venant le 16/09. Placer le container entre les pompiers et la…"
click at [408, 350] on button "Mettre cette opportunité en file d’attente" at bounding box center [403, 343] width 471 height 20
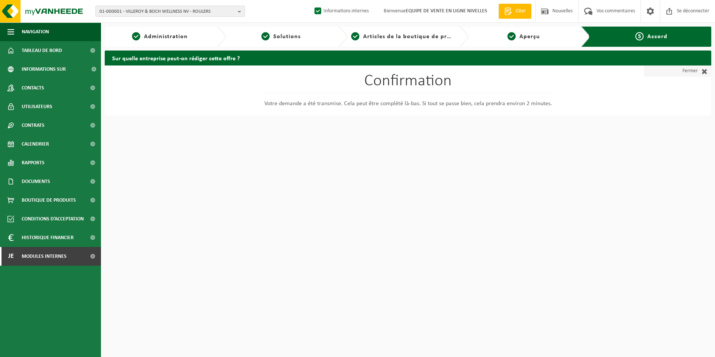
click at [681, 70] on link "Fermer" at bounding box center [677, 70] width 67 height 11
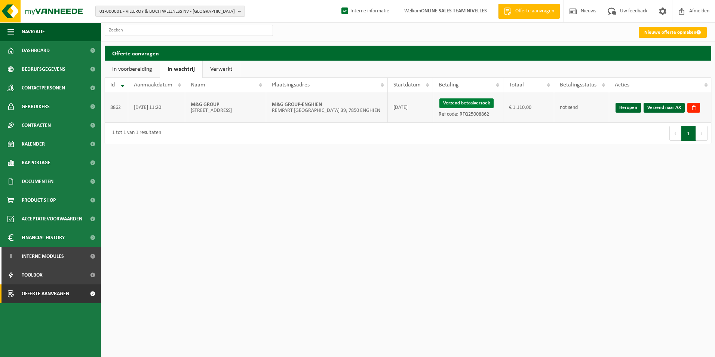
click at [481, 104] on button "Verzend betaalverzoek" at bounding box center [467, 103] width 54 height 10
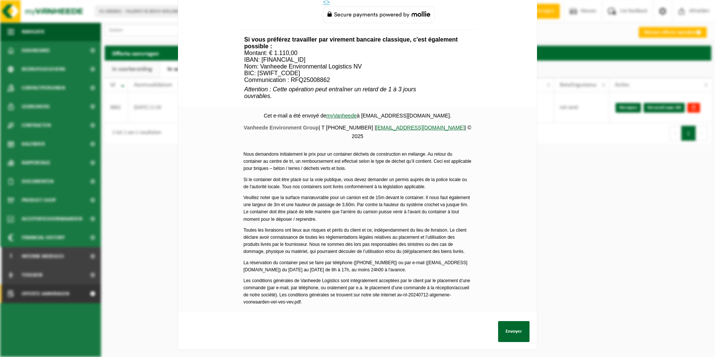
scroll to position [271, 0]
click at [509, 326] on button "Envoyer" at bounding box center [513, 331] width 31 height 21
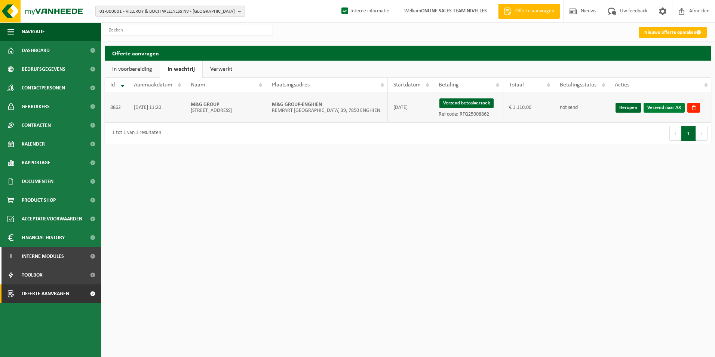
click at [661, 108] on link "Verzend naar AX" at bounding box center [664, 108] width 41 height 10
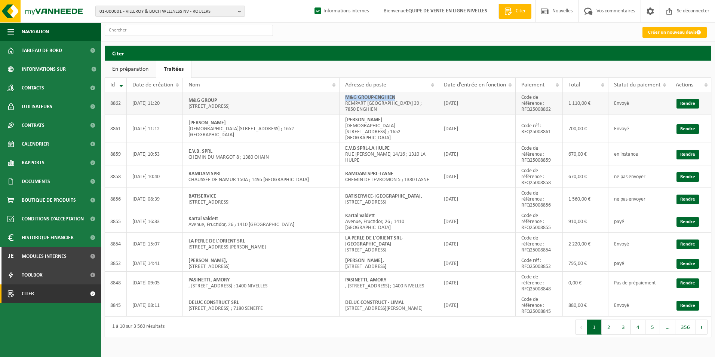
drag, startPoint x: 340, startPoint y: 98, endPoint x: 410, endPoint y: 95, distance: 69.7
click at [410, 95] on td "M&G GROUP-ENGHIEN REMPART [GEOGRAPHIC_DATA] 39 ; 7850 ENGHIEN" at bounding box center [389, 103] width 99 height 22
copy strong "M&G GROUP-ENGHIEN"
click at [415, 242] on td "LA PERLE DE L’ORIENT SRL-BUGGENHOUT [STREET_ADDRESS]" at bounding box center [389, 244] width 99 height 22
click at [681, 242] on link "Rendre" at bounding box center [688, 244] width 22 height 10
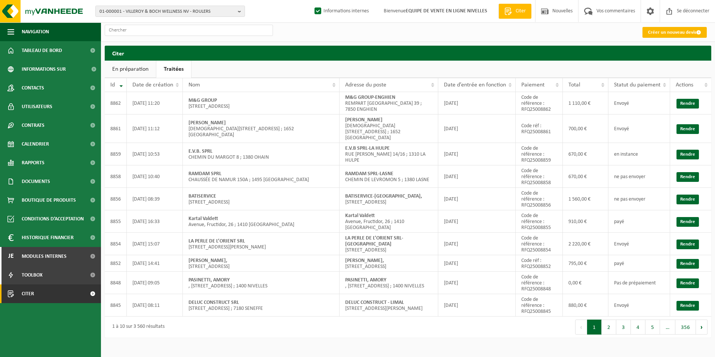
click at [669, 30] on font "Créer un nouveau devis" at bounding box center [672, 32] width 48 height 5
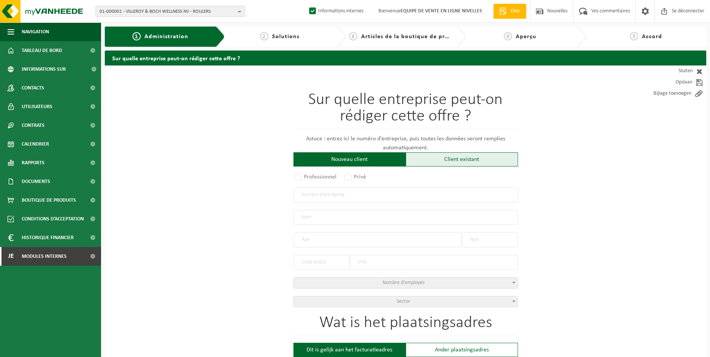
click at [444, 163] on div "Client existant" at bounding box center [462, 159] width 112 height 14
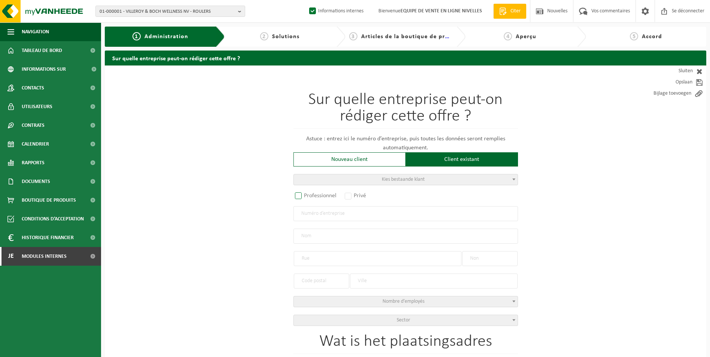
click at [329, 195] on label "Professionnel" at bounding box center [315, 195] width 45 height 10
click at [311, 195] on input "Professionnel" at bounding box center [308, 196] width 5 height 5
radio input "true"
click at [321, 214] on input "text" at bounding box center [405, 213] width 225 height 15
type input "0448542945"
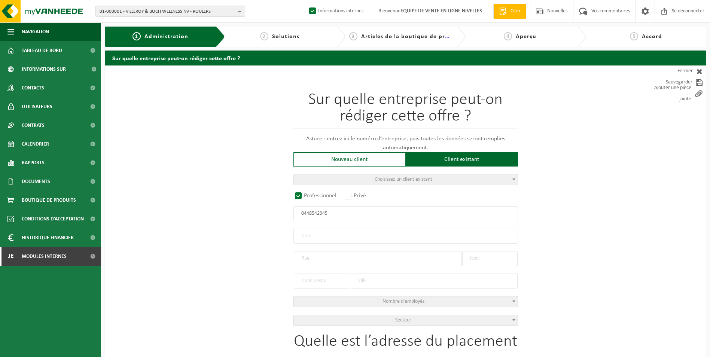
radio input "false"
select select
type input "ROQUIGNY SRL"
type input "RUE DE L'AQUEDUC"
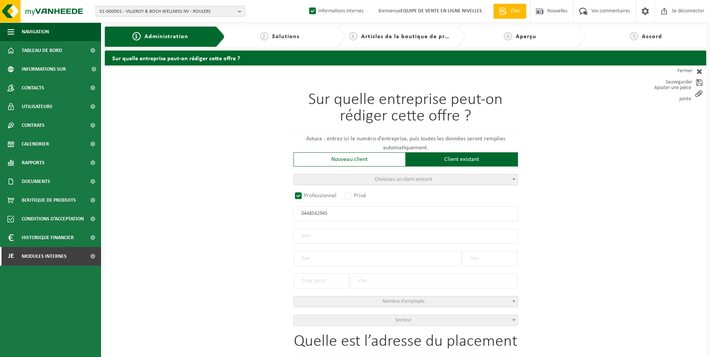
type input "154"
type input "1050"
type input "IXELLES"
type input "2218984470"
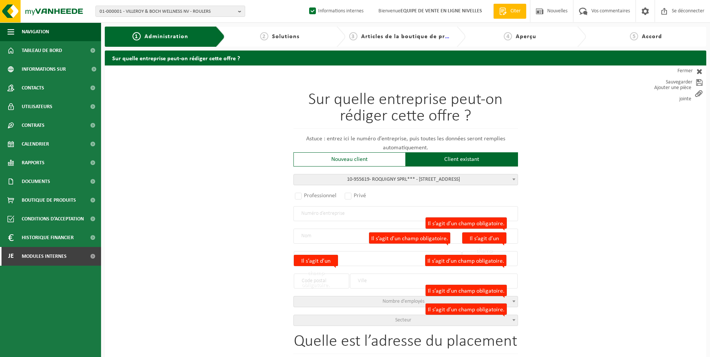
radio input "true"
select select "144942"
type input "0448.542.945"
type input "ROQUIGNY SPRL***"
type input "RUE DE L'AQUEDUC"
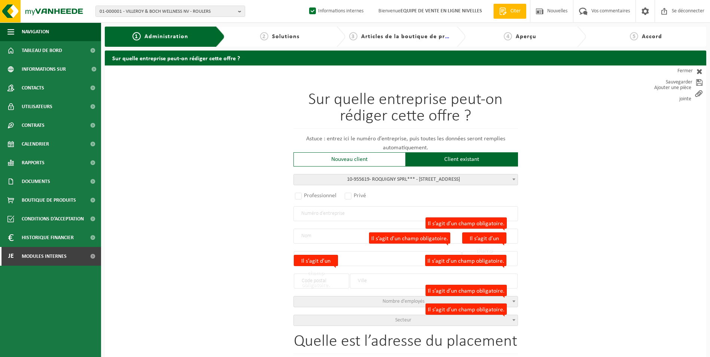
type input "154"
type input "1050"
type input "IXELLES"
select select "11"
type input "ROQUIGNY SPRL***"
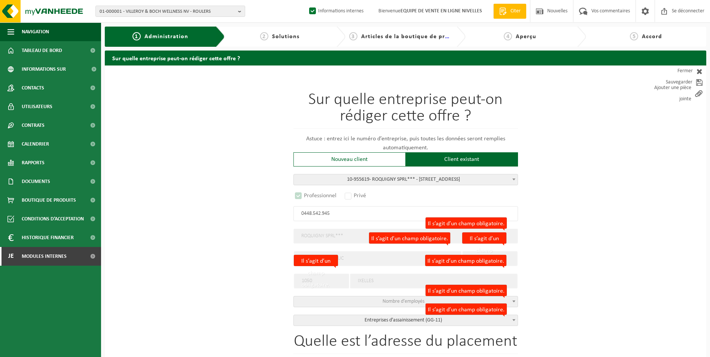
select select "D"
select select
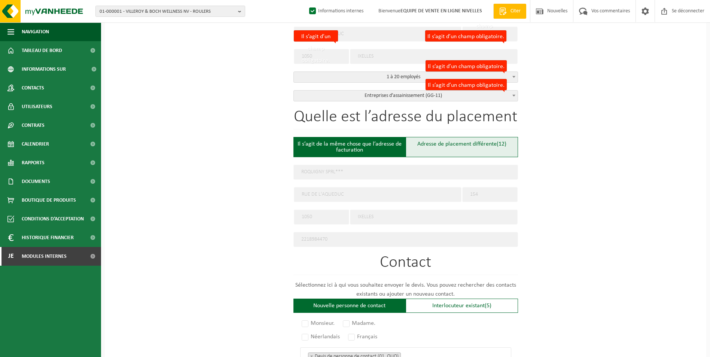
click at [435, 144] on font "Adresse de placement différente" at bounding box center [456, 144] width 79 height 6
type input "Werf -"
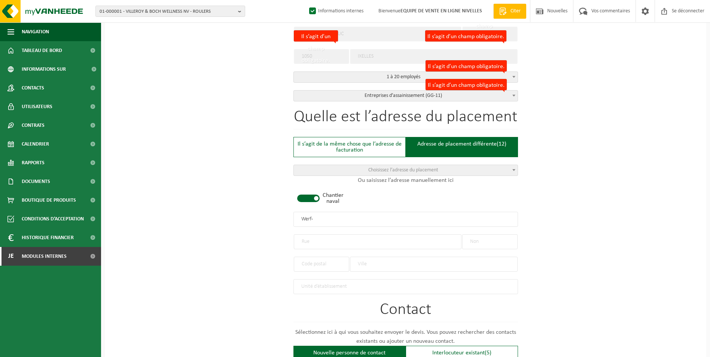
click at [303, 197] on span at bounding box center [308, 198] width 22 height 7
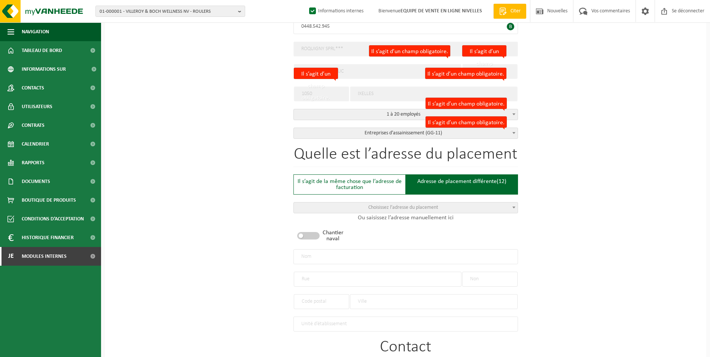
click at [314, 256] on input "text" at bounding box center [405, 256] width 225 height 15
type input "ROQUIGNY SPRL-[GEOGRAPHIC_DATA]"
click at [312, 278] on input "text" at bounding box center [378, 279] width 168 height 15
type input "RUE AFRICAINE"
click at [482, 282] on input "text" at bounding box center [489, 279] width 55 height 15
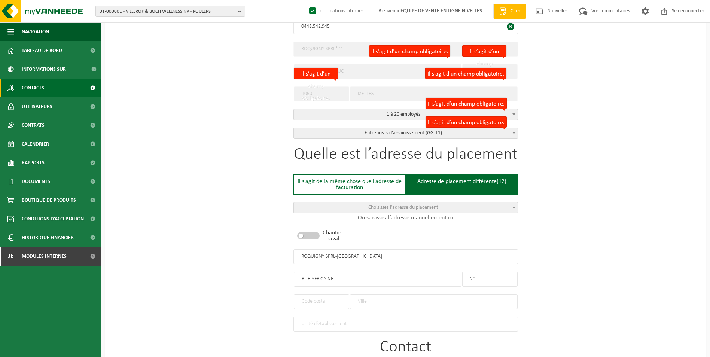
type input "20"
click at [341, 302] on input "text" at bounding box center [321, 301] width 55 height 15
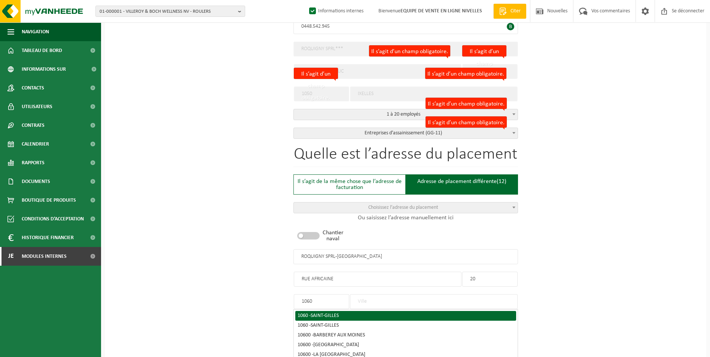
type input "1060"
click at [321, 313] on span "SAINT-GILLES" at bounding box center [325, 316] width 28 height 6
type input "SAINT-GILLES"
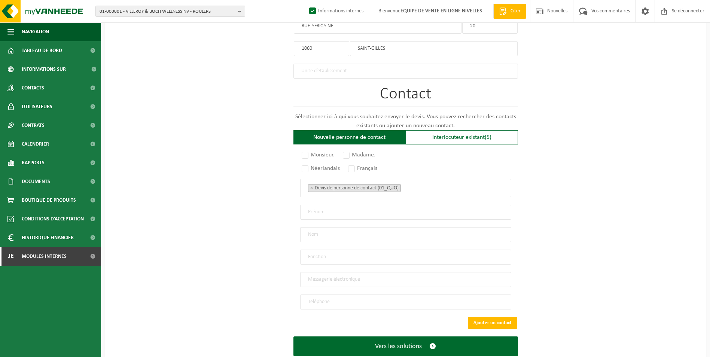
scroll to position [449, 0]
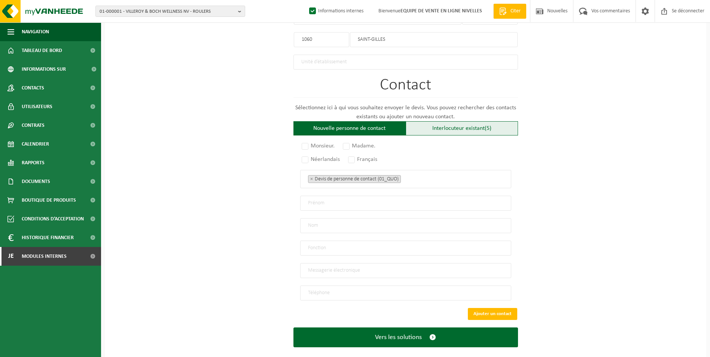
click at [431, 121] on div "Interlocuteur existant (5)" at bounding box center [462, 128] width 112 height 14
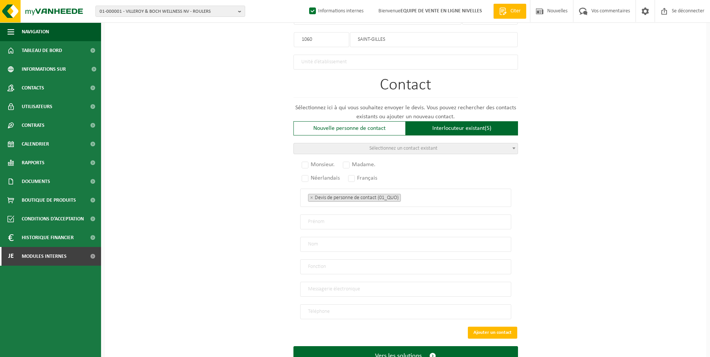
click at [395, 146] on span "Sélectionnez un contact existant" at bounding box center [403, 149] width 68 height 6
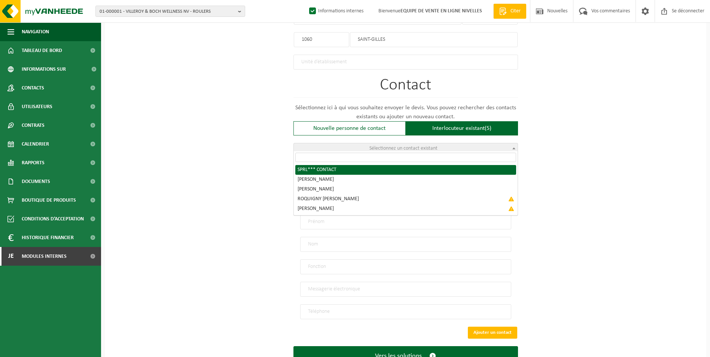
radio input "true"
select select "{"code":"[PHONE_NUMBER]","firstname":"CONTACT","surname":"SPRL***","gender":"Un…"
type input "CONTACT"
type input "SPRL***"
type input "joel@roquigny.be"
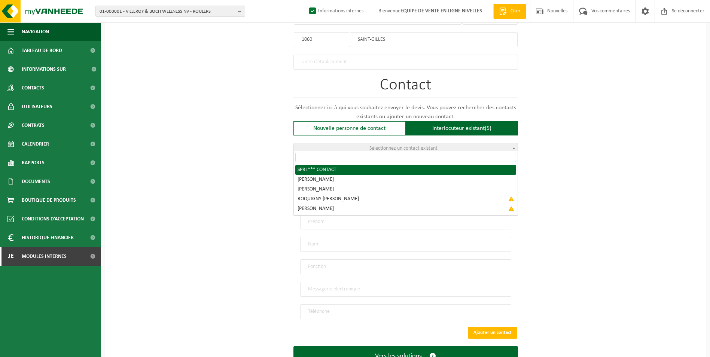
type input "0495/205 119"
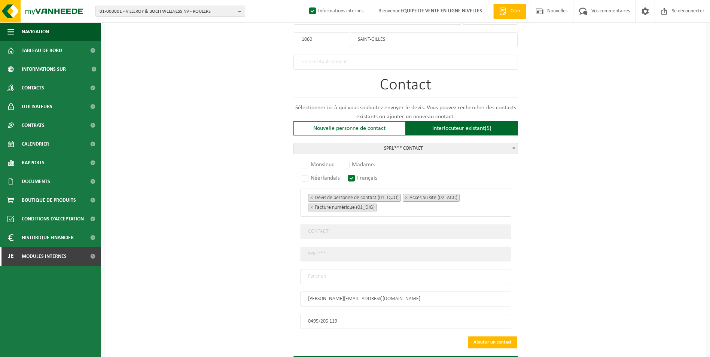
click at [331, 272] on input "text" at bounding box center [405, 276] width 211 height 15
type input "CONTACT"
click at [304, 164] on label "Monsieur." at bounding box center [318, 164] width 37 height 10
radio input "true"
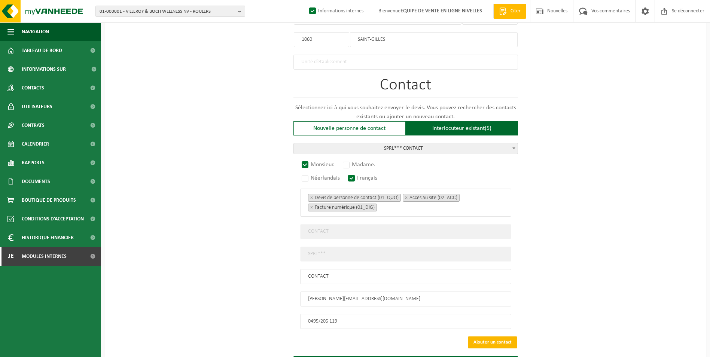
click at [499, 336] on button "Ajouter un contact" at bounding box center [492, 342] width 49 height 12
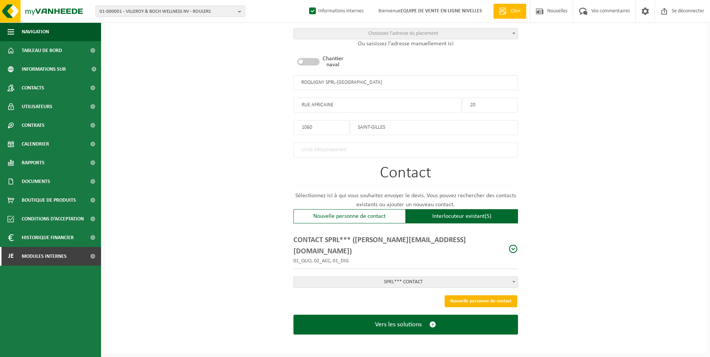
scroll to position [347, 0]
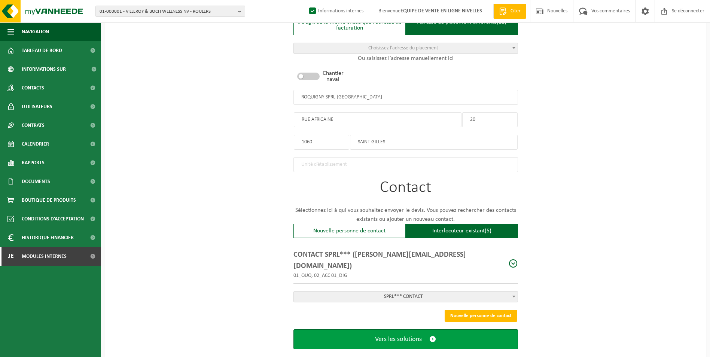
click at [375, 329] on button "Vers les solutions" at bounding box center [405, 339] width 225 height 20
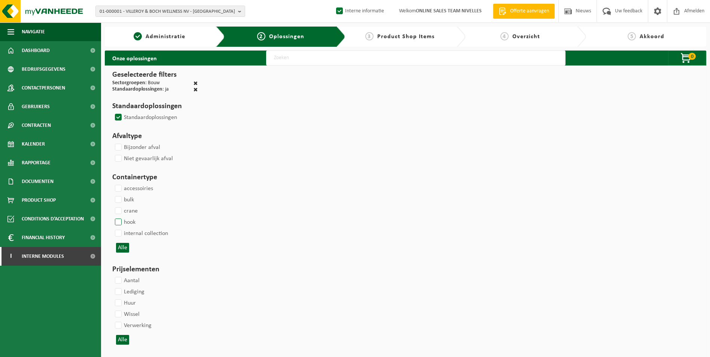
click at [120, 219] on label "hook" at bounding box center [124, 222] width 22 height 11
click at [112, 217] on input "hook" at bounding box center [112, 216] width 0 height 0
checkbox input "true"
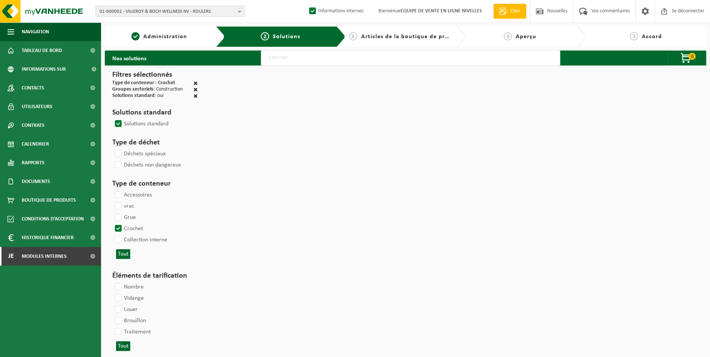
select select
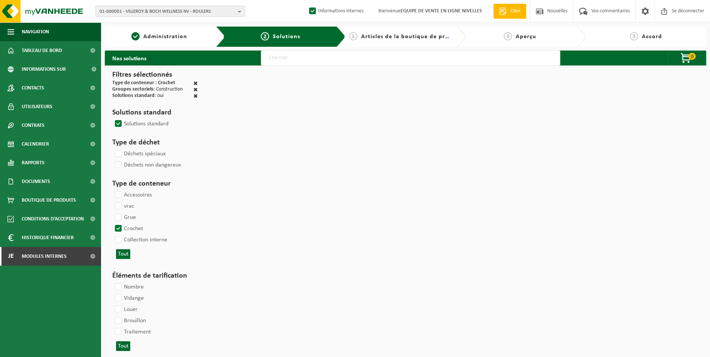
select select
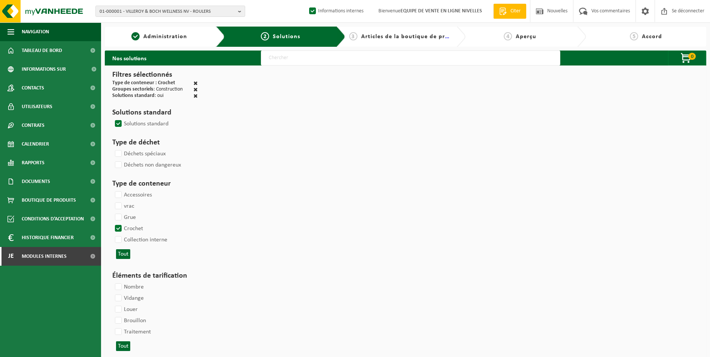
select select
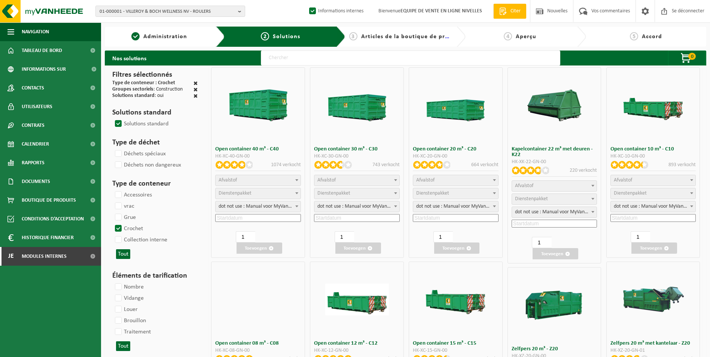
select select
select select "25"
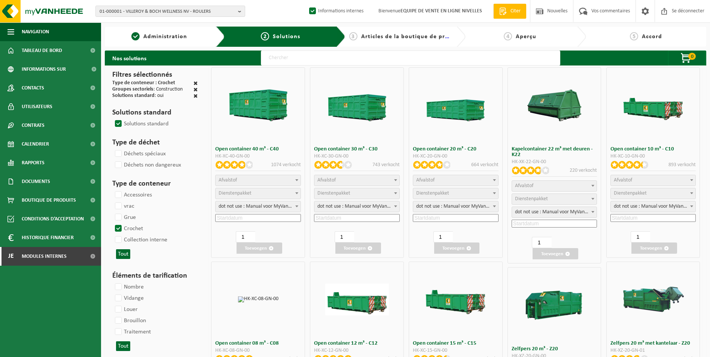
select select
select select "197"
select select
select select "8"
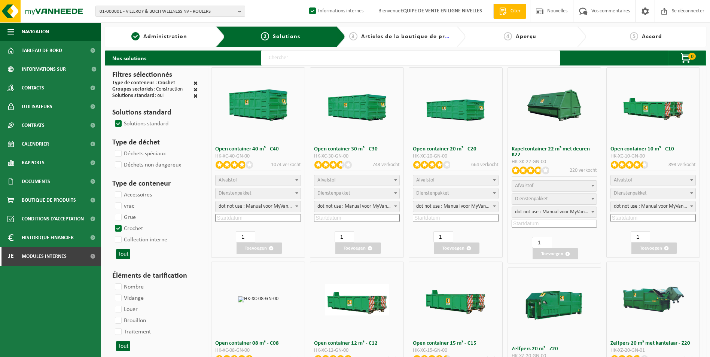
select select
select select "7"
select select
select select "7"
select select
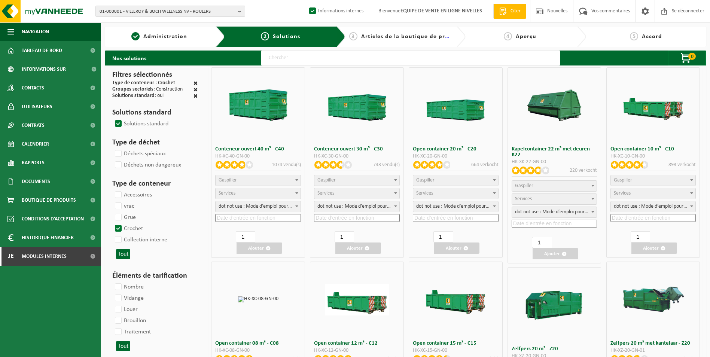
select select "25"
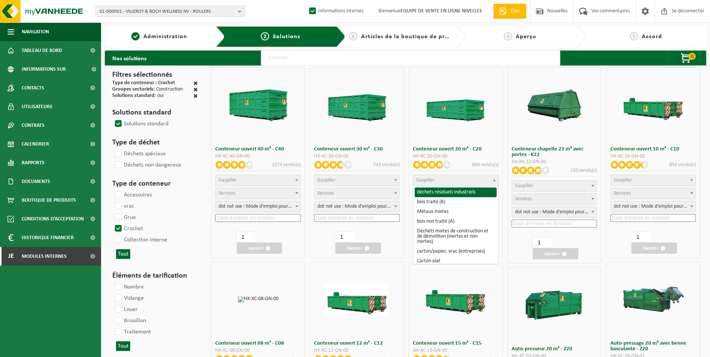
click at [442, 180] on span "Gaspiller" at bounding box center [455, 180] width 85 height 10
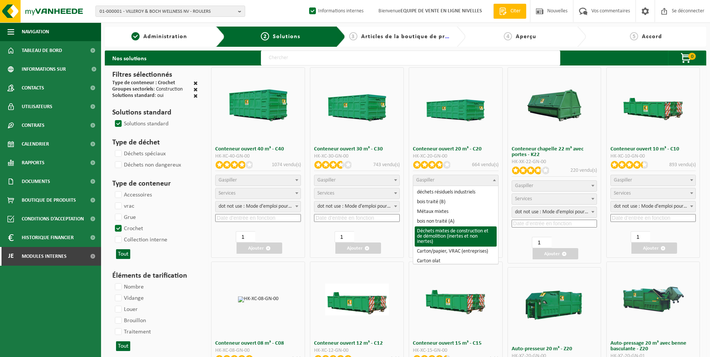
select select "31"
select select
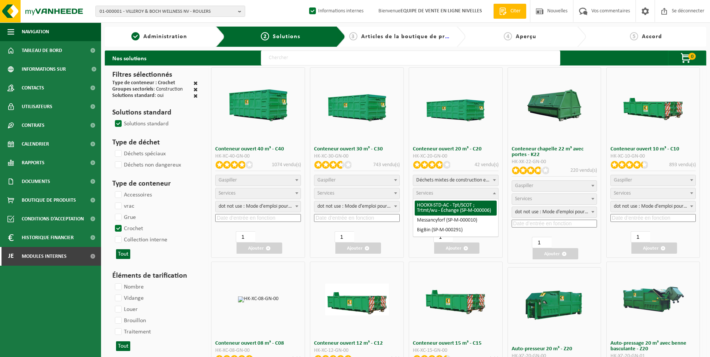
click at [443, 193] on span "Services" at bounding box center [455, 193] width 85 height 10
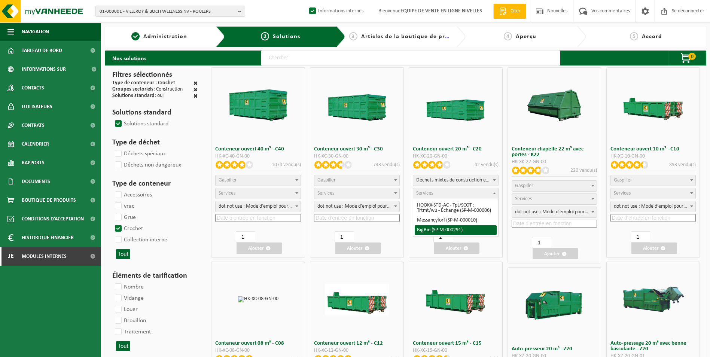
select select "197"
select select "25"
click at [432, 219] on input at bounding box center [456, 218] width 86 height 8
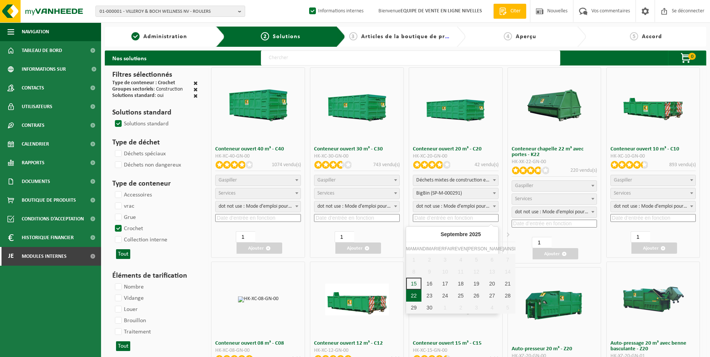
click at [413, 299] on div "22" at bounding box center [414, 296] width 16 height 12
type input "2025-09-22"
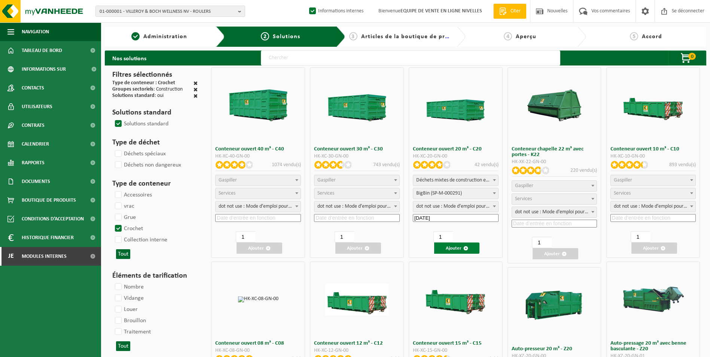
click at [455, 248] on font "Ajouter" at bounding box center [454, 248] width 16 height 5
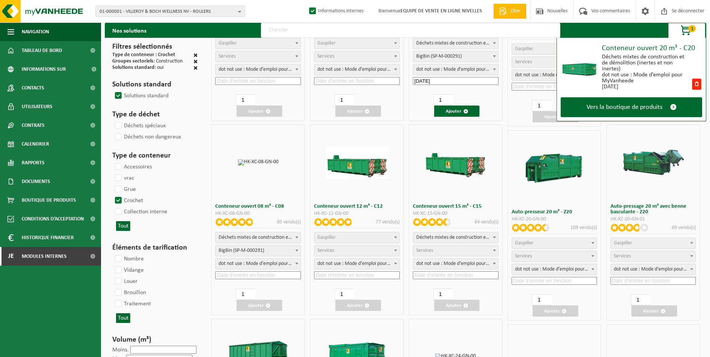
scroll to position [150, 0]
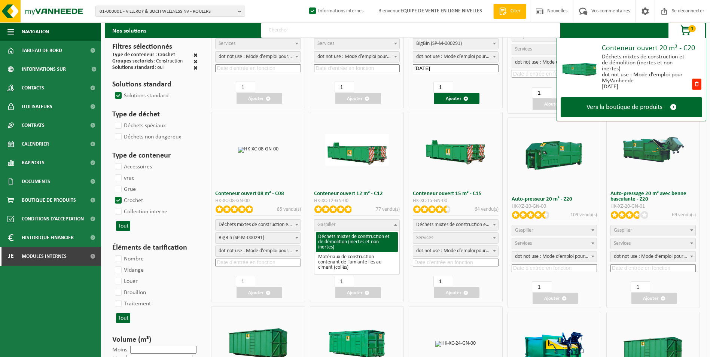
click at [353, 223] on span "Gaspiller" at bounding box center [356, 225] width 85 height 10
select select "31"
select select
click at [346, 238] on span "Services" at bounding box center [356, 238] width 85 height 10
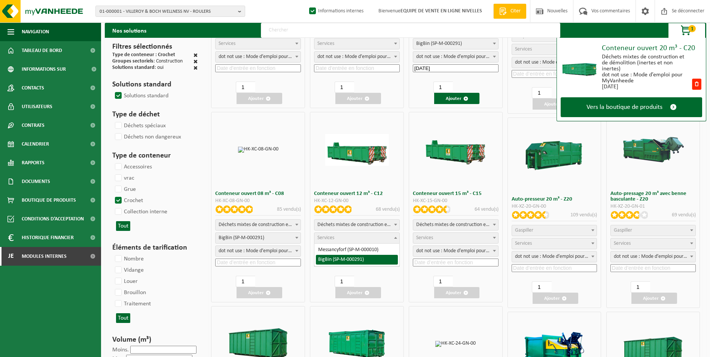
select select "197"
select select "25"
click at [333, 265] on input at bounding box center [357, 263] width 86 height 8
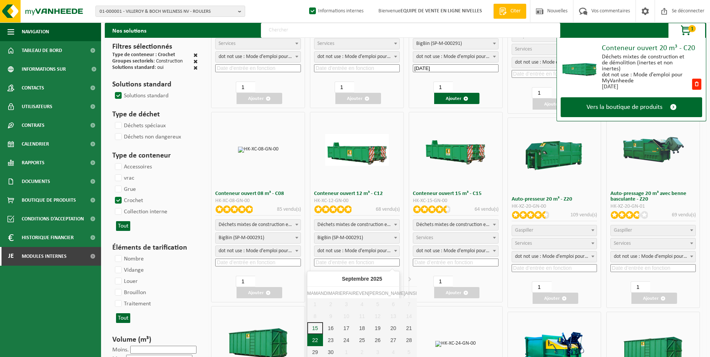
click at [316, 339] on div "22" at bounding box center [315, 340] width 16 height 12
type input "2025-09-22"
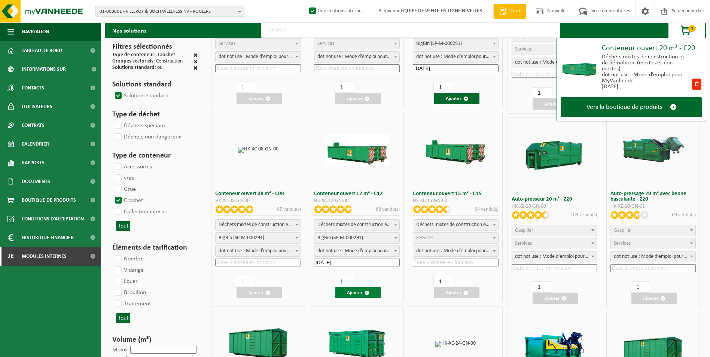
click at [358, 292] on font "Ajouter" at bounding box center [355, 292] width 16 height 5
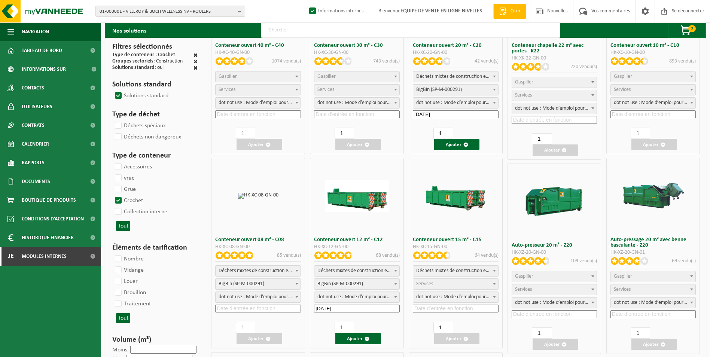
scroll to position [0, 0]
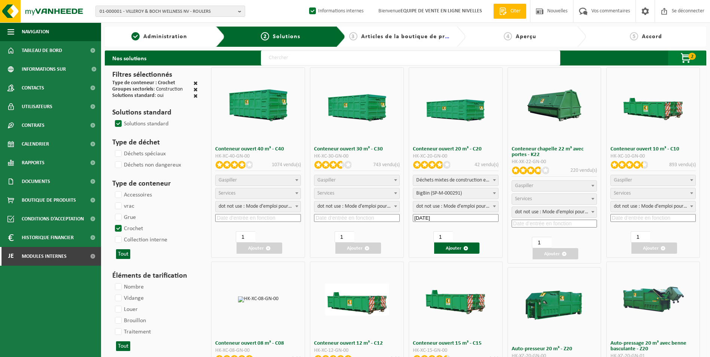
click at [684, 60] on span "button" at bounding box center [686, 58] width 37 height 15
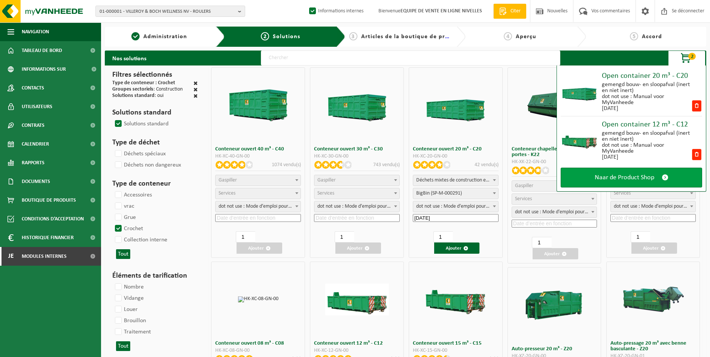
click at [593, 174] on link "Naar de Product Shop" at bounding box center [631, 178] width 141 height 20
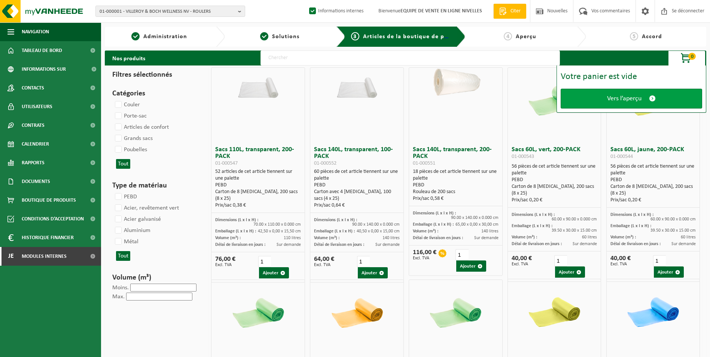
click at [631, 101] on span "Vers l’aperçu" at bounding box center [624, 99] width 34 height 8
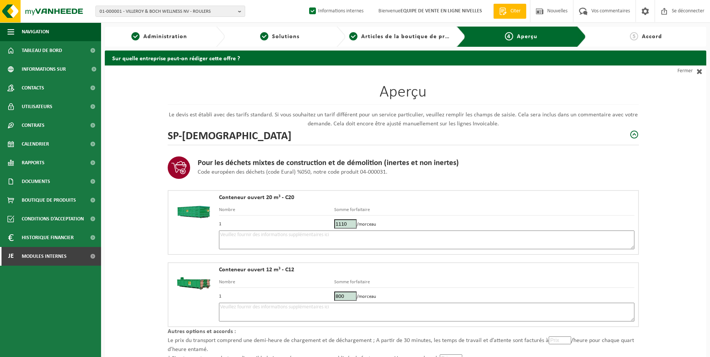
click at [334, 237] on textarea at bounding box center [426, 240] width 415 height 19
type textarea "p"
type textarea "Placement 20m3 tt venant le 22/09."
click at [243, 311] on textarea at bounding box center [426, 312] width 415 height 19
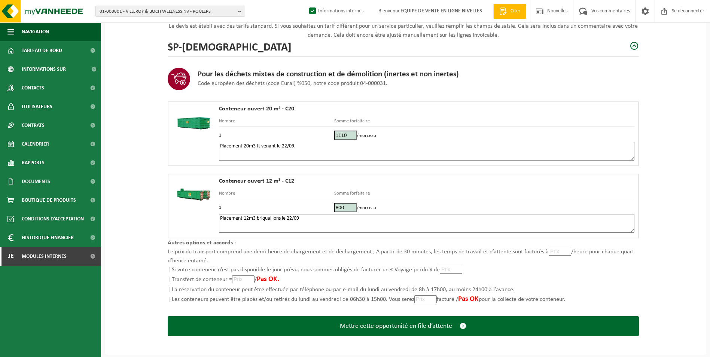
scroll to position [89, 0]
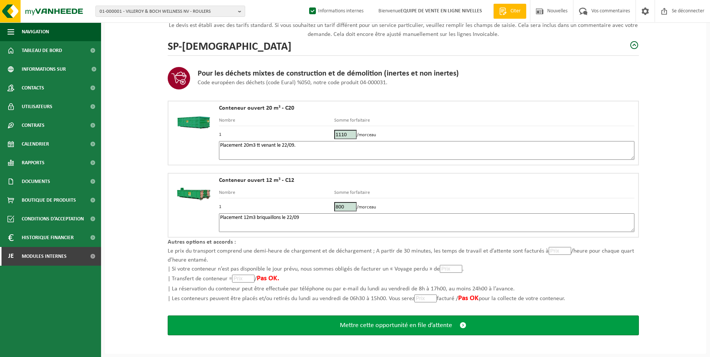
type textarea "Placement 12m3 briquaillons le 22/09"
click at [403, 330] on button "Mettre cette opportunité en file d’attente" at bounding box center [403, 325] width 471 height 20
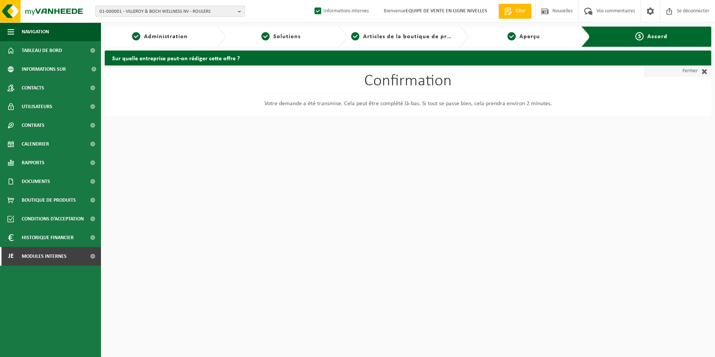
click at [687, 71] on font "Fermer" at bounding box center [690, 70] width 15 height 11
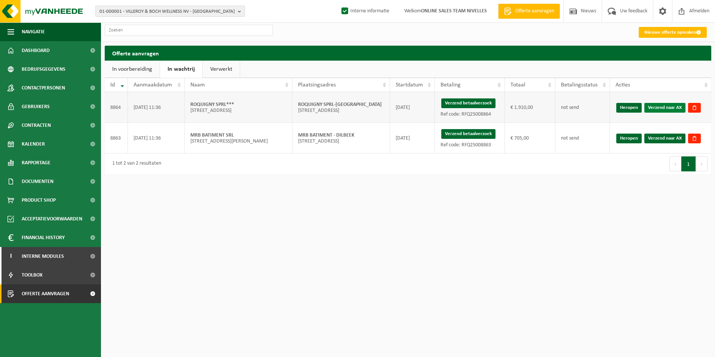
click at [662, 107] on link "Verzend naar AX" at bounding box center [665, 108] width 41 height 10
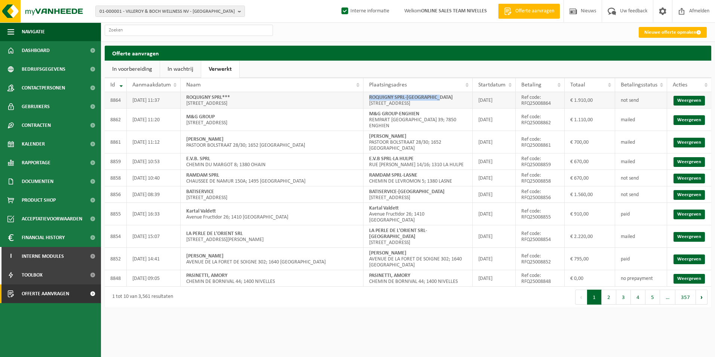
drag, startPoint x: 368, startPoint y: 97, endPoint x: 472, endPoint y: 97, distance: 104.0
click at [472, 97] on td "ROQUIGNY SPRL-SAINT GILLES [STREET_ADDRESS]" at bounding box center [418, 100] width 109 height 16
copy strong "ROQUIGNY SPRL-[GEOGRAPHIC_DATA]"
click at [659, 33] on link "Nieuwe offerte opmaken" at bounding box center [673, 32] width 68 height 11
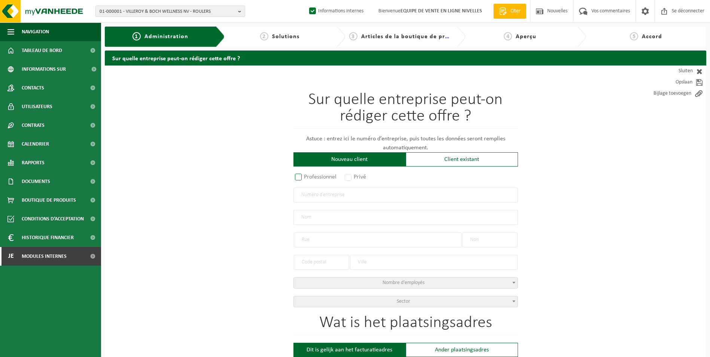
click at [311, 178] on label "Professionnel" at bounding box center [315, 177] width 45 height 10
click at [311, 178] on input "Professionnel" at bounding box center [308, 177] width 5 height 5
radio input "true"
click at [311, 197] on input "text" at bounding box center [405, 194] width 225 height 15
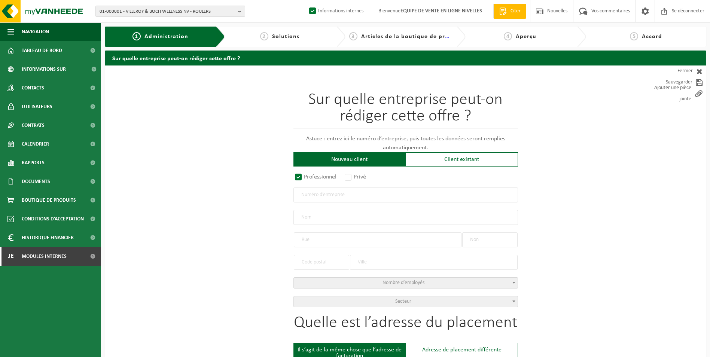
click at [332, 195] on input "text" at bounding box center [405, 194] width 225 height 15
type input "1018834649"
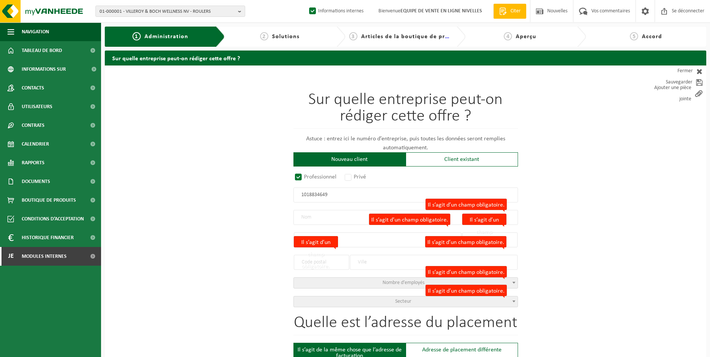
radio input "true"
type input "1018834649"
type input "GROUPE TTR ENTREPRISE SRL"
type input "RUE CHARLES MOISSE"
type input "4"
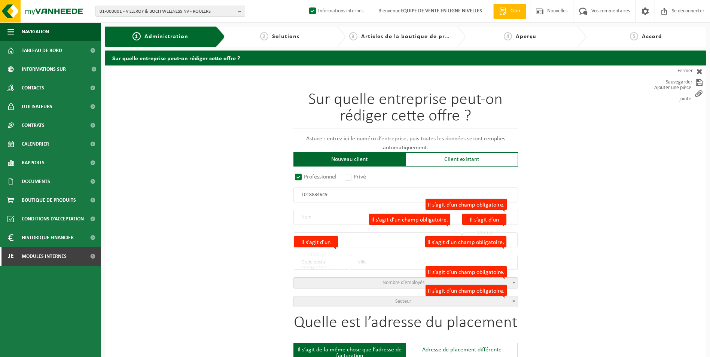
type input "1332"
type input "RIXENSART"
select select "D"
type input "GROUPE TTR ENTREPRISE SRL"
type input "RUE CHARLES MOISSE"
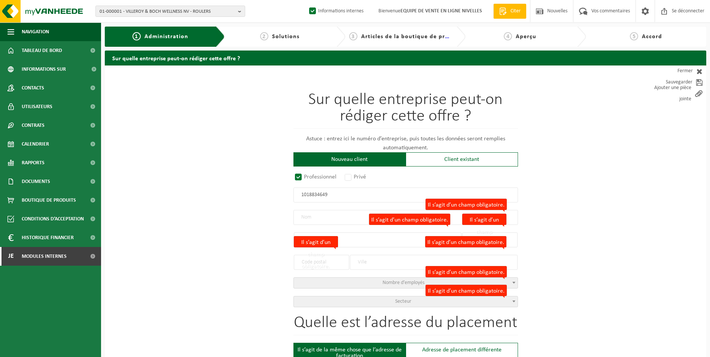
type input "4"
type input "1332"
type input "RIXENSART"
type input "1018834649"
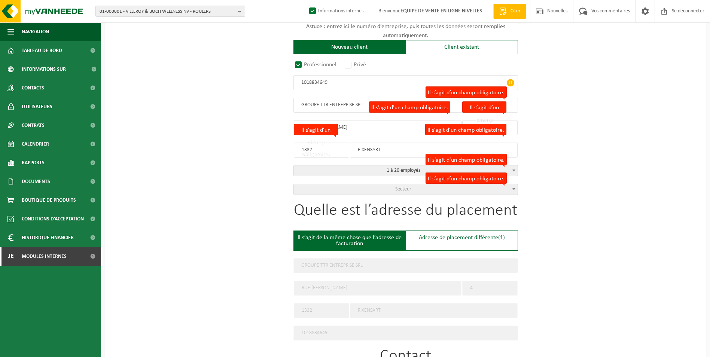
scroll to position [150, 0]
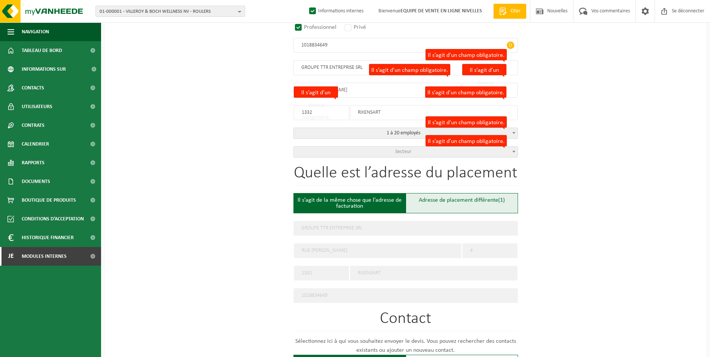
click at [443, 201] on font "Adresse de placement différente" at bounding box center [458, 200] width 79 height 6
type input "Werf -"
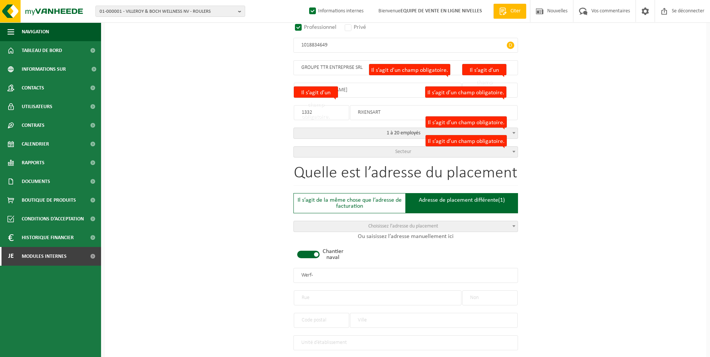
click at [313, 254] on span at bounding box center [308, 254] width 22 height 7
click at [314, 295] on input "text" at bounding box center [378, 297] width 168 height 15
paste input "AVENUE THERESE 24 1330 RIXENSART BEL"
type input "AVENUE THERESE 24 1330 RIXENSART BEL"
click at [493, 296] on input "text" at bounding box center [489, 297] width 55 height 15
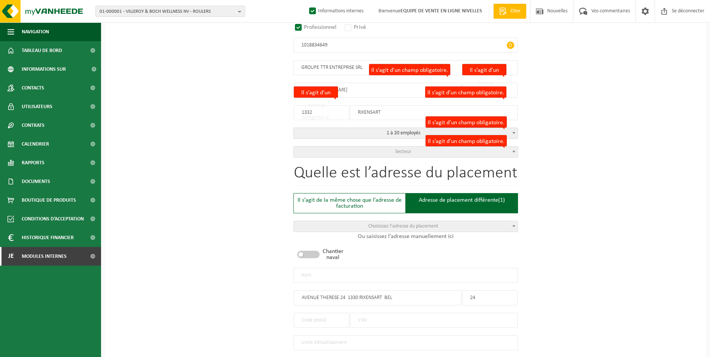
type input "24"
click at [309, 315] on input "text" at bounding box center [321, 320] width 55 height 15
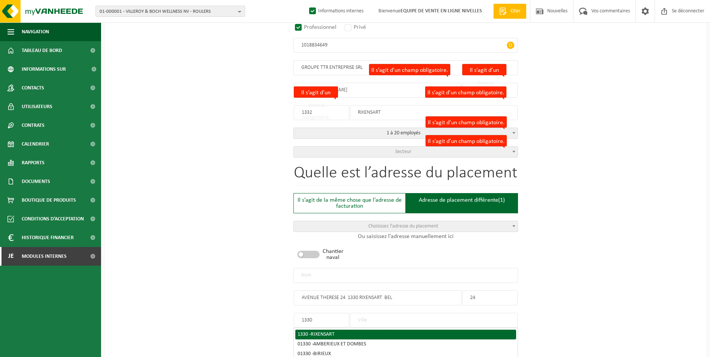
type input "1330"
click at [317, 332] on span "RIXENSART" at bounding box center [323, 335] width 24 height 6
type input "RIXENSART"
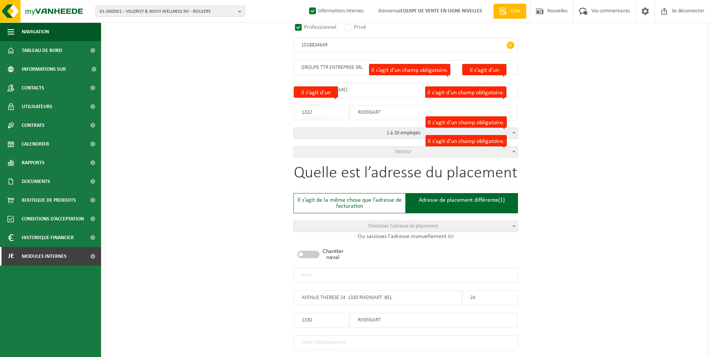
drag, startPoint x: 393, startPoint y: 296, endPoint x: 338, endPoint y: 296, distance: 55.0
click at [338, 296] on input "AVENUE THERESE 24 1330 RIXENSART BEL" at bounding box center [378, 297] width 168 height 15
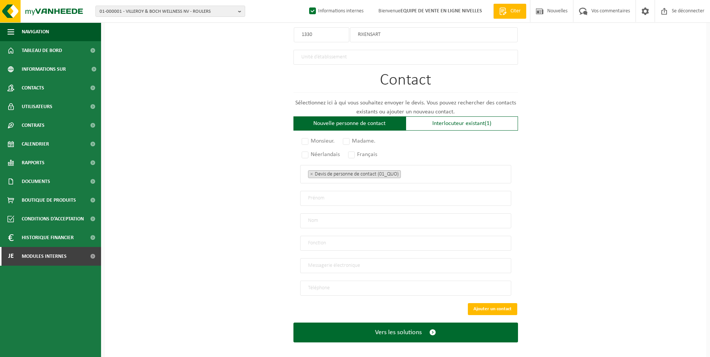
scroll to position [437, 0]
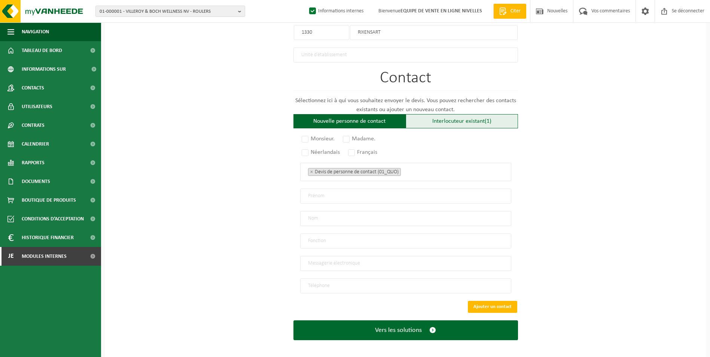
type input "AVENUE THERESE"
click at [464, 118] on font "Interlocuteur existant" at bounding box center [458, 121] width 52 height 6
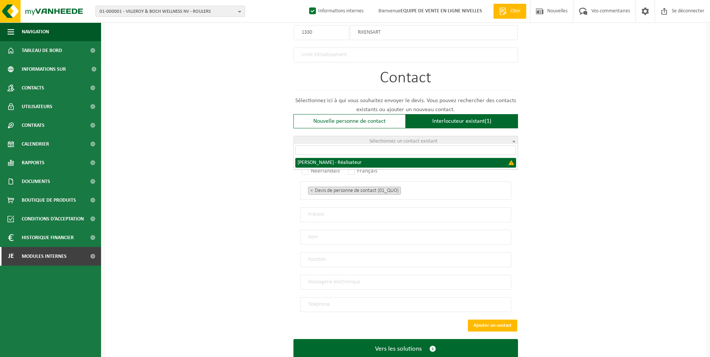
click at [426, 136] on span "Sélectionnez un contact existant" at bounding box center [406, 141] width 224 height 10
select select "{"code":"","firstname":"RUI","surname":"RIBEIRO TEIXEIRA","gender":"Unknown","p…"
type input "RUI"
type input "RIBEIRO TEIXEIRA"
type input "Director"
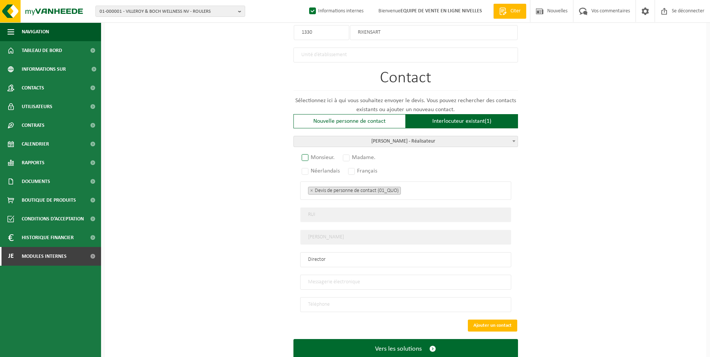
click at [307, 159] on label "Monsieur." at bounding box center [318, 157] width 37 height 10
radio input "true"
click at [352, 170] on label "Français" at bounding box center [363, 171] width 33 height 10
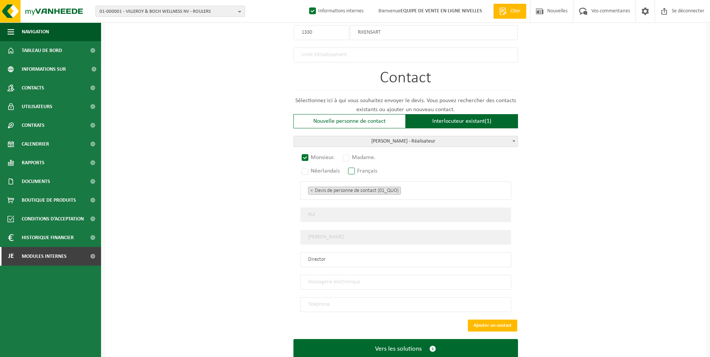
radio input "true"
click at [422, 188] on ul "× Devis de personne de contact (01_QUO)" at bounding box center [405, 191] width 195 height 10
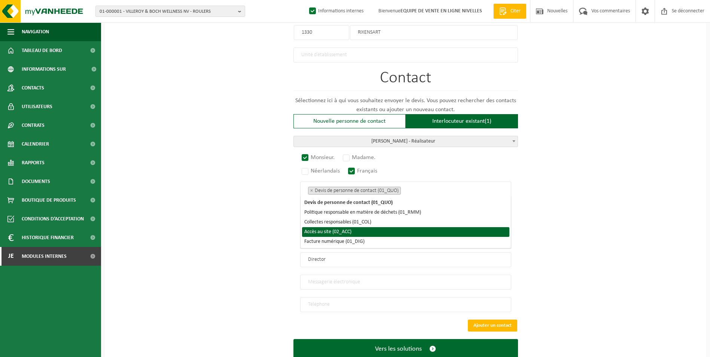
click at [371, 234] on li "Accès au site (02_ACC)" at bounding box center [405, 232] width 207 height 10
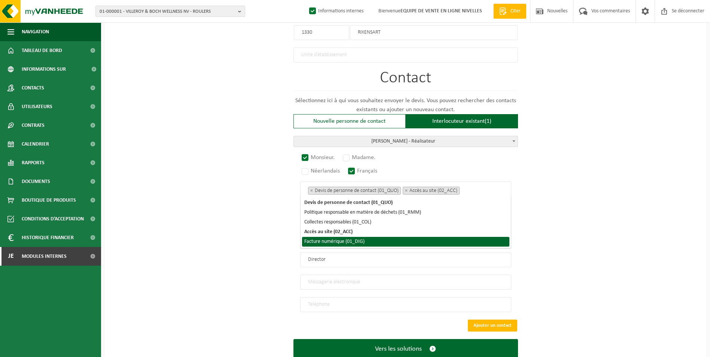
click at [360, 241] on li "Facture numérique (01_DIG)" at bounding box center [405, 242] width 207 height 10
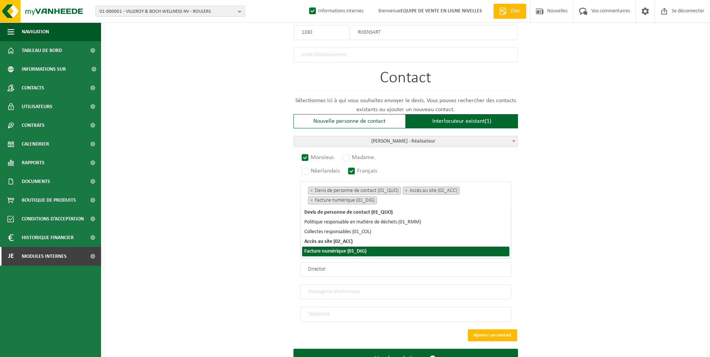
click at [535, 294] on div "Sur quelle entreprise peut-on rédiger cette offre ? Astuce : entrez ici le numé…" at bounding box center [405, 7] width 601 height 759
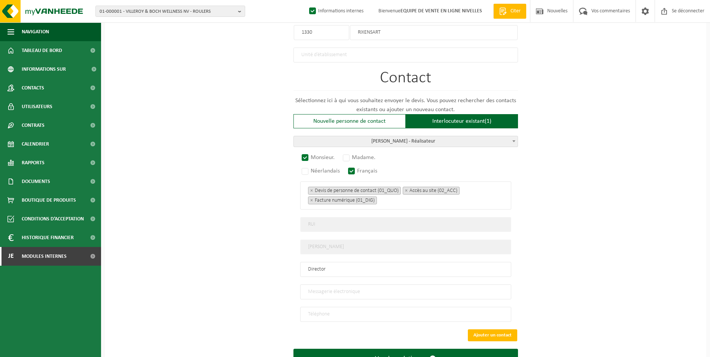
click at [356, 286] on input "email" at bounding box center [405, 291] width 211 height 15
type input "tapetechentreprise@gmail.com"
click at [321, 309] on input "tel" at bounding box center [405, 314] width 211 height 15
type input "+32 488 40 95 72"
click at [620, 229] on div "Sur quelle entreprise peut-on rédiger cette offre ? Astuce : entrez ici le numé…" at bounding box center [405, 7] width 601 height 759
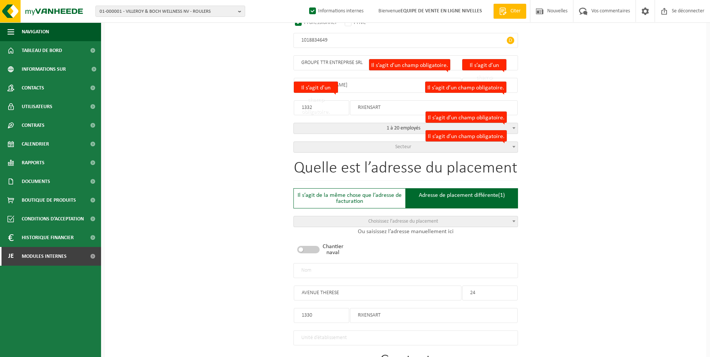
scroll to position [138, 0]
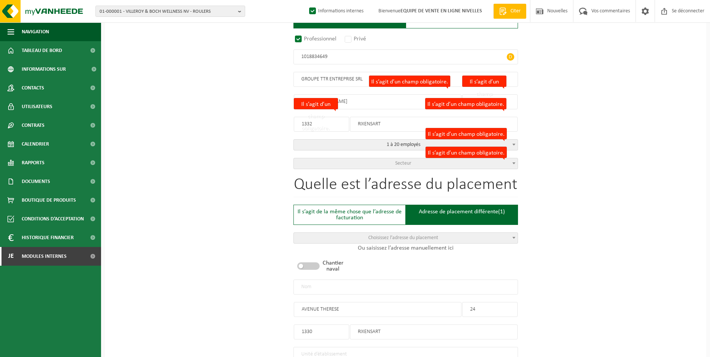
click at [378, 281] on input "text" at bounding box center [405, 287] width 225 height 15
type input "g"
type input "GROUPE TTR ENTREPRISE SRL-RIXENSART"
click at [351, 161] on span "Secteur" at bounding box center [406, 163] width 224 height 10
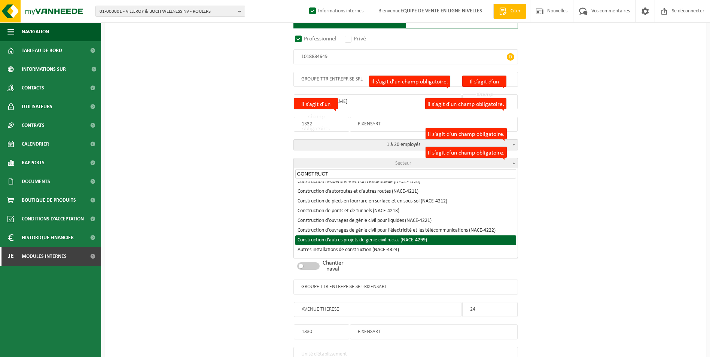
scroll to position [75, 0]
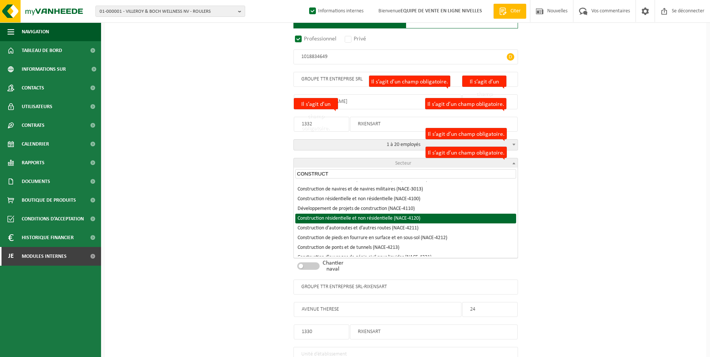
type input "CONSTRUCT"
select select "NACE_4120"
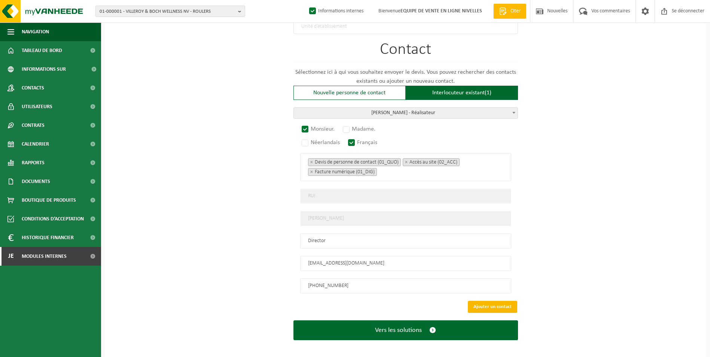
click at [486, 301] on button "Ajouter un contact" at bounding box center [492, 307] width 49 height 12
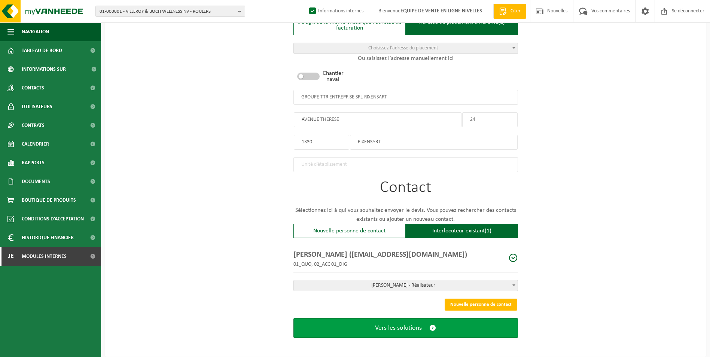
click at [392, 324] on span "Vers les solutions" at bounding box center [398, 328] width 47 height 8
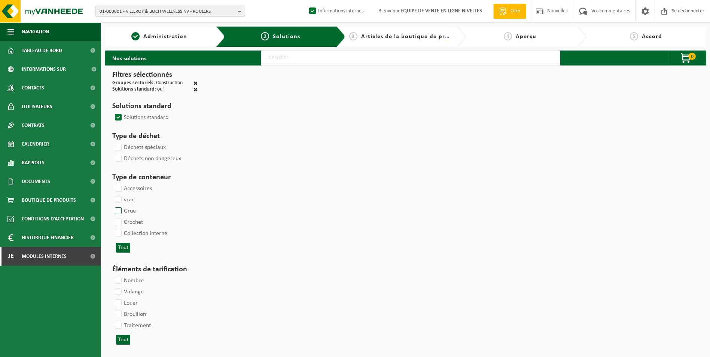
drag, startPoint x: 118, startPoint y: 219, endPoint x: 123, endPoint y: 219, distance: 5.6
click at [118, 219] on label "Crochet" at bounding box center [128, 222] width 30 height 11
click at [112, 217] on input "Crochet" at bounding box center [112, 216] width 0 height 0
checkbox input "true"
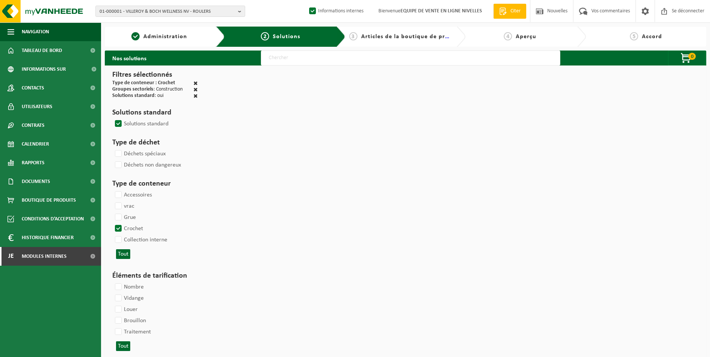
select select
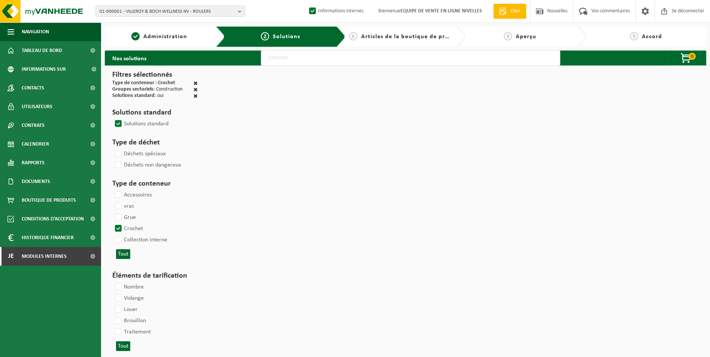
select select
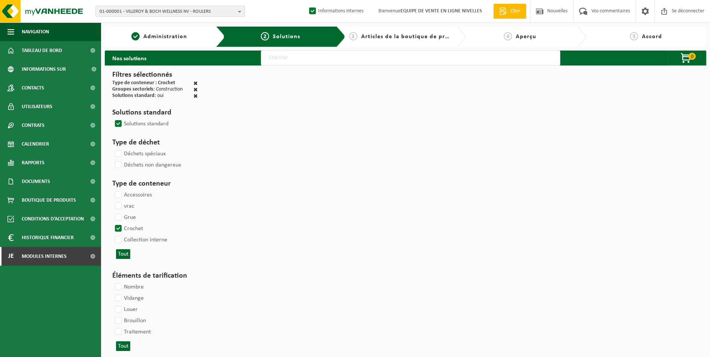
select select
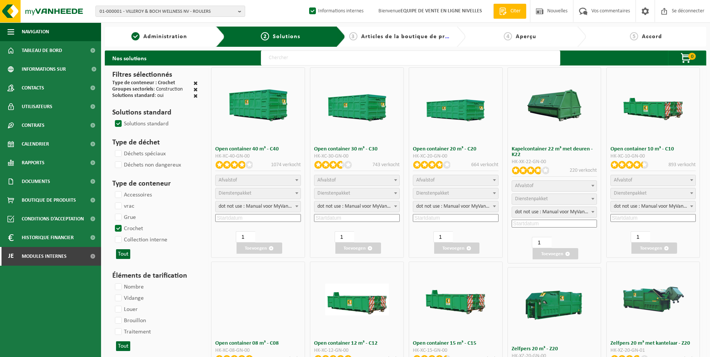
select select
select select "25"
select select
select select "197"
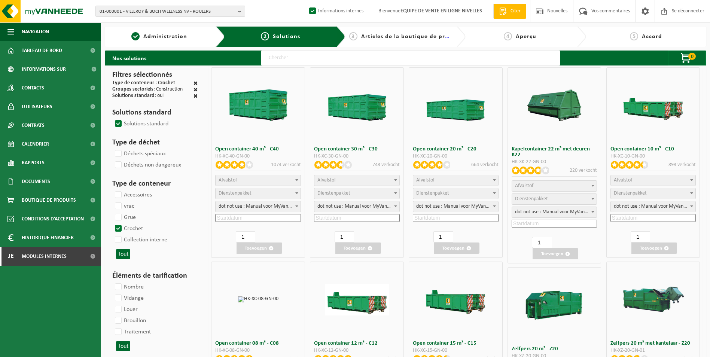
select select
select select "8"
select select
select select "7"
select select
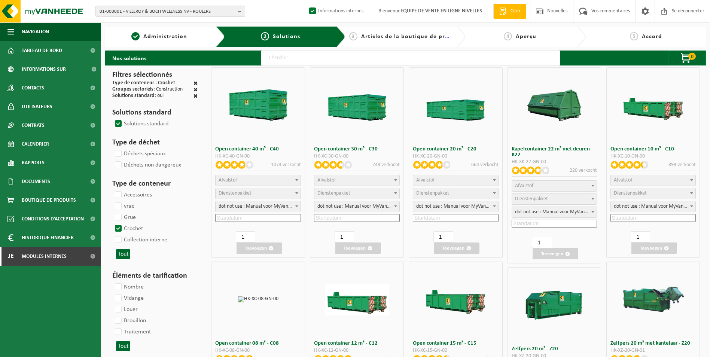
select select "7"
select select
select select "25"
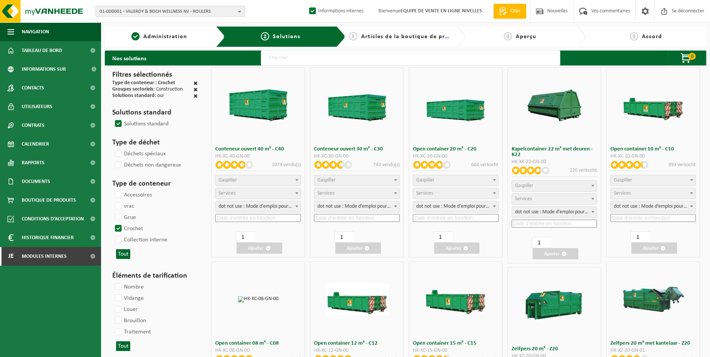
select select "25"
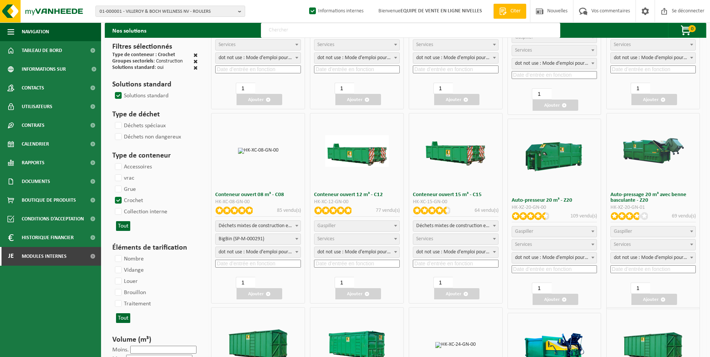
scroll to position [150, 0]
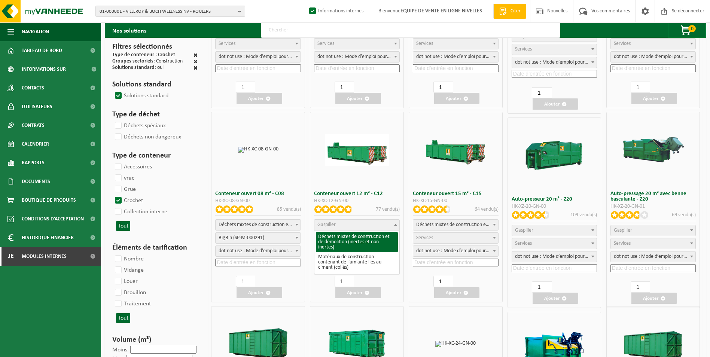
click at [338, 223] on span "Gaspiller" at bounding box center [356, 225] width 85 height 10
select select "31"
select select
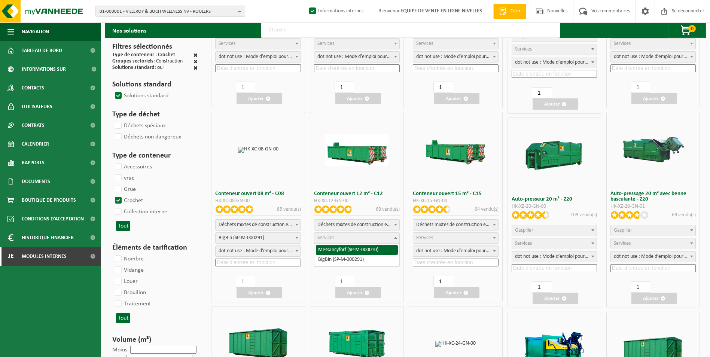
click at [336, 241] on span "Services" at bounding box center [356, 238] width 85 height 10
select select "197"
select select "25"
click at [333, 263] on input at bounding box center [357, 263] width 86 height 8
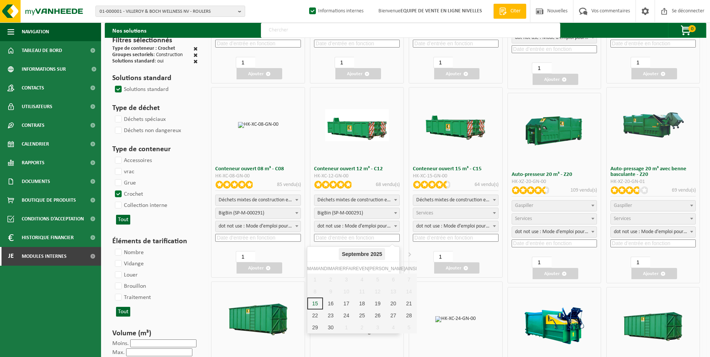
scroll to position [187, 0]
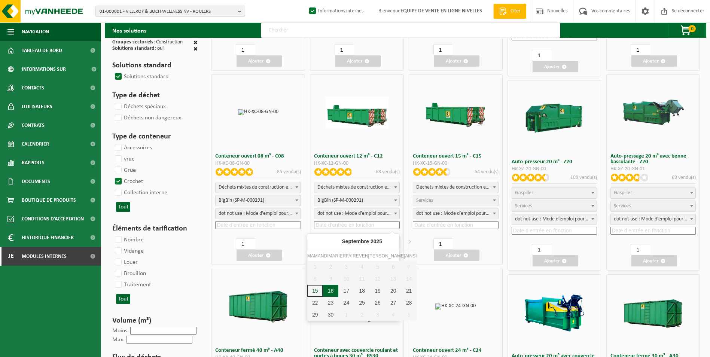
click at [330, 292] on div "16" at bounding box center [331, 291] width 16 height 12
type input "2025-09-16"
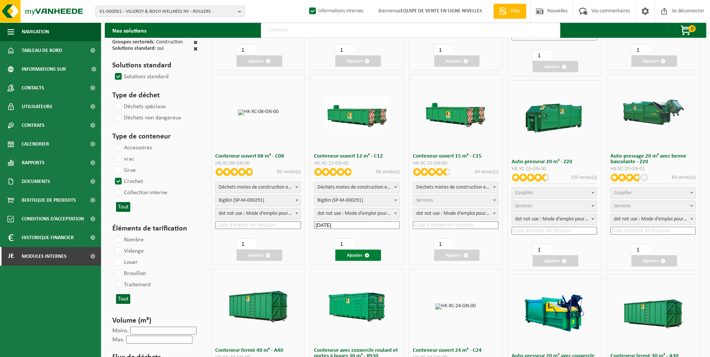
click at [366, 254] on span "button" at bounding box center [366, 255] width 5 height 5
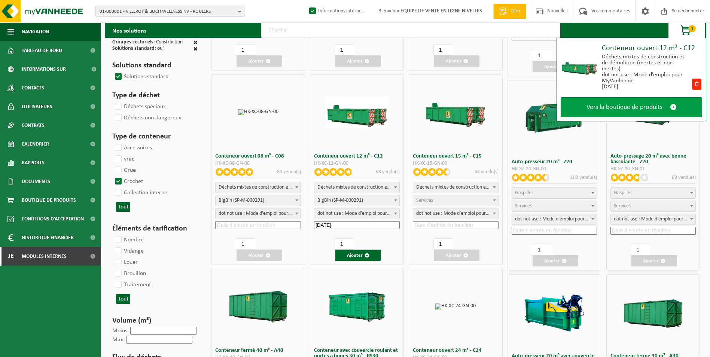
click at [620, 103] on span "Vers la boutique de produits" at bounding box center [624, 107] width 76 height 8
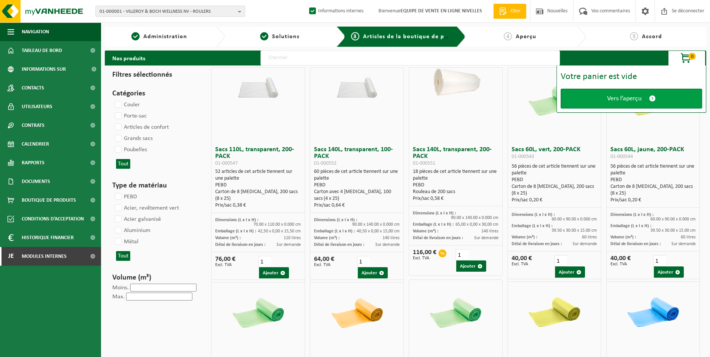
click at [620, 103] on link "Vers l’aperçu" at bounding box center [631, 99] width 141 height 20
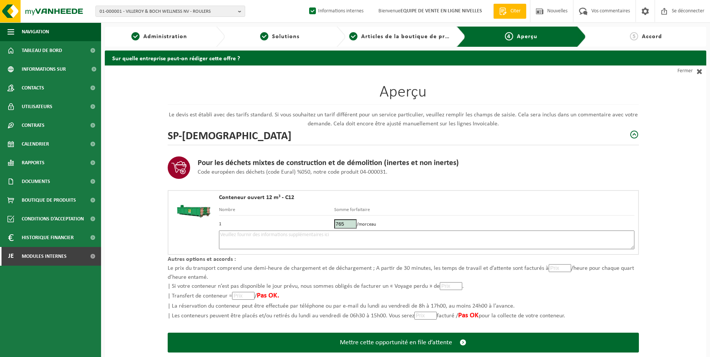
click at [404, 235] on textarea at bounding box center [426, 240] width 415 height 19
type textarea "p"
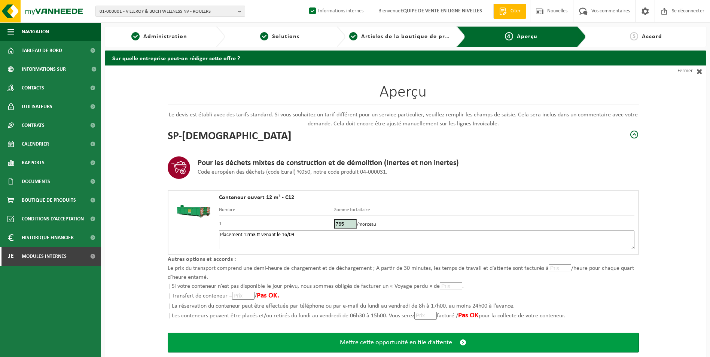
type textarea "Placement 12m3 tt venant le 16/09"
click at [415, 347] on button "Mettre cette opportunité en file d’attente" at bounding box center [403, 343] width 471 height 20
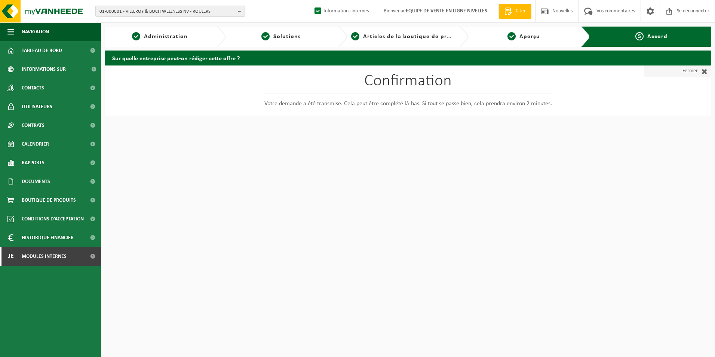
click at [697, 68] on font "Fermer" at bounding box center [690, 70] width 15 height 11
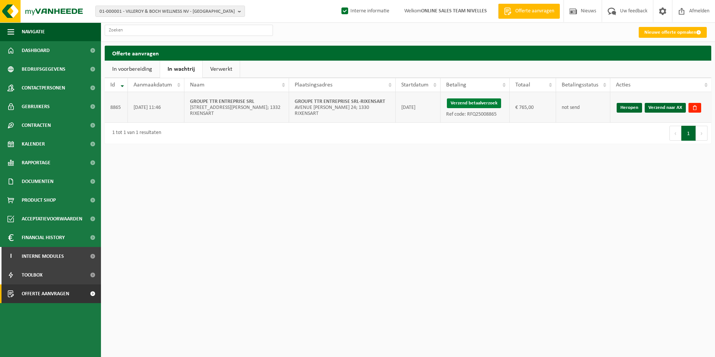
click at [483, 106] on button "Verzend betaalverzoek" at bounding box center [474, 103] width 54 height 10
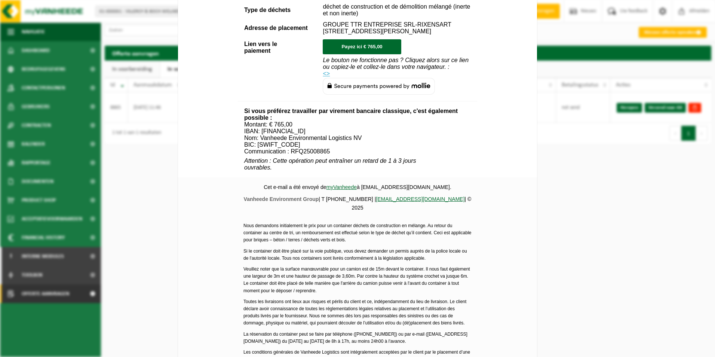
scroll to position [271, 0]
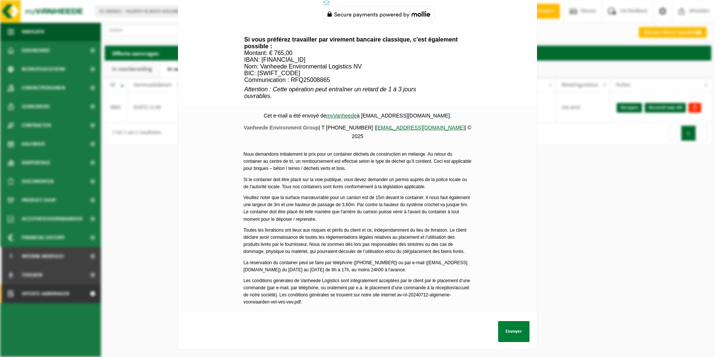
click at [511, 324] on button "Envoyer" at bounding box center [513, 331] width 31 height 21
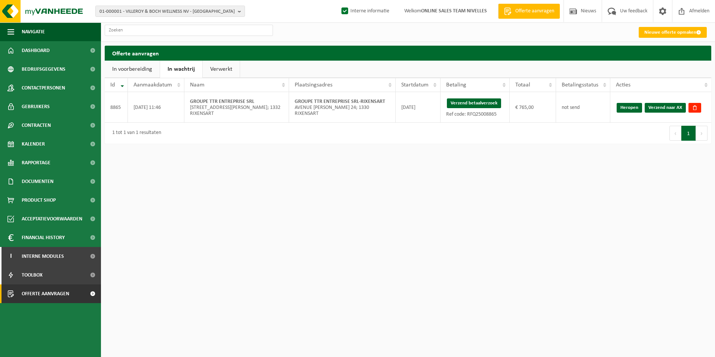
click at [673, 107] on link "Verzend naar AX" at bounding box center [665, 108] width 41 height 10
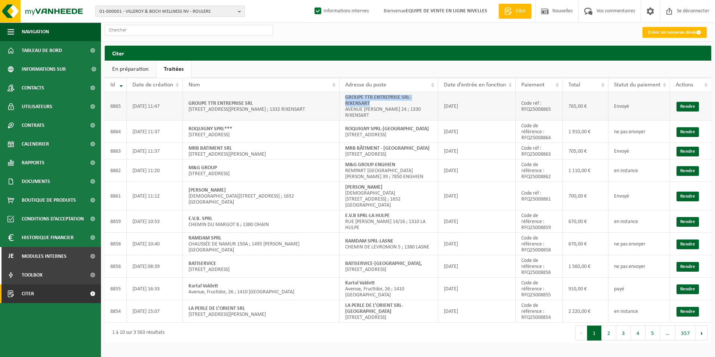
drag, startPoint x: 342, startPoint y: 95, endPoint x: 376, endPoint y: 103, distance: 34.9
click at [376, 103] on td "GROUPE TTR ENTREPRISE SRL-[GEOGRAPHIC_DATA] [PERSON_NAME] 24 ; 1330 RIXENSART" at bounding box center [389, 106] width 99 height 28
copy strong "GROUPE TTR ENTREPRISE SRL-RIXENSART"
